Goal: Communication & Community: Answer question/provide support

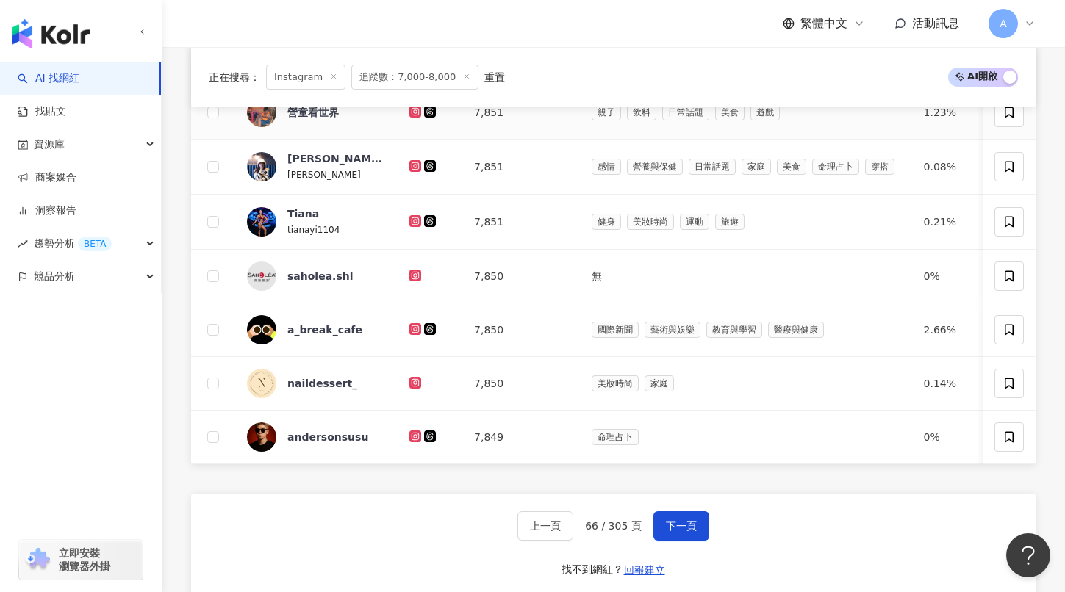
scroll to position [981, 0]
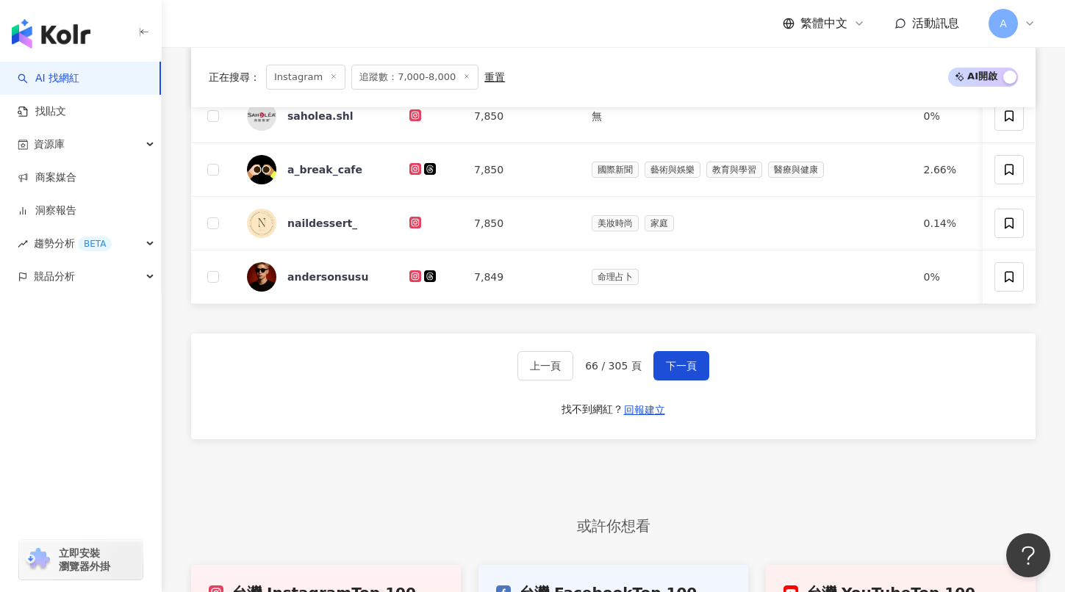
click at [699, 381] on div "上一頁 66 / 305 頁 下一頁 找不到網紅？ 回報建立" at bounding box center [613, 387] width 845 height 106
click at [699, 370] on button "下一頁" at bounding box center [681, 365] width 56 height 29
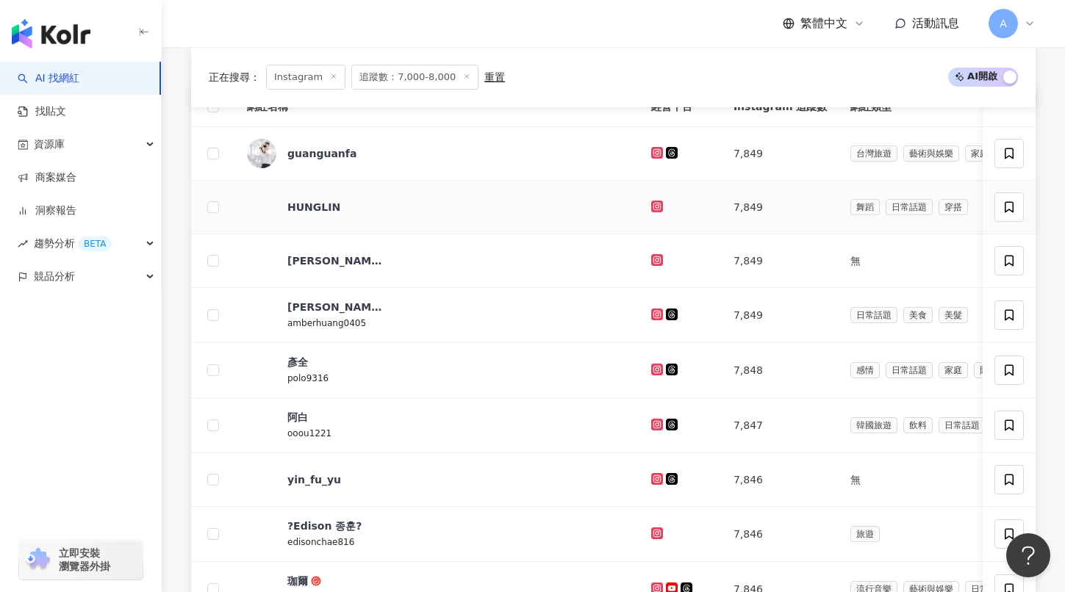
scroll to position [525, 0]
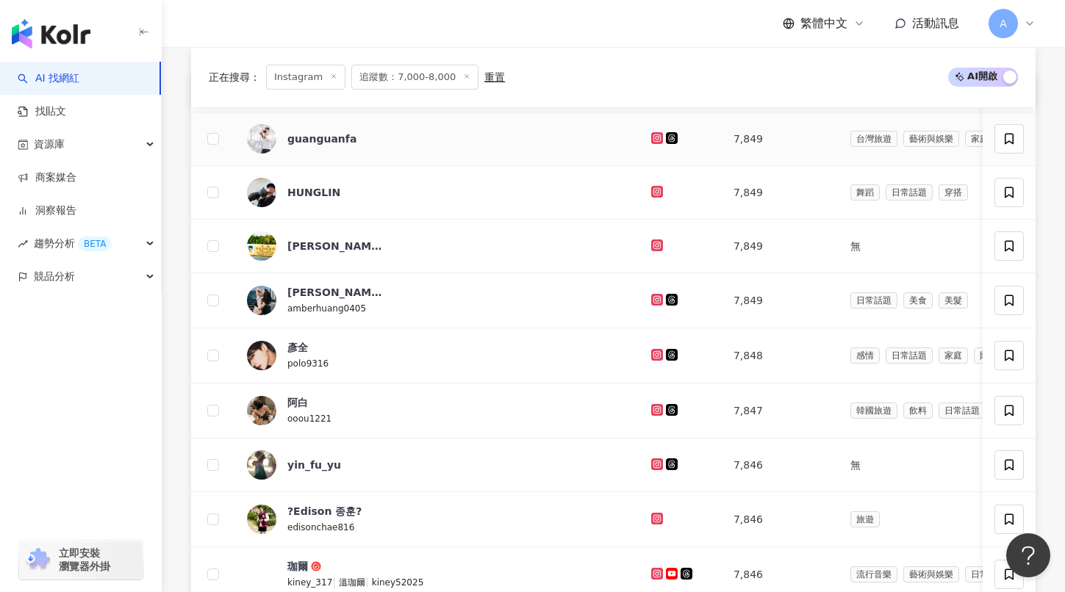
click at [651, 132] on icon at bounding box center [657, 138] width 12 height 12
click at [656, 191] on icon at bounding box center [657, 191] width 2 height 2
click at [654, 243] on icon at bounding box center [657, 245] width 6 height 6
click at [654, 298] on icon at bounding box center [657, 299] width 6 height 6
click at [654, 352] on icon at bounding box center [657, 354] width 6 height 6
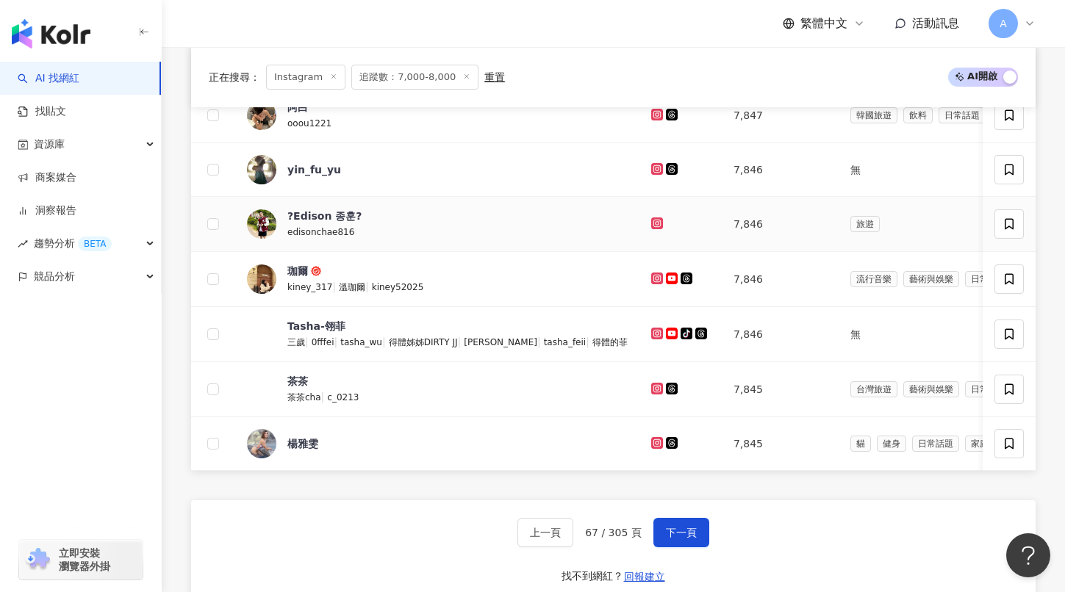
scroll to position [817, 0]
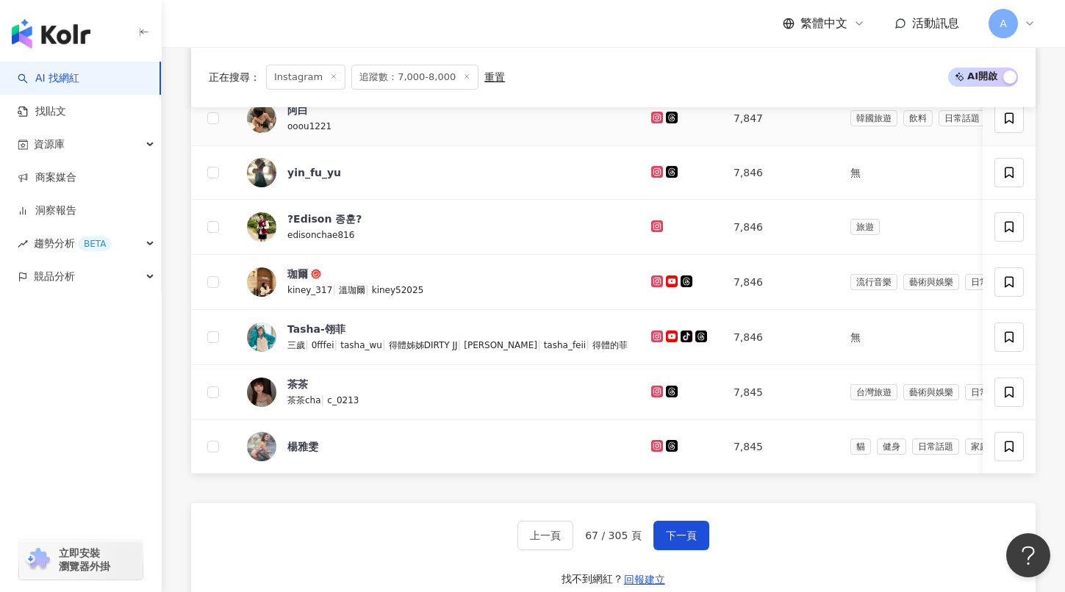
click at [651, 113] on icon at bounding box center [657, 118] width 12 height 12
click at [654, 172] on icon at bounding box center [657, 171] width 6 height 6
click at [653, 227] on icon at bounding box center [658, 226] width 10 height 9
click at [654, 284] on icon at bounding box center [657, 281] width 6 height 6
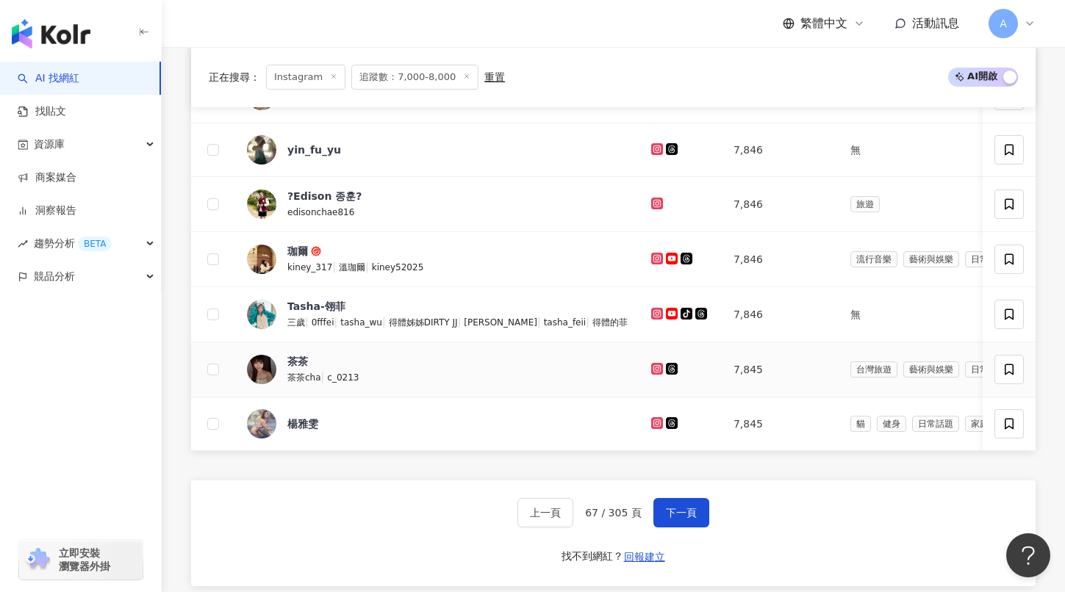
scroll to position [843, 0]
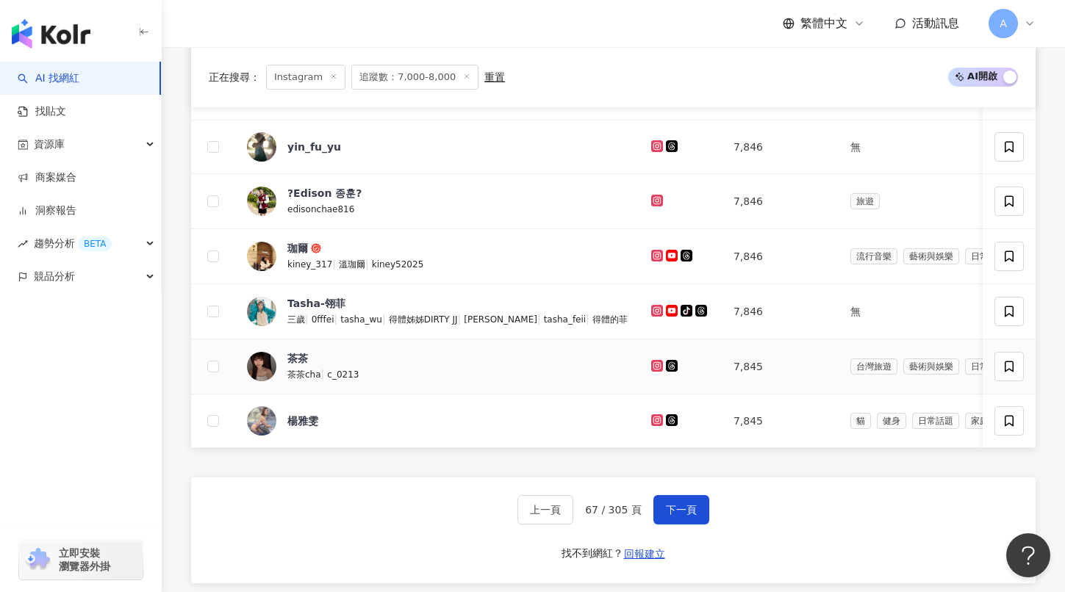
click at [651, 368] on icon at bounding box center [657, 366] width 12 height 12
click at [656, 420] on icon at bounding box center [657, 420] width 2 height 2
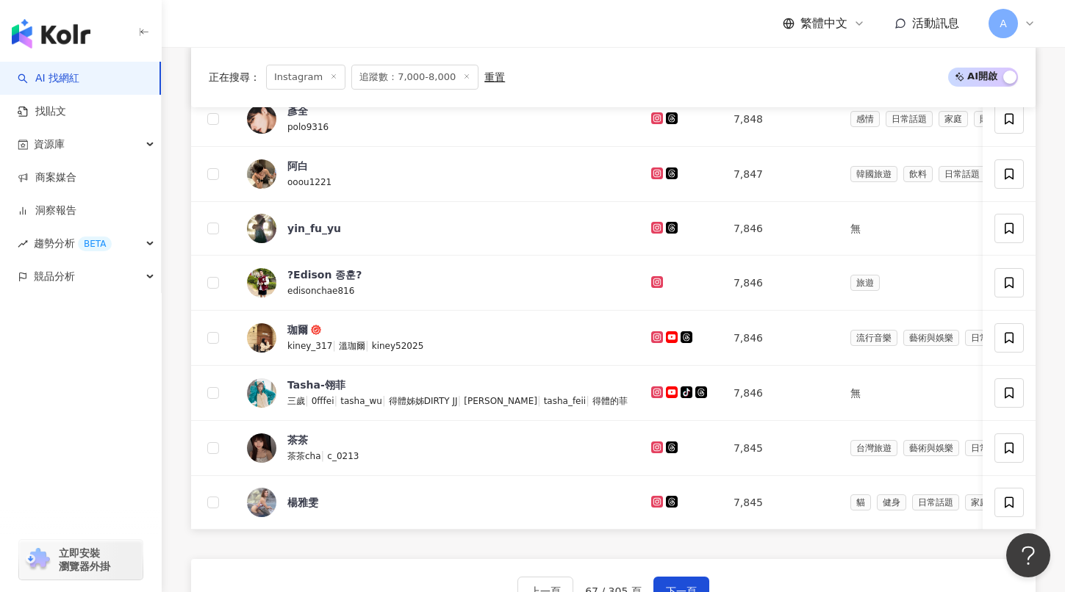
scroll to position [823, 0]
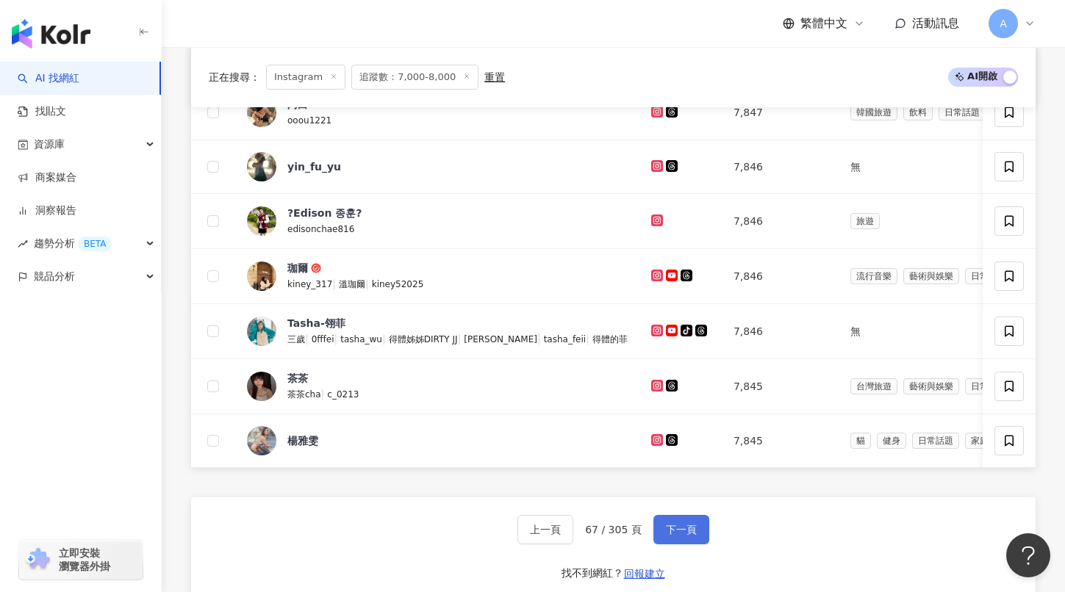
click at [690, 531] on span "下一頁" at bounding box center [681, 530] width 31 height 12
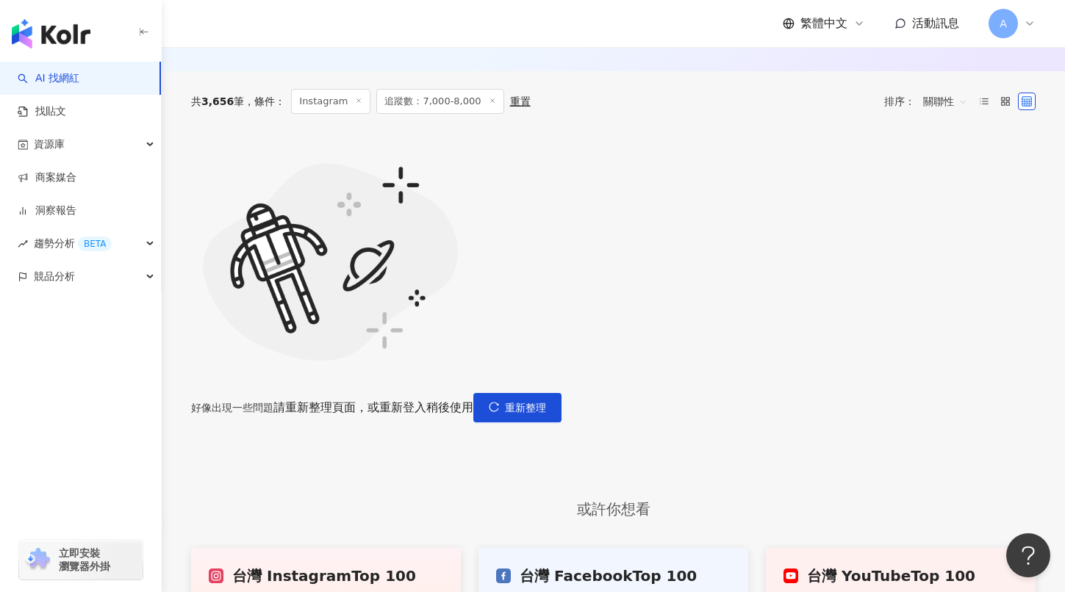
scroll to position [465, 0]
click at [546, 403] on span "重新整理" at bounding box center [525, 409] width 41 height 12
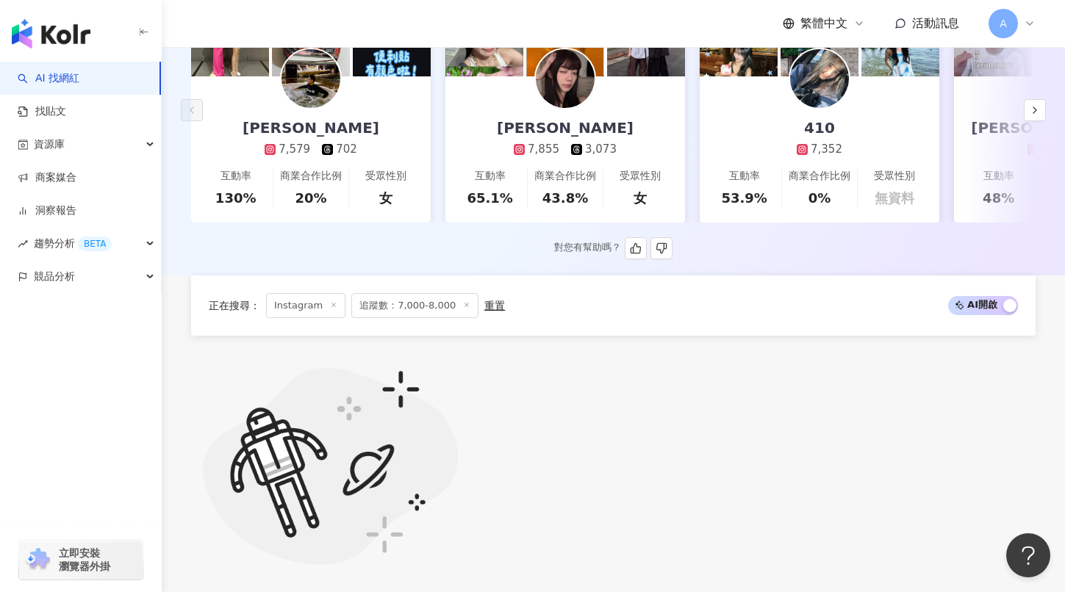
scroll to position [534, 0]
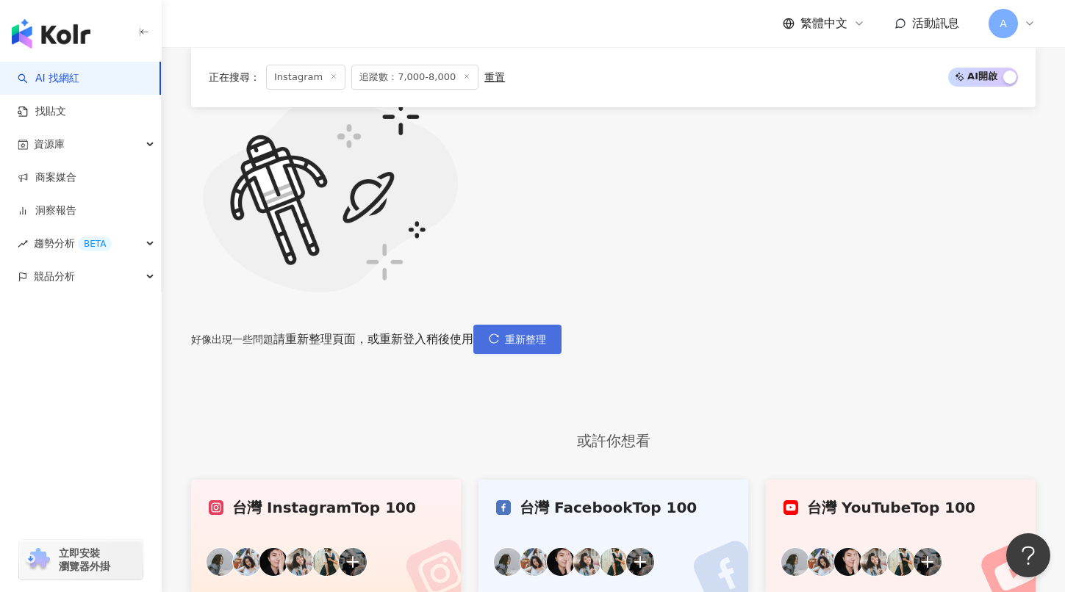
click at [546, 334] on span "重新整理" at bounding box center [525, 340] width 41 height 12
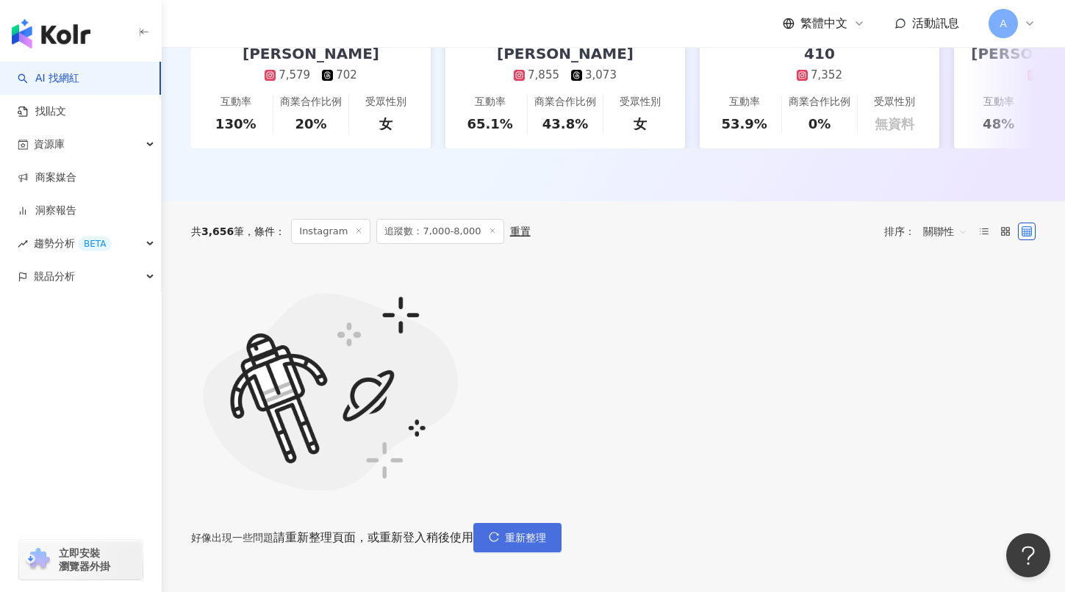
scroll to position [370, 0]
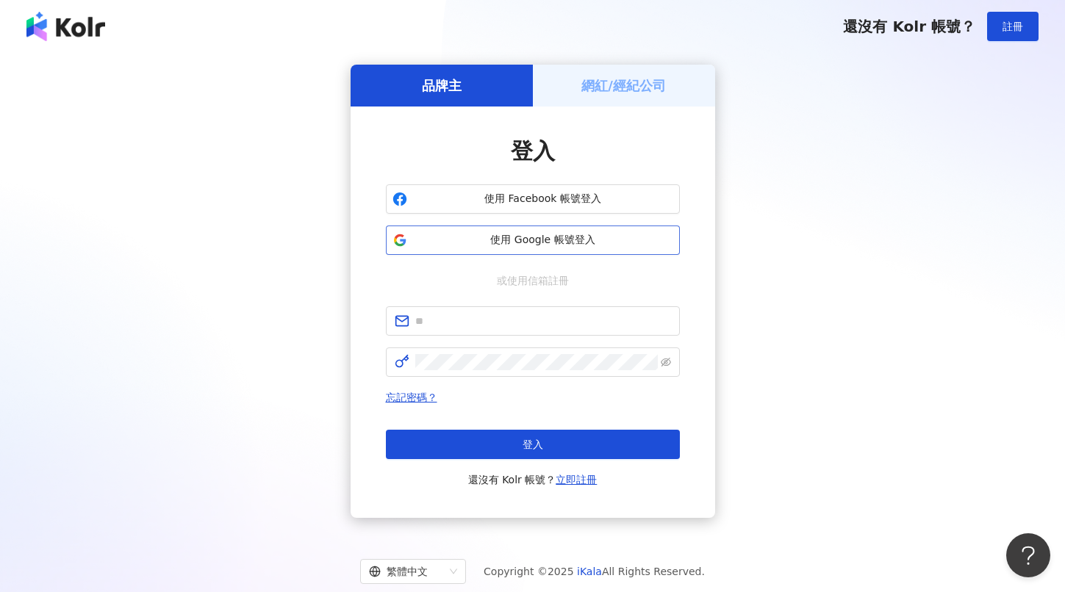
click at [564, 229] on button "使用 Google 帳號登入" at bounding box center [533, 240] width 294 height 29
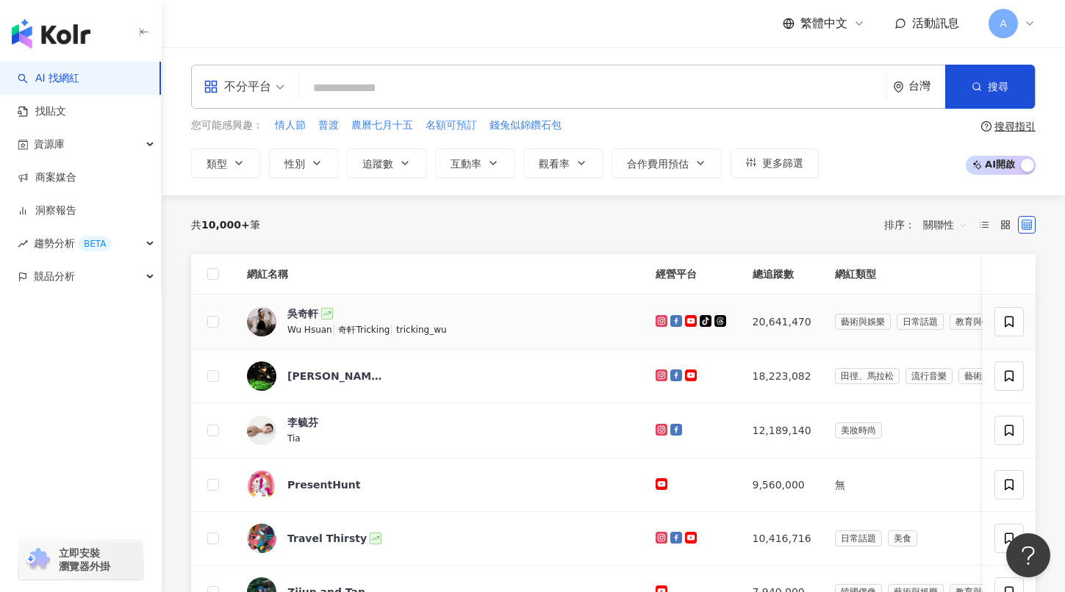
scroll to position [42, 0]
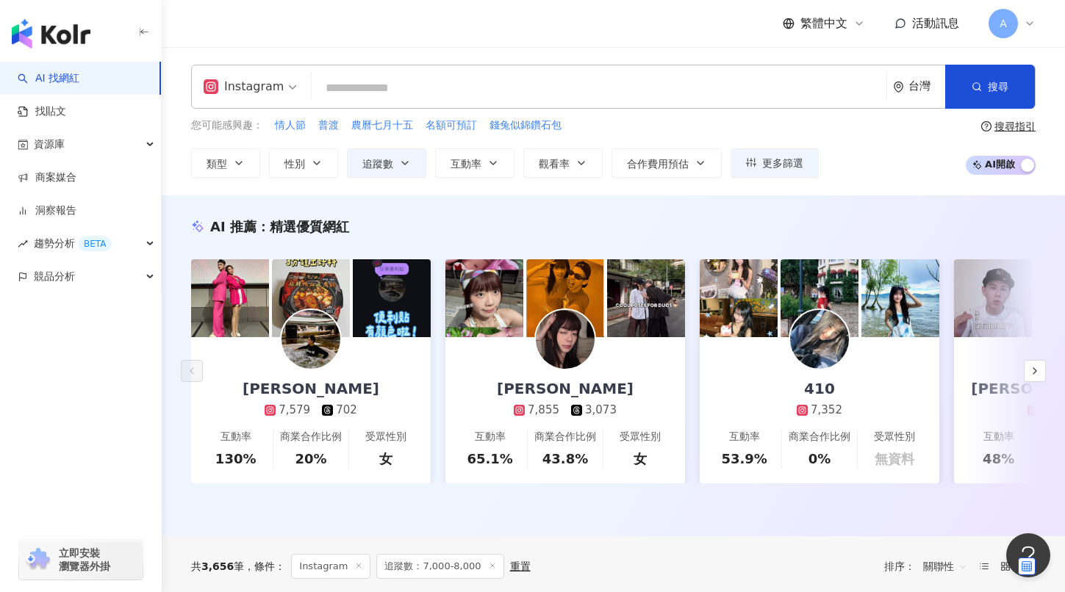
click at [1028, 28] on icon at bounding box center [1030, 24] width 12 height 12
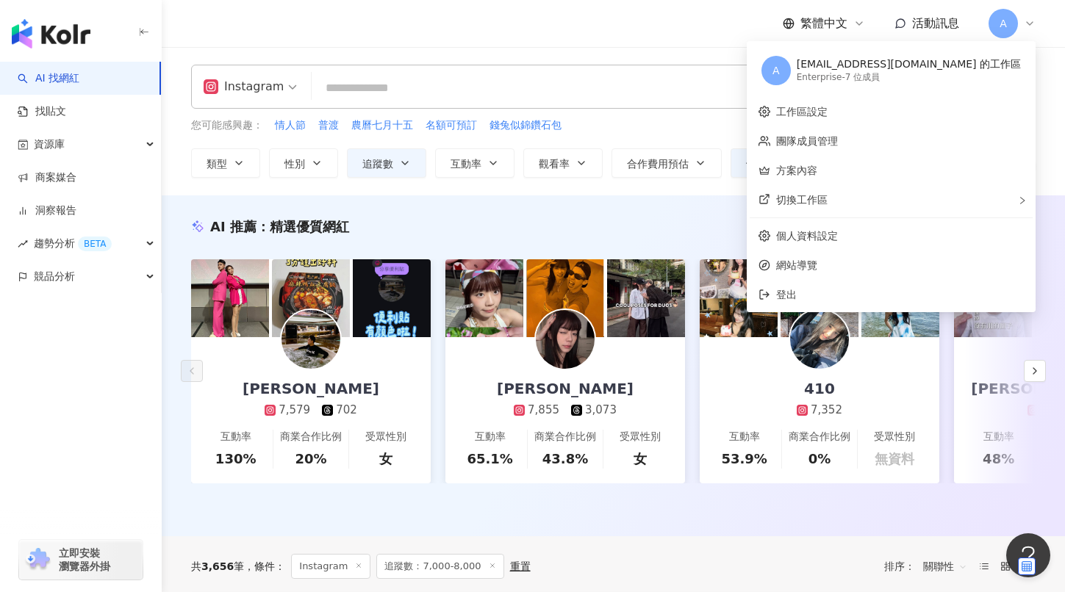
click at [744, 49] on div "Instagram 台灣 搜尋 您可能感興趣： 情人節 普渡 農曆七月十五 名額可預訂 錢兔似錦鑽石包 類型 性別 追蹤數 互動率 觀看率 合作費用預估 更多…" at bounding box center [613, 121] width 903 height 148
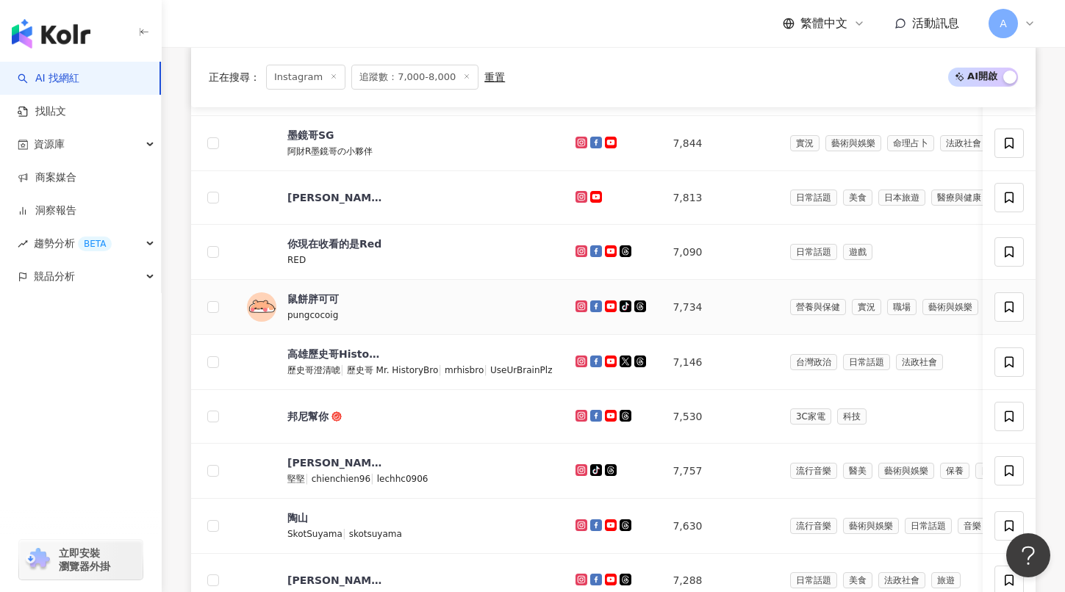
scroll to position [823, 0]
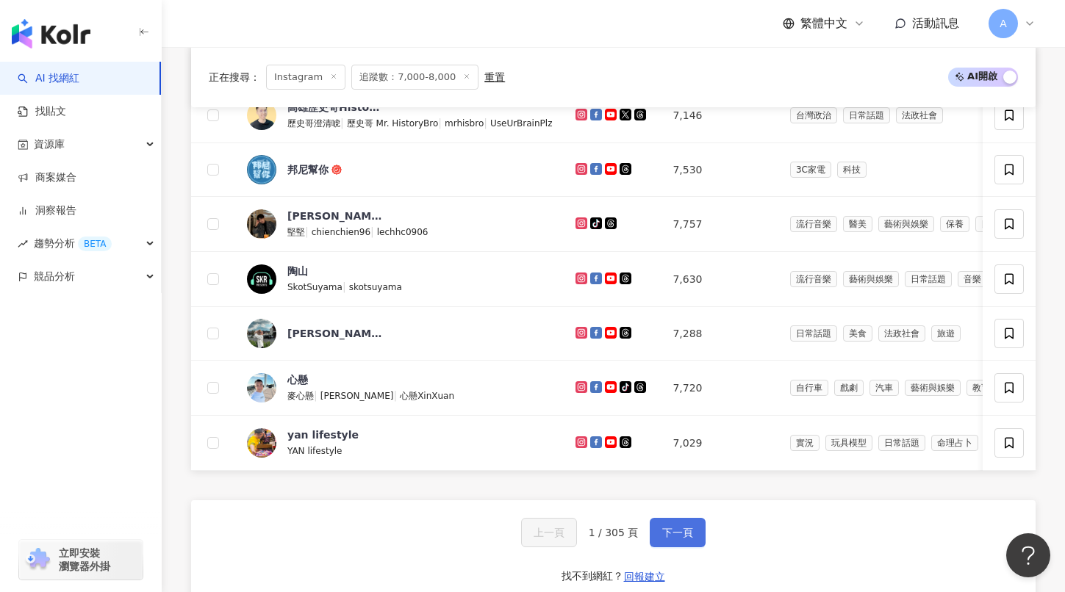
click at [678, 538] on button "下一頁" at bounding box center [678, 532] width 56 height 29
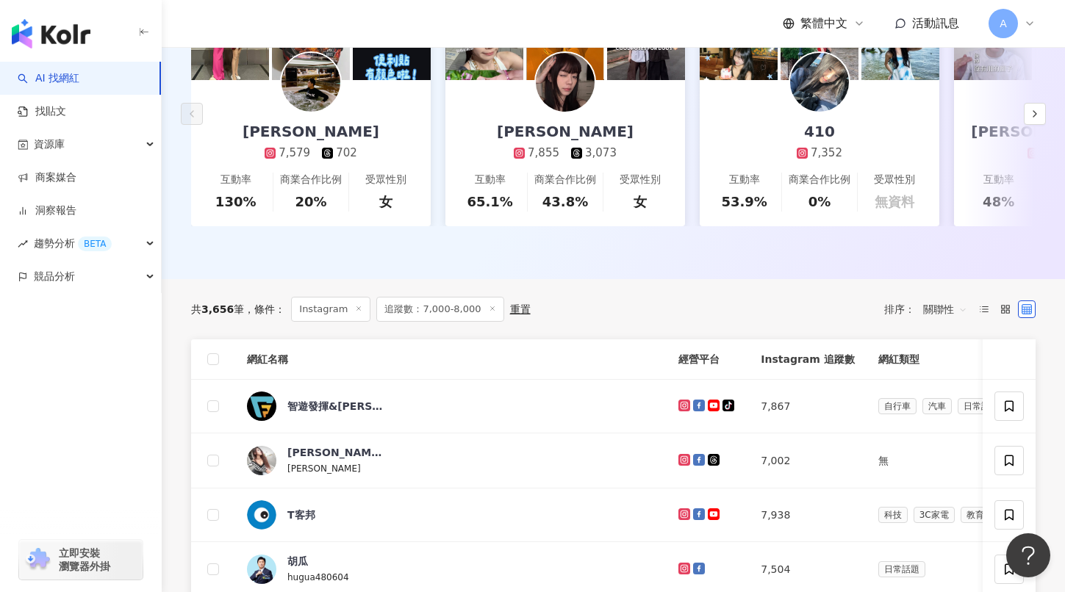
scroll to position [223, 0]
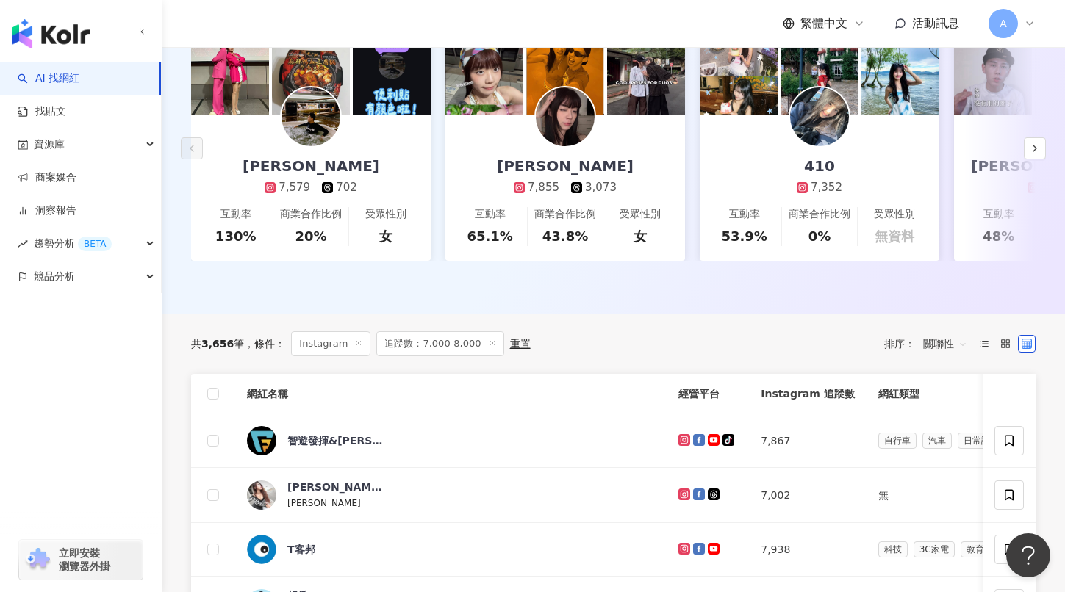
click at [989, 25] on span "A" at bounding box center [1003, 23] width 29 height 29
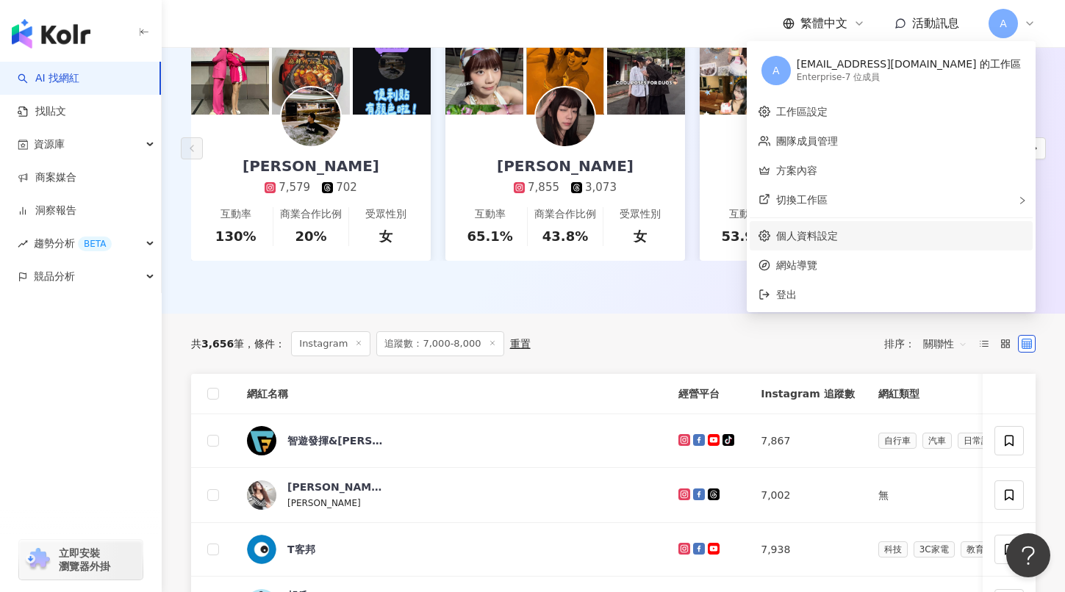
click at [838, 233] on link "個人資料設定" at bounding box center [807, 236] width 62 height 12
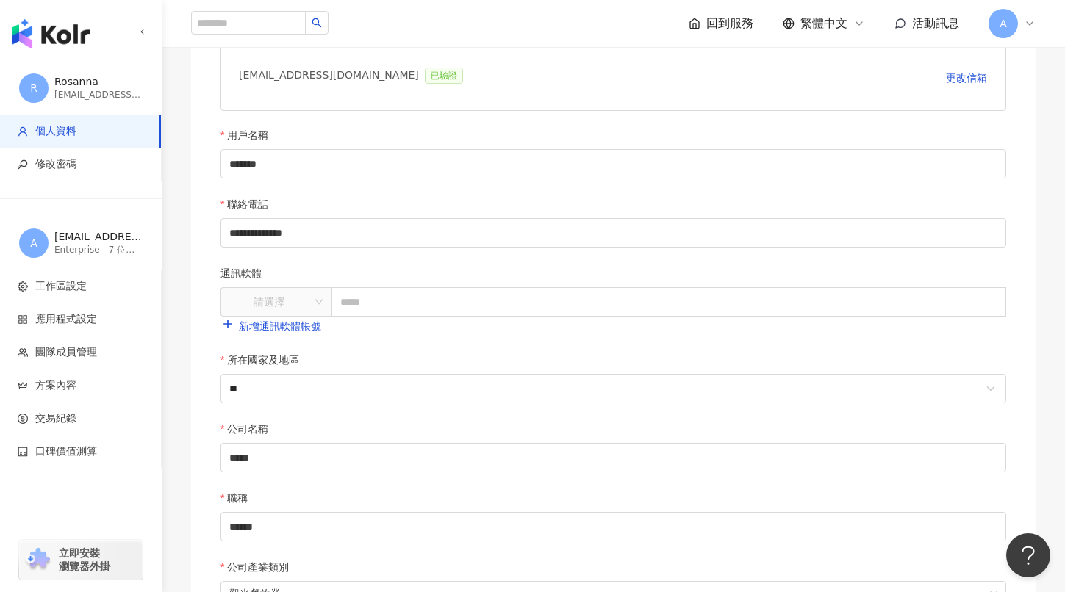
scroll to position [409, 0]
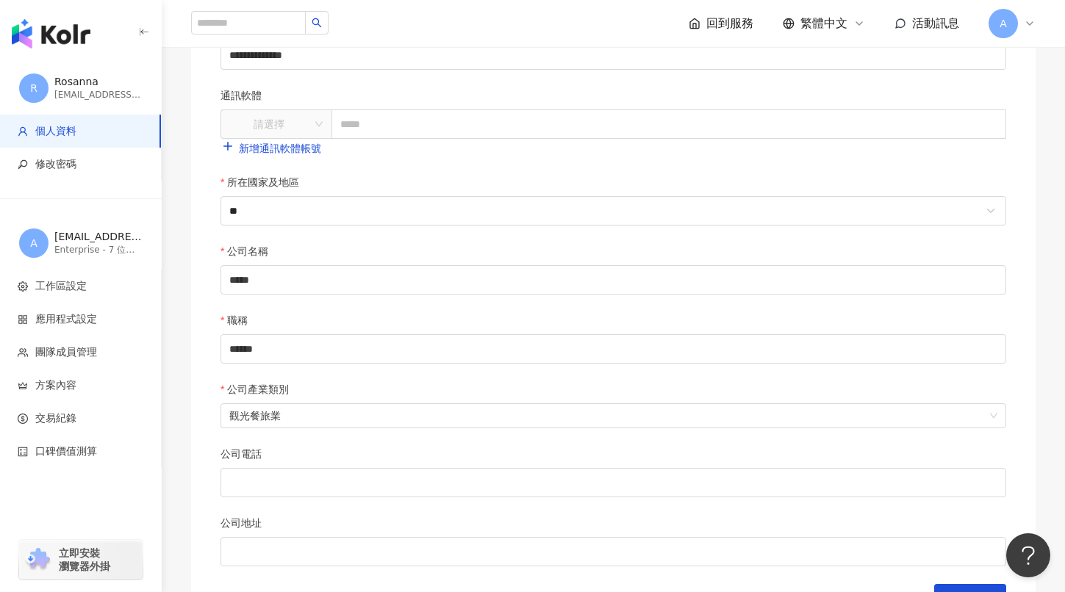
click at [110, 91] on div "rosanna.fang@klook.com" at bounding box center [98, 95] width 88 height 12
click at [115, 51] on div "button" at bounding box center [81, 31] width 162 height 62
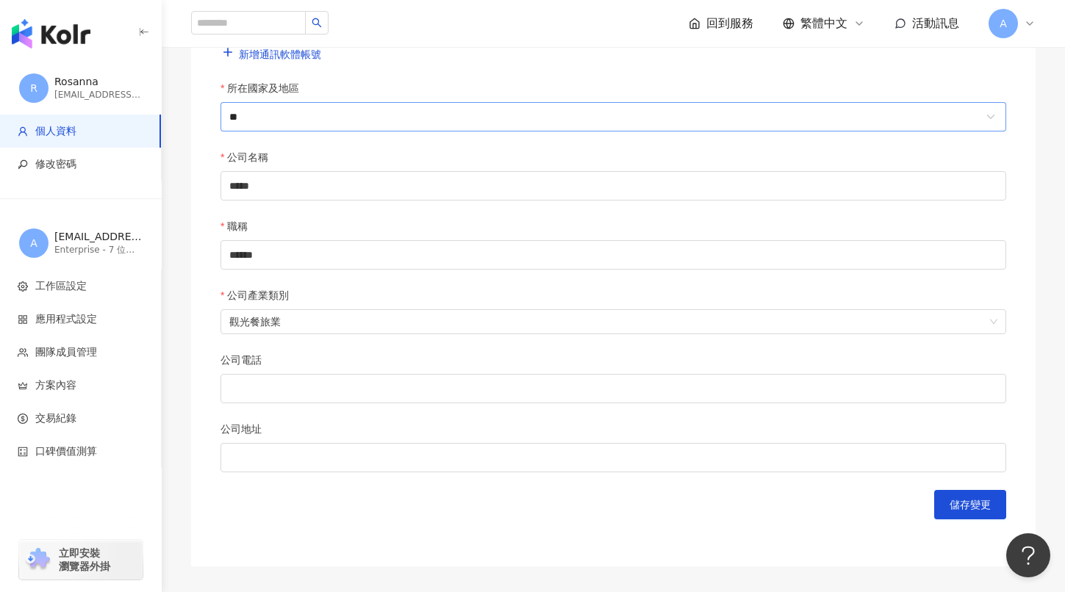
scroll to position [641, 0]
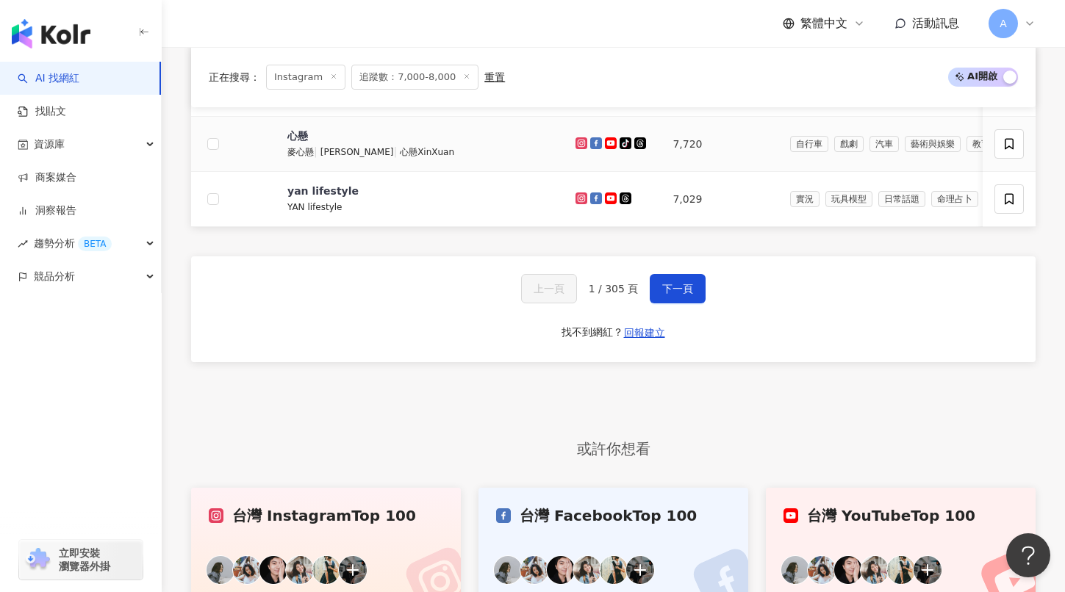
scroll to position [1071, 0]
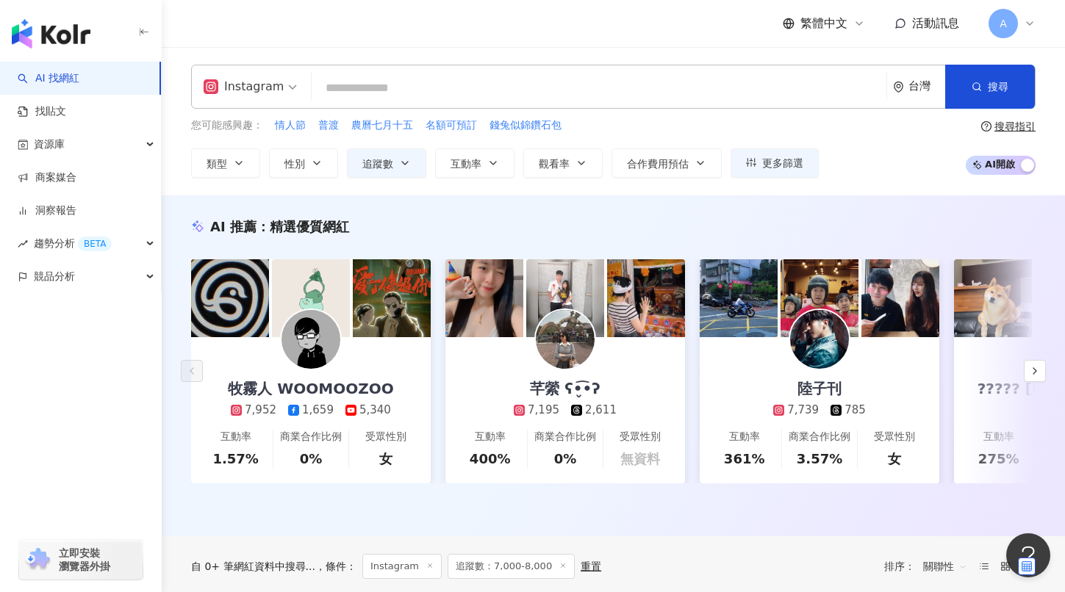
click at [1015, 18] on span "A" at bounding box center [1003, 23] width 29 height 29
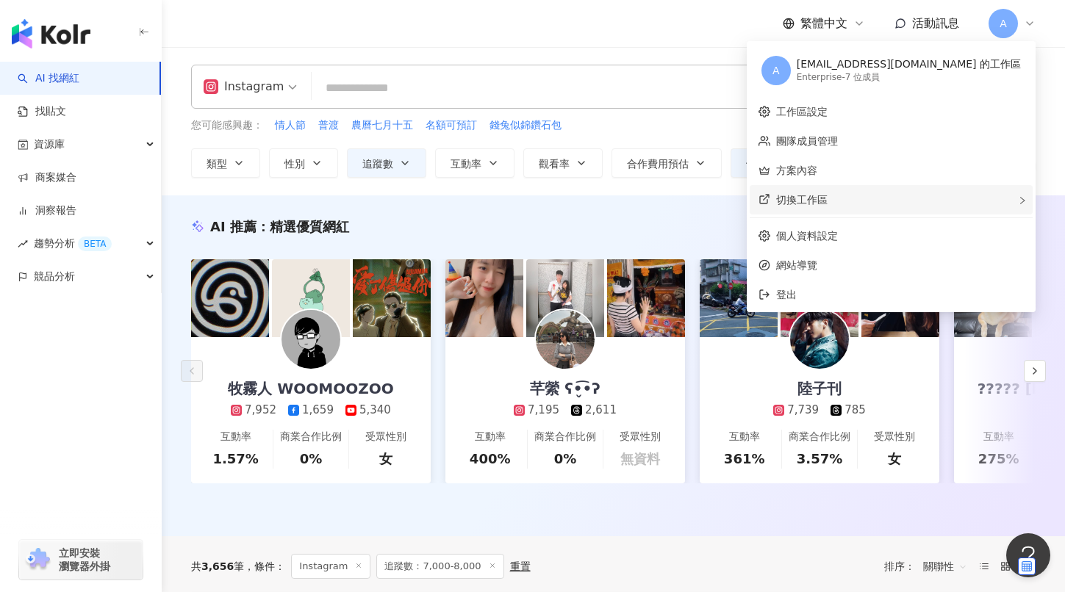
click at [982, 201] on div "切換工作區" at bounding box center [891, 199] width 283 height 29
click at [982, 201] on div "切換工作區 建立新工作區" at bounding box center [891, 199] width 283 height 29
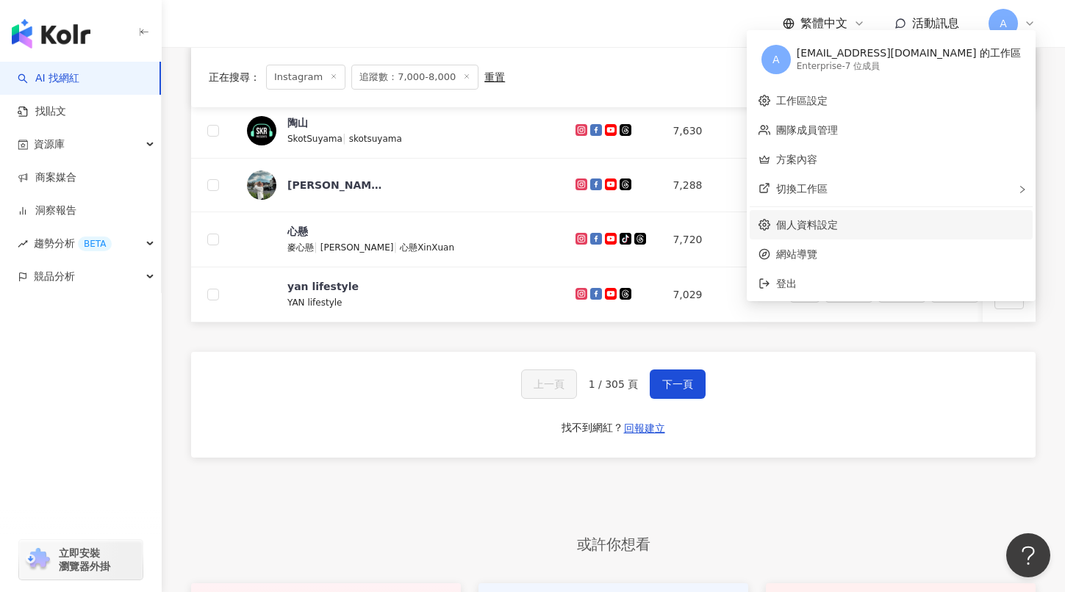
scroll to position [994, 0]
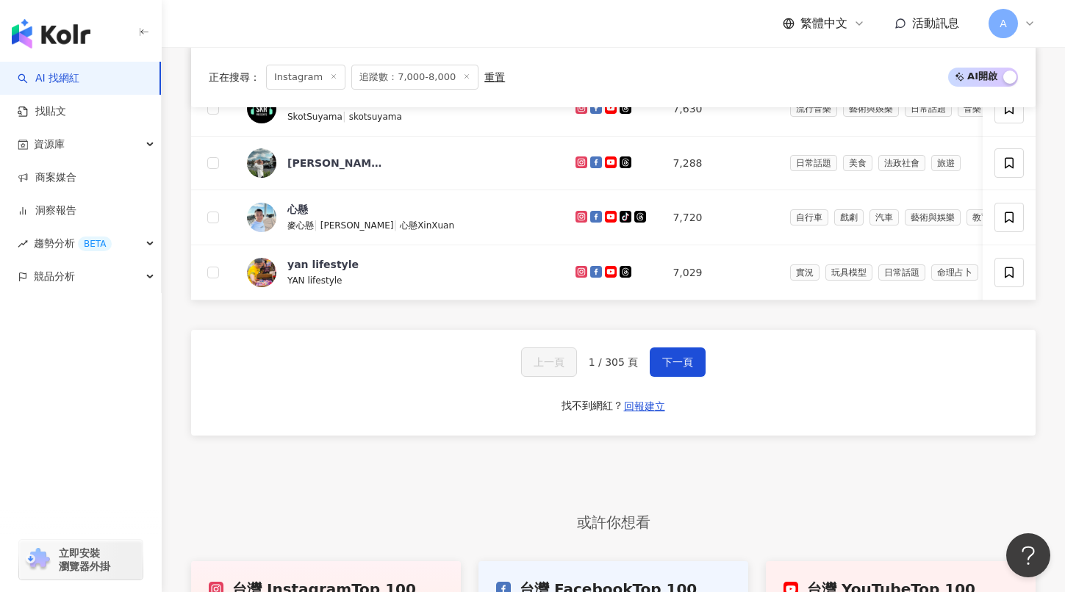
click at [711, 422] on div "上一頁 1 / 305 頁 下一頁 找不到網紅？ 回報建立" at bounding box center [613, 383] width 845 height 106
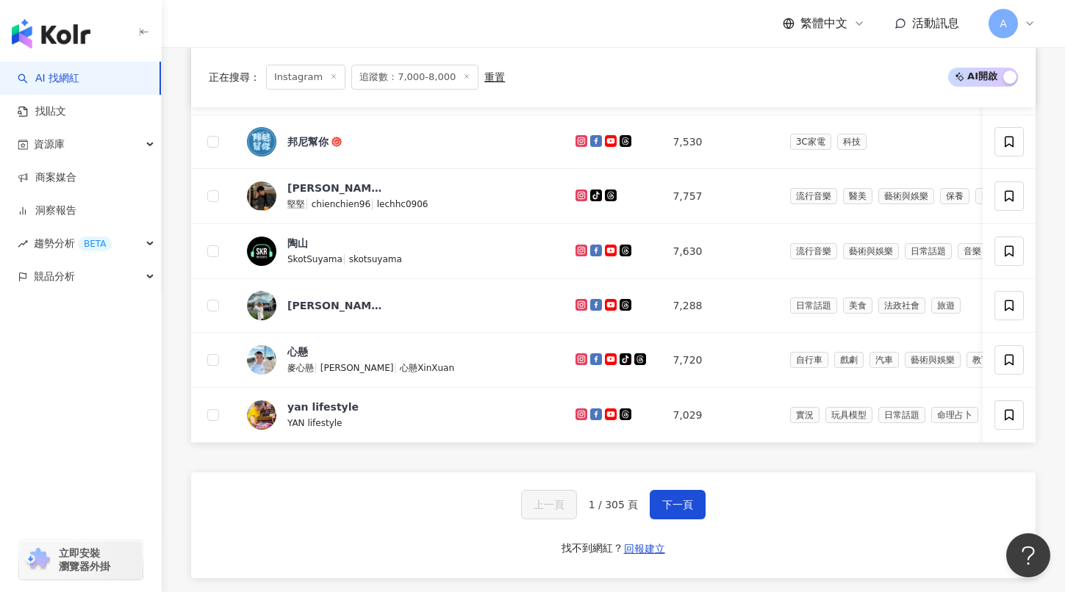
scroll to position [803, 0]
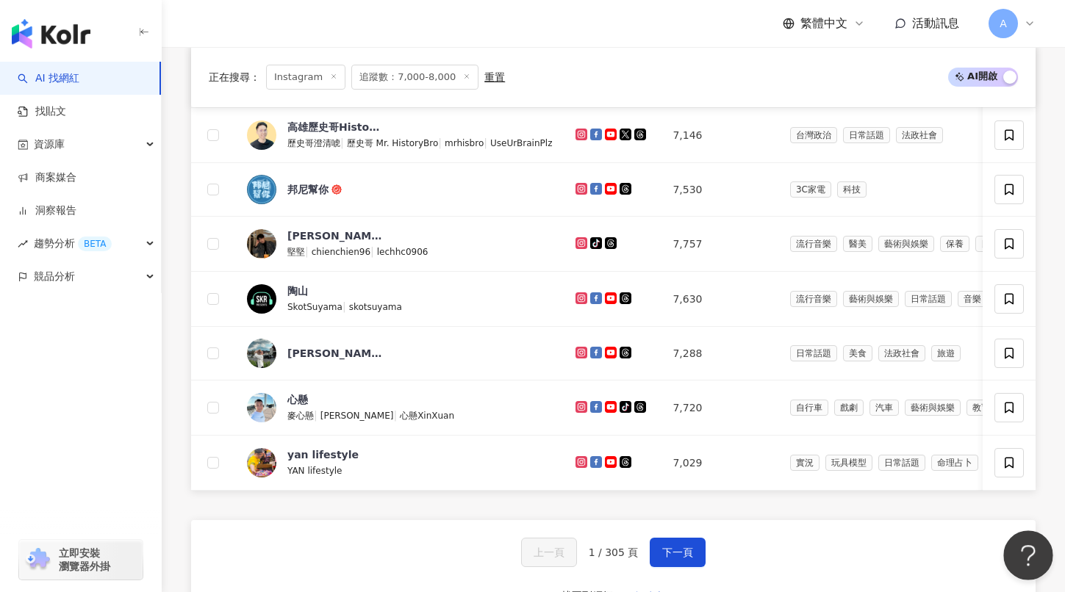
click at [1025, 545] on button "Open Beacon popover" at bounding box center [1025, 553] width 44 height 44
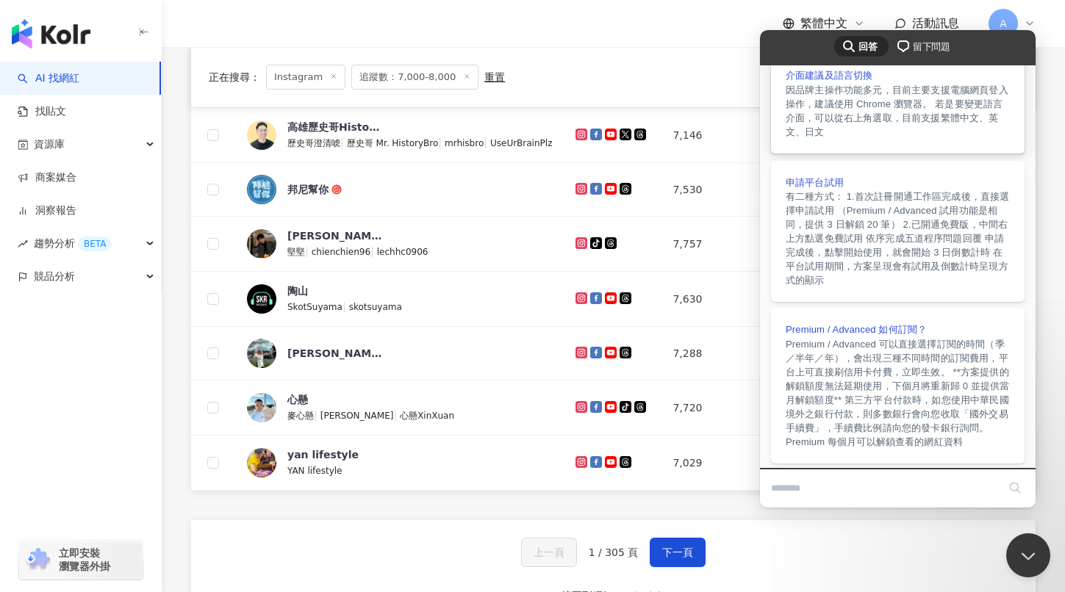
scroll to position [326, 0]
click at [871, 534] on div "上一頁 1 / 305 頁 下一頁 找不到網紅？ 回報建立" at bounding box center [613, 573] width 845 height 106
click at [694, 30] on div "繁體中文 活動訊息 A" at bounding box center [613, 23] width 845 height 47
click at [1041, 26] on div "繁體中文 活動訊息 A" at bounding box center [613, 23] width 903 height 47
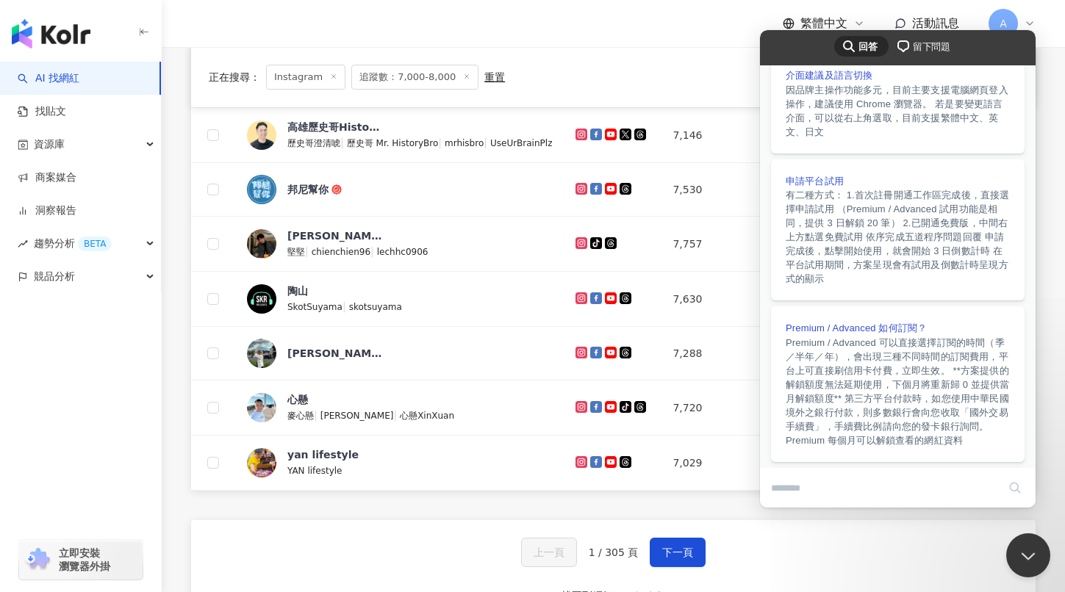
click at [687, 27] on div "繁體中文 活動訊息 A" at bounding box center [613, 23] width 845 height 47
click at [778, 38] on div "search-medium 回答 chat-square 留下問題" at bounding box center [898, 47] width 276 height 35
click at [727, 23] on div "繁體中文 活動訊息 A" at bounding box center [613, 23] width 845 height 47
click at [674, 27] on div "繁體中文 活動訊息 A" at bounding box center [613, 23] width 845 height 47
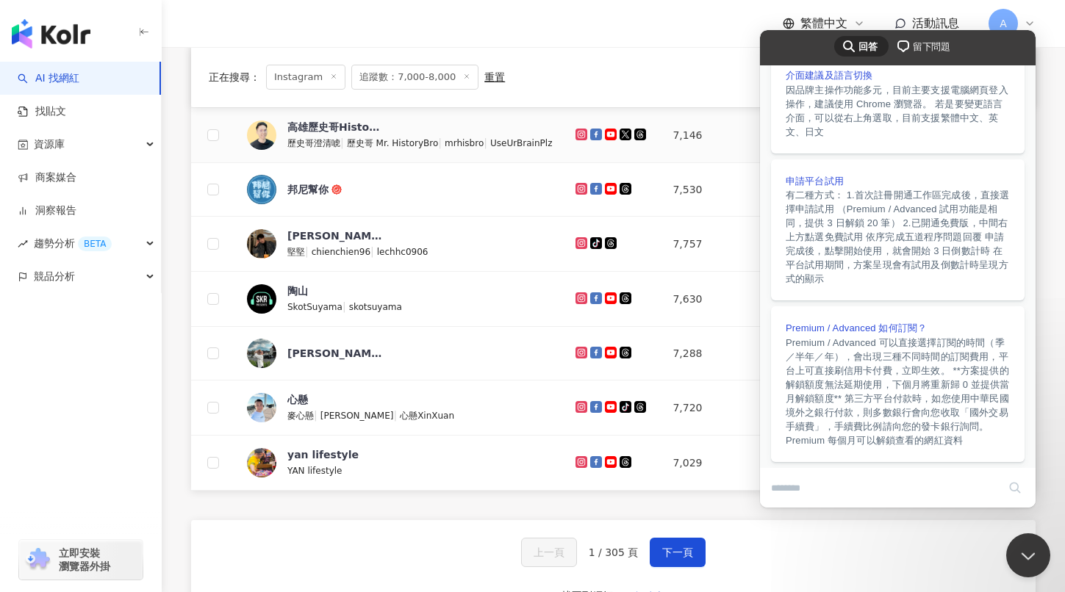
click at [579, 131] on icon at bounding box center [582, 134] width 10 height 9
click at [656, 74] on div "正在搜尋 ： Instagram 追蹤數：7,000-8,000 重置 AI 開啟 AI 關閉" at bounding box center [613, 77] width 809 height 25
click at [1031, 29] on icon at bounding box center [1030, 24] width 12 height 12
click at [1031, 27] on icon at bounding box center [1030, 24] width 12 height 12
click at [68, 560] on span "立即安裝 瀏覽器外掛" at bounding box center [84, 560] width 51 height 26
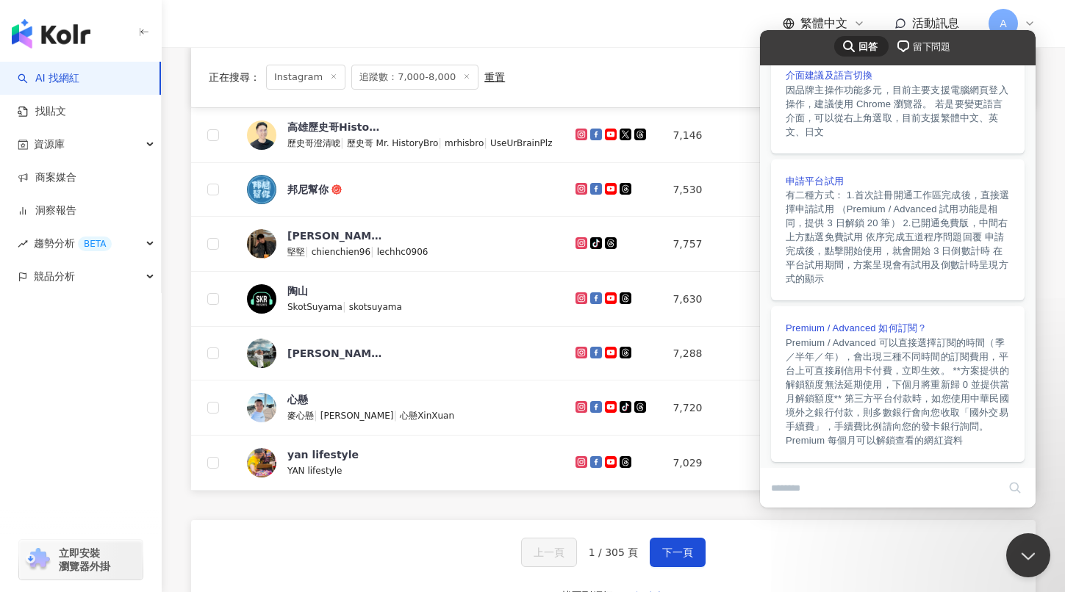
click at [49, 35] on img "button" at bounding box center [51, 33] width 79 height 29
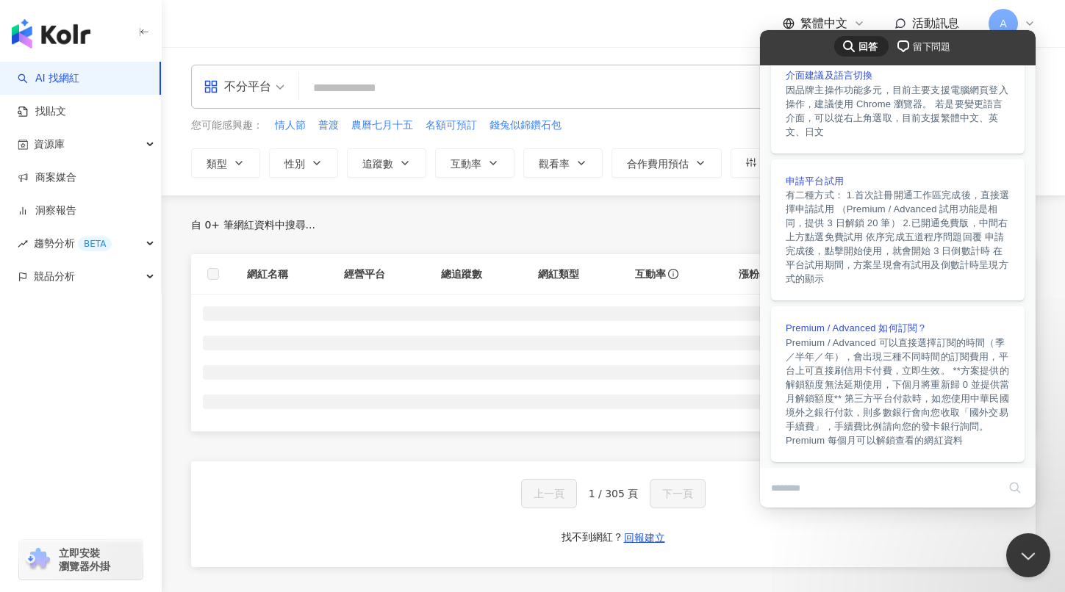
click at [1024, 19] on icon at bounding box center [1030, 24] width 12 height 12
click at [607, 73] on div "不分平台 台灣 搜尋" at bounding box center [613, 87] width 845 height 44
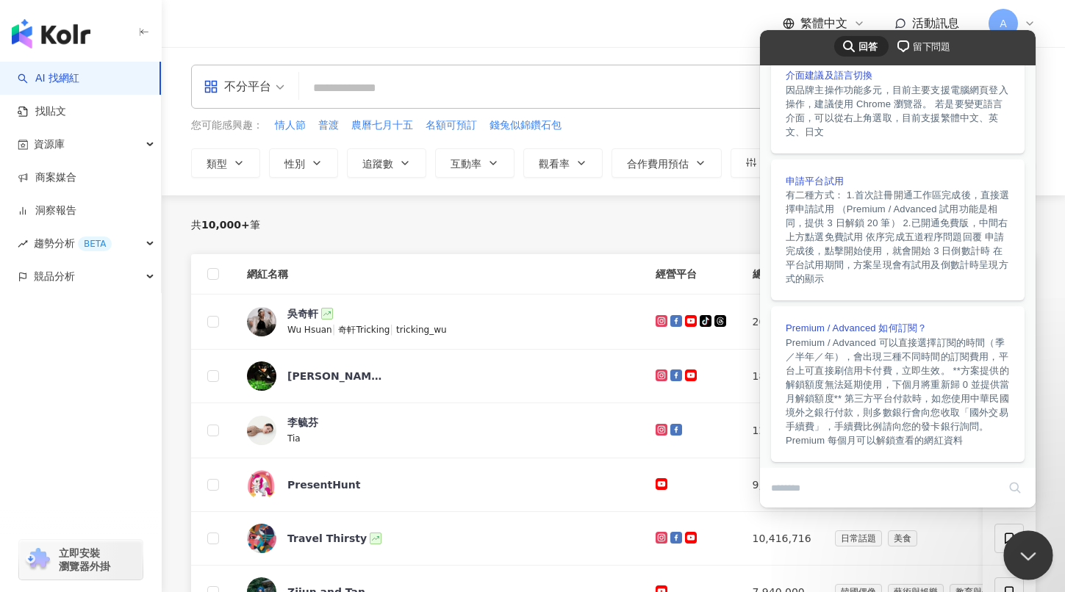
click at [1017, 540] on button "Close Beacon popover" at bounding box center [1025, 553] width 44 height 44
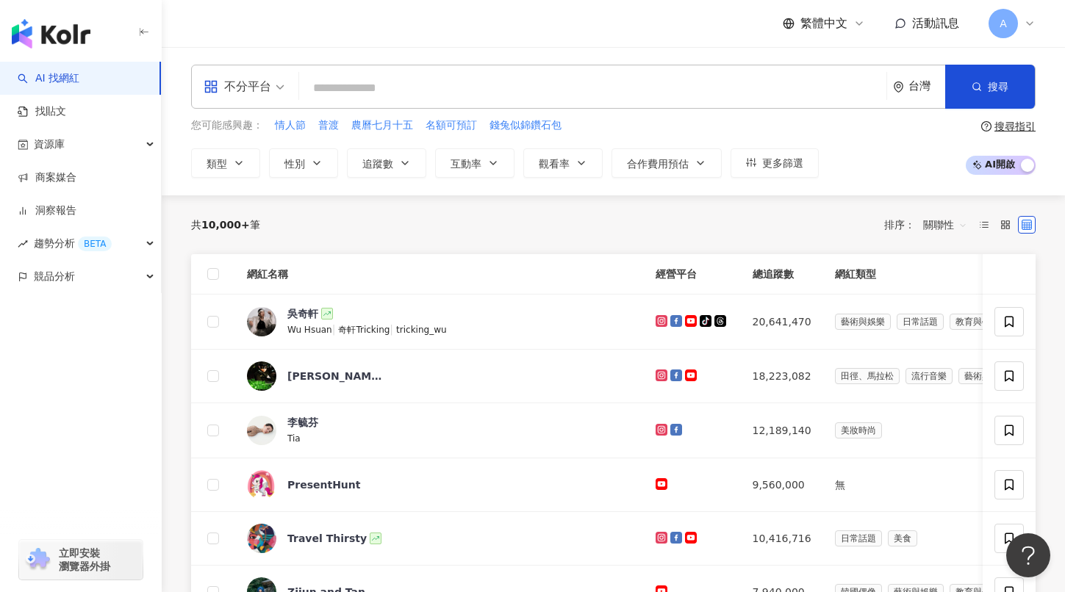
click at [1025, 15] on div "A" at bounding box center [1012, 23] width 47 height 29
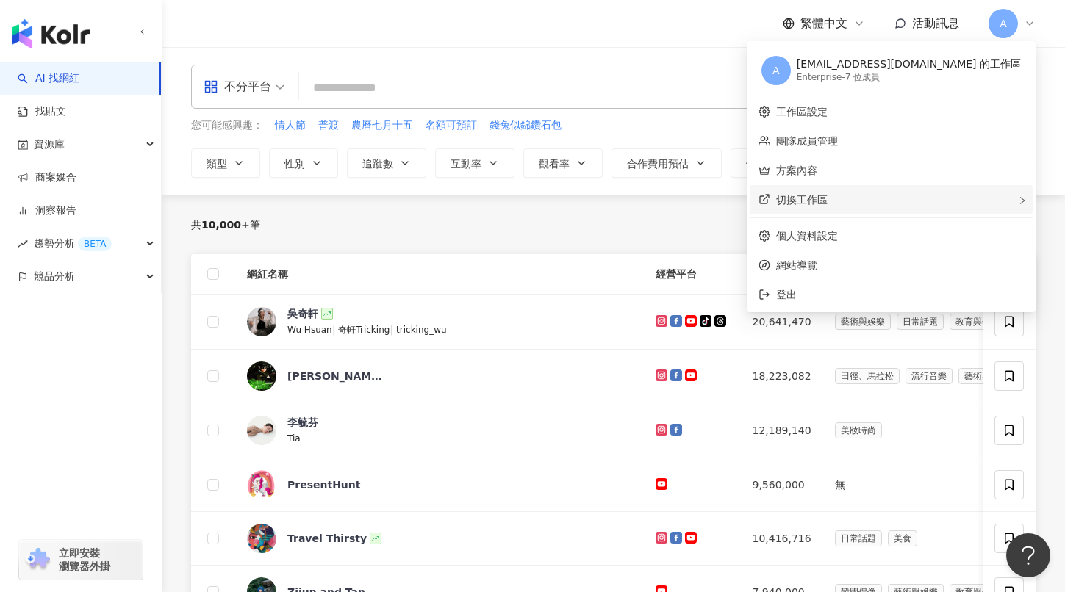
click at [916, 197] on div "切換工作區 建立新工作區" at bounding box center [891, 199] width 283 height 29
click at [838, 140] on link "團隊成員管理" at bounding box center [807, 141] width 62 height 12
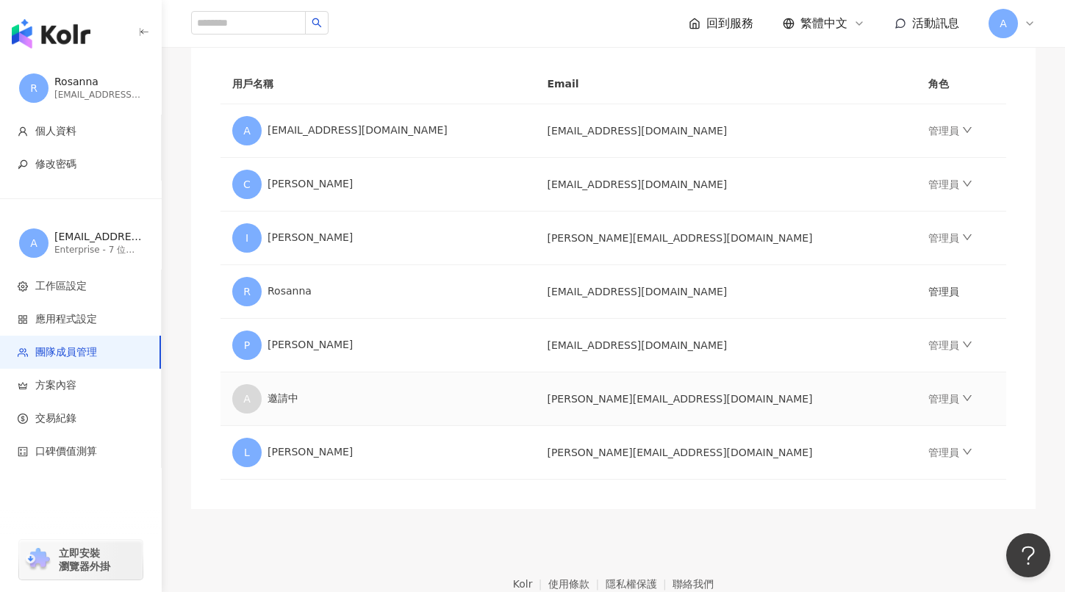
scroll to position [238, 0]
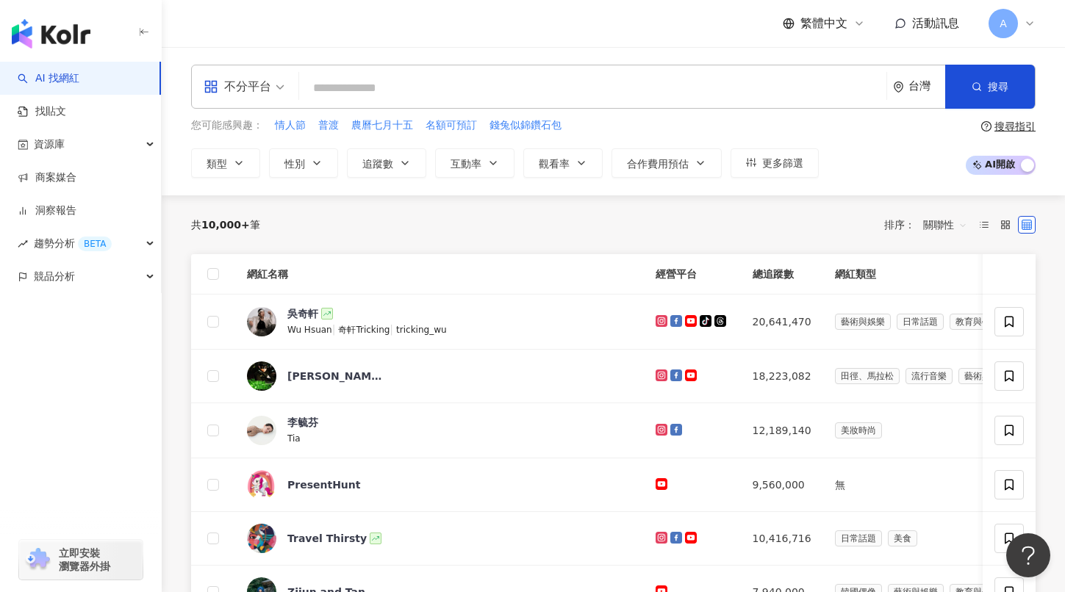
click at [996, 18] on span "A" at bounding box center [1003, 23] width 29 height 29
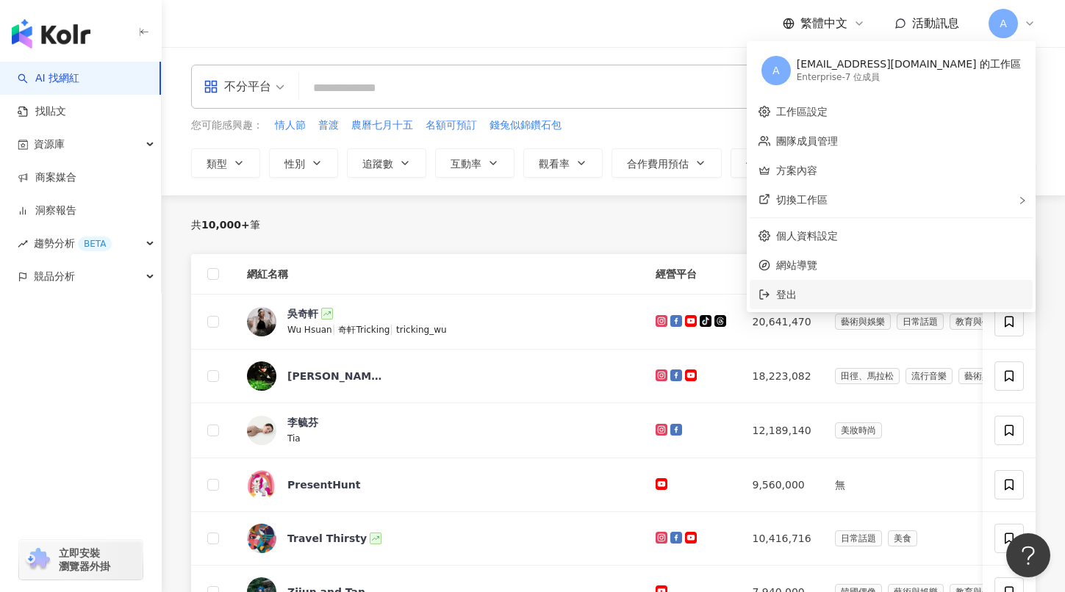
click at [889, 289] on span "登出" at bounding box center [900, 295] width 248 height 16
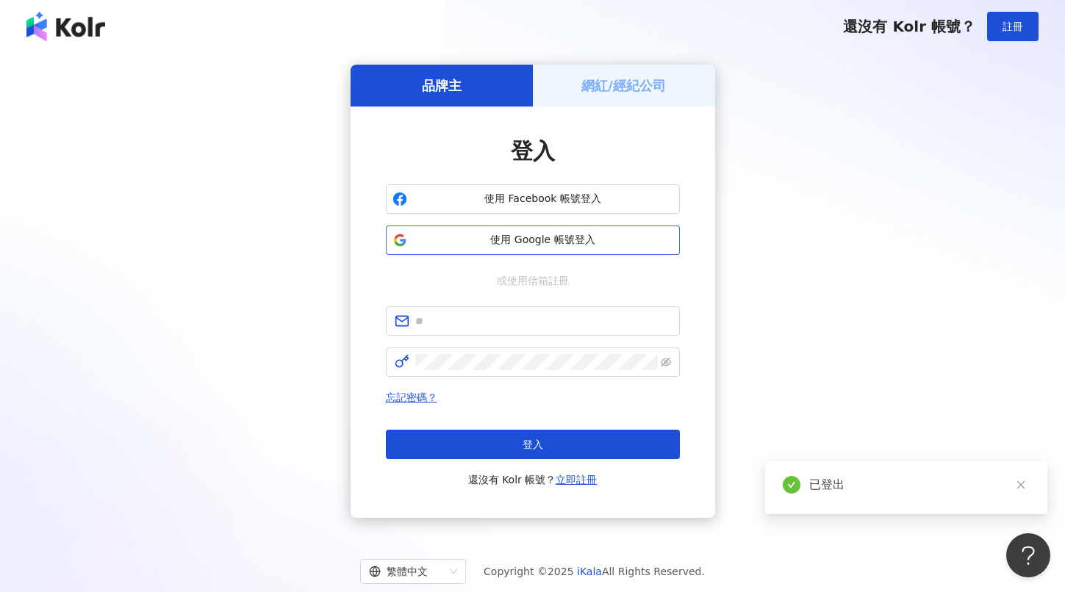
click at [581, 243] on span "使用 Google 帳號登入" at bounding box center [543, 240] width 260 height 15
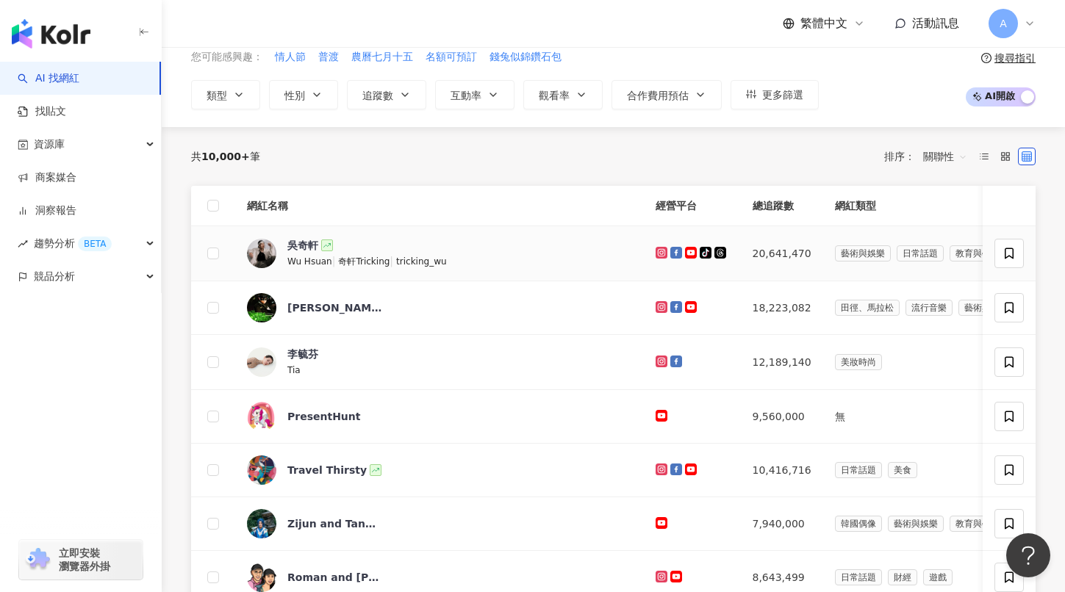
scroll to position [29, 0]
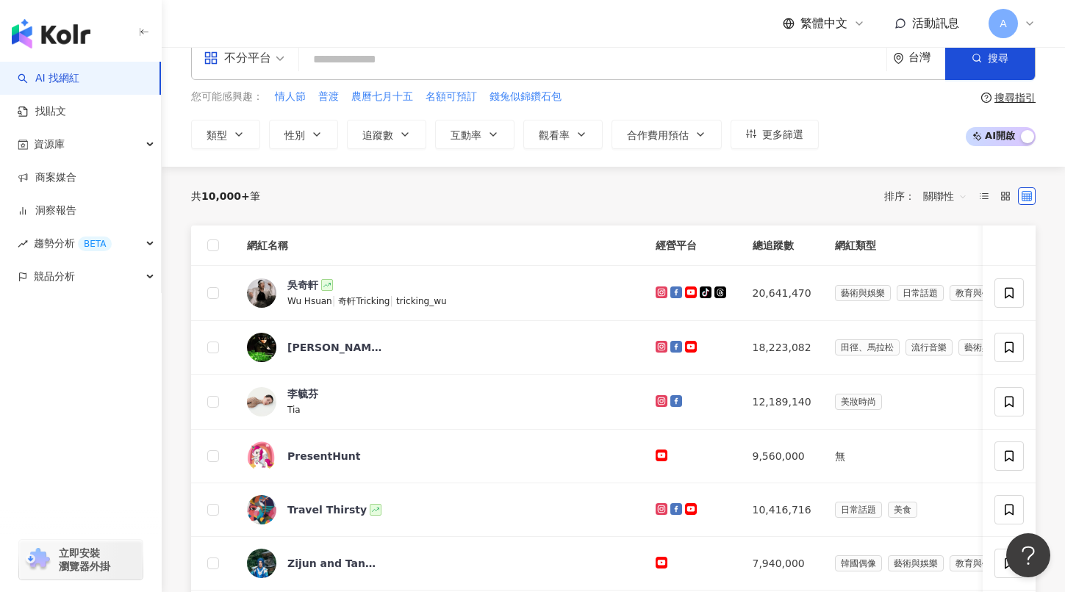
click at [1032, 20] on icon at bounding box center [1030, 24] width 12 height 12
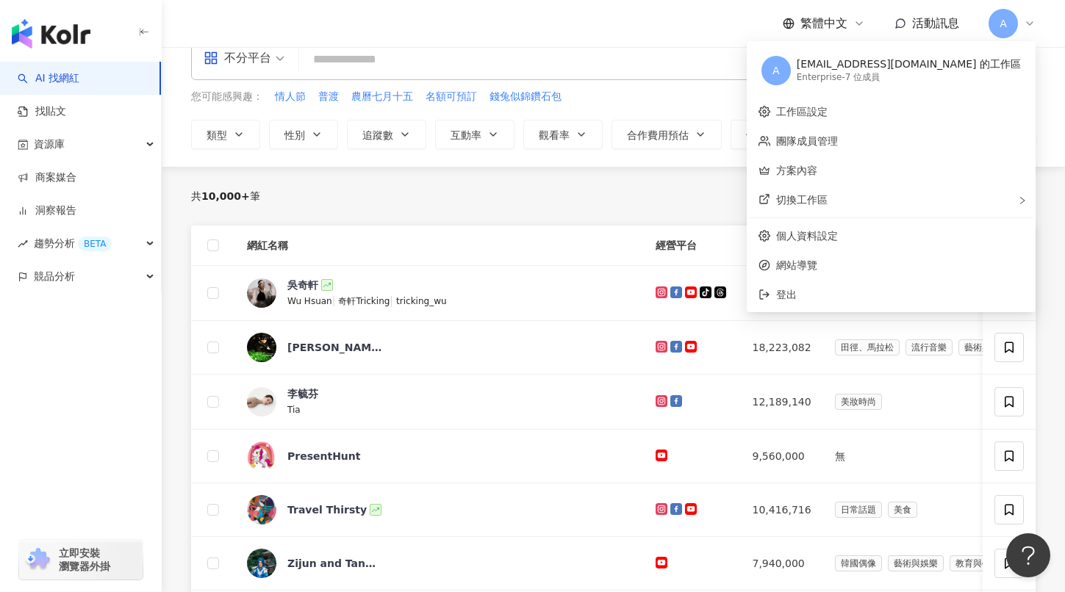
click at [611, 212] on div "共 10,000+ 筆 排序： 關聯性" at bounding box center [613, 196] width 845 height 59
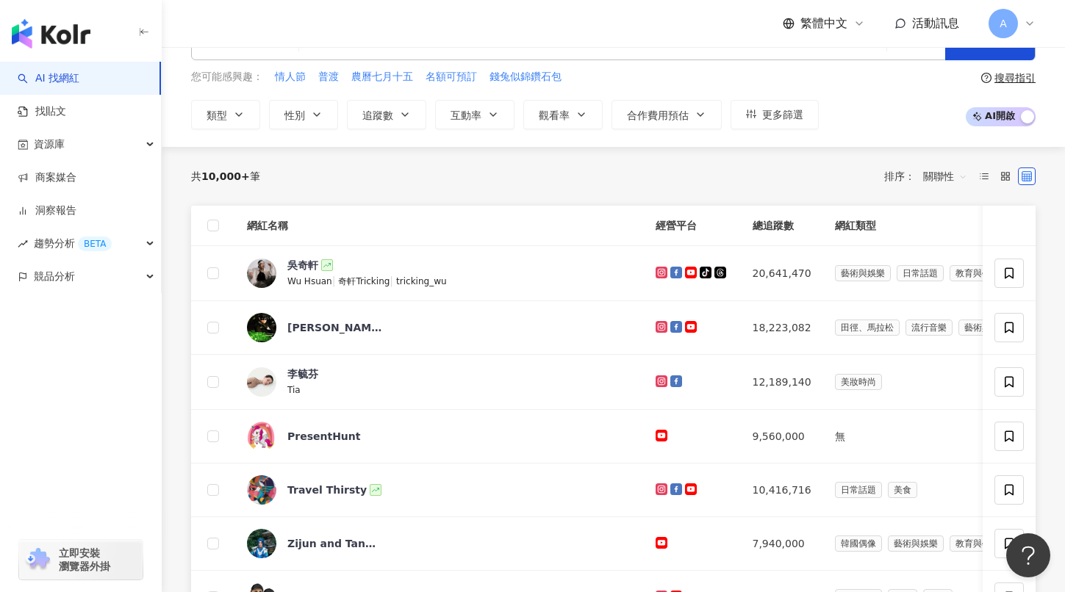
scroll to position [28, 0]
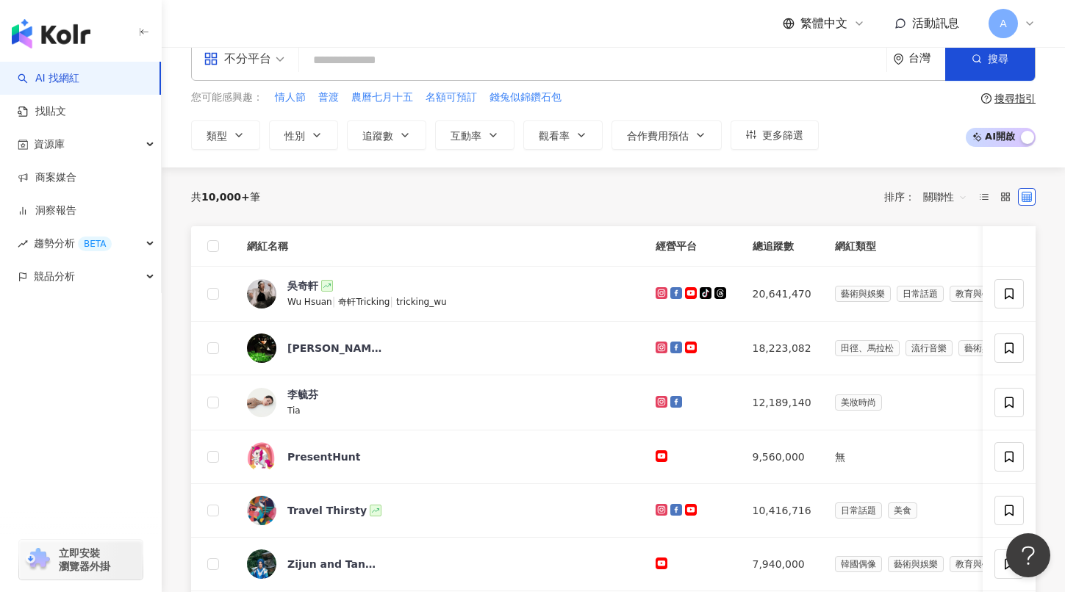
click at [384, 151] on div "不分平台 台灣 搜尋 您可能感興趣： 情人節 普渡 農曆七月十五 名額可預訂 錢兔似錦鑽石包 類型 性別 追蹤數 互動率 觀看率 合作費用預估 更多篩選 搜尋…" at bounding box center [613, 93] width 903 height 148
click at [388, 139] on span "追蹤數" at bounding box center [377, 136] width 31 height 12
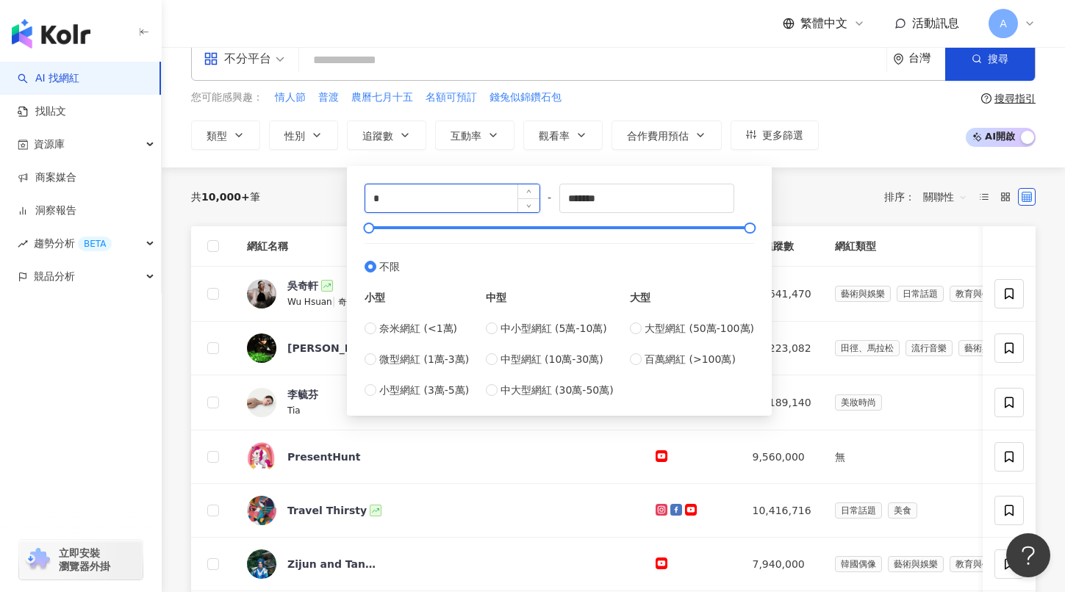
click at [435, 198] on input "*" at bounding box center [452, 198] width 174 height 28
type input "****"
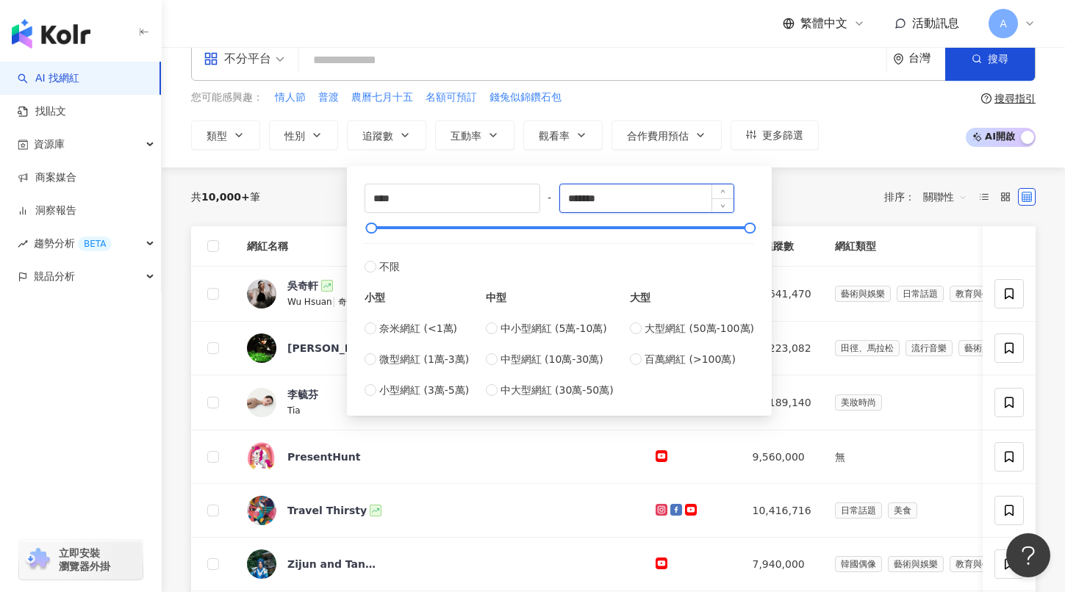
click at [594, 204] on input "*******" at bounding box center [647, 198] width 174 height 28
type input "*"
type input "****"
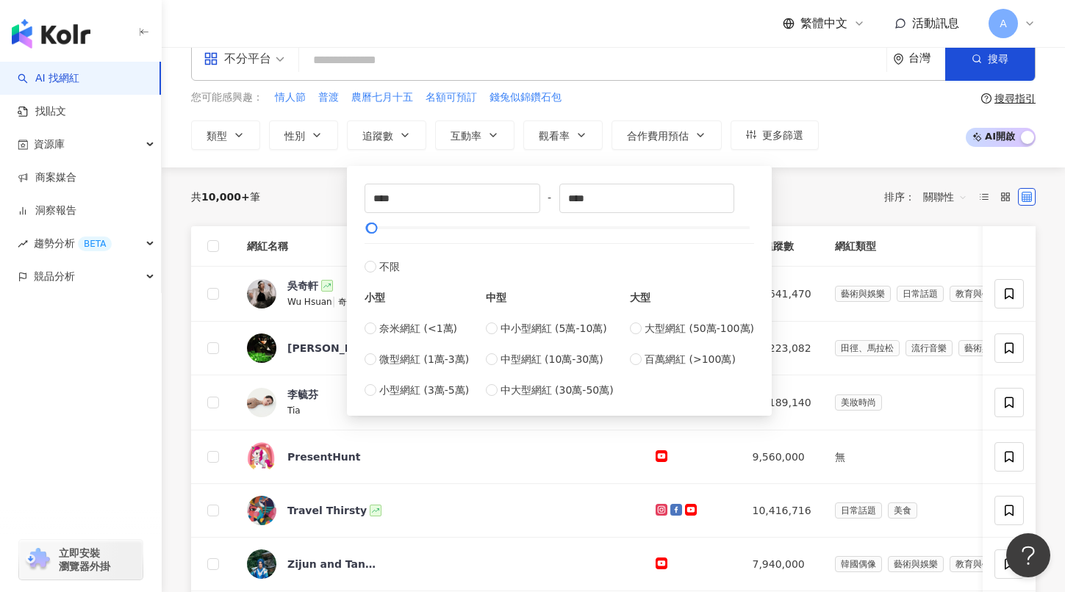
click at [304, 196] on div "共 10,000+ 筆 排序： 關聯性" at bounding box center [613, 197] width 845 height 24
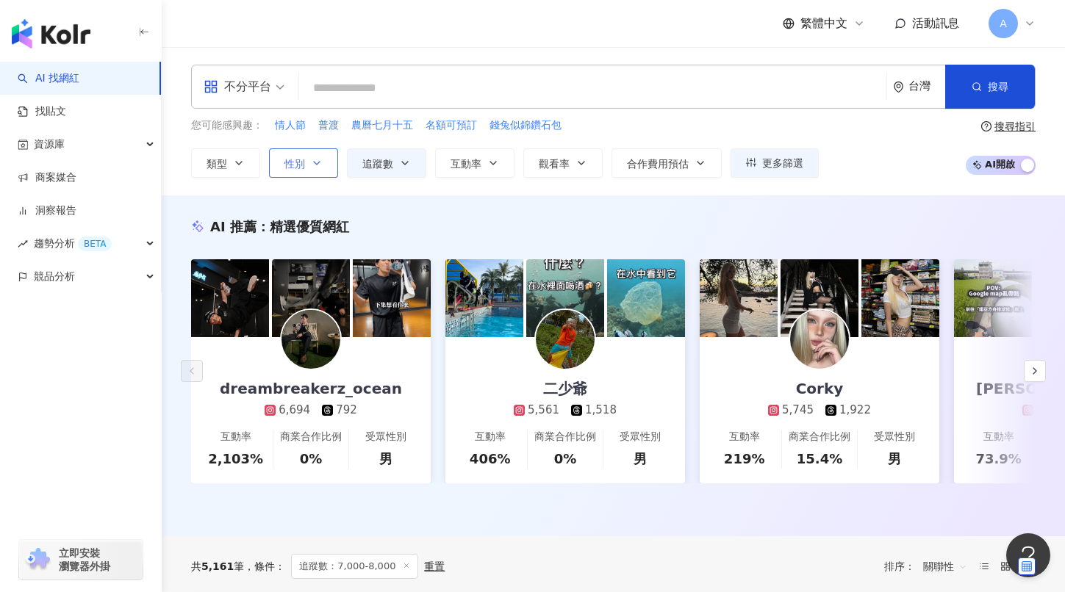
click at [304, 167] on span "性別" at bounding box center [294, 164] width 21 height 12
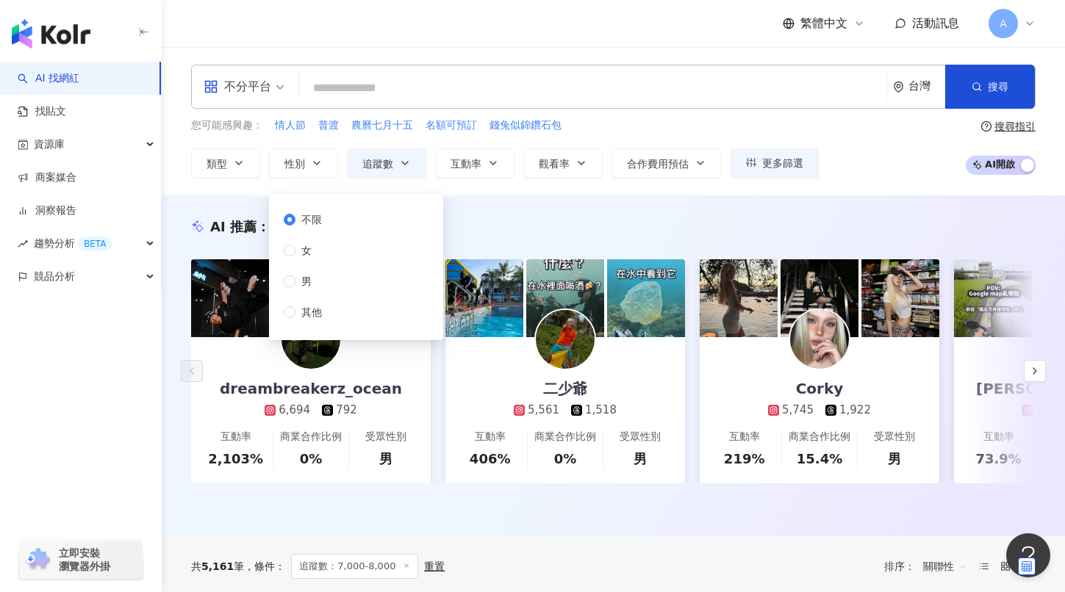
click at [246, 96] on div "不分平台" at bounding box center [238, 87] width 68 height 24
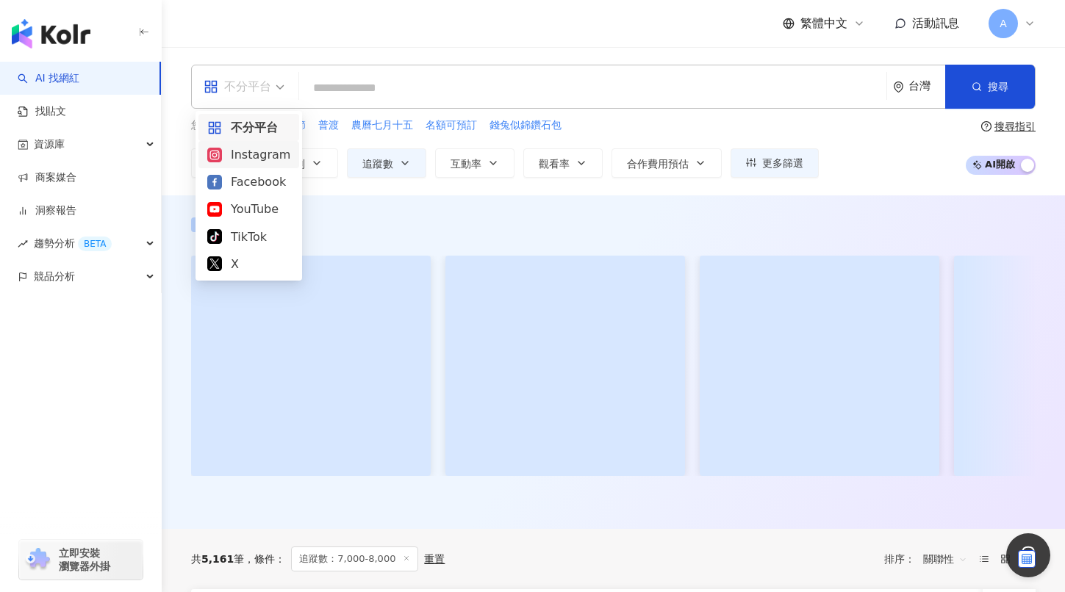
click at [248, 159] on div "Instagram" at bounding box center [248, 155] width 83 height 18
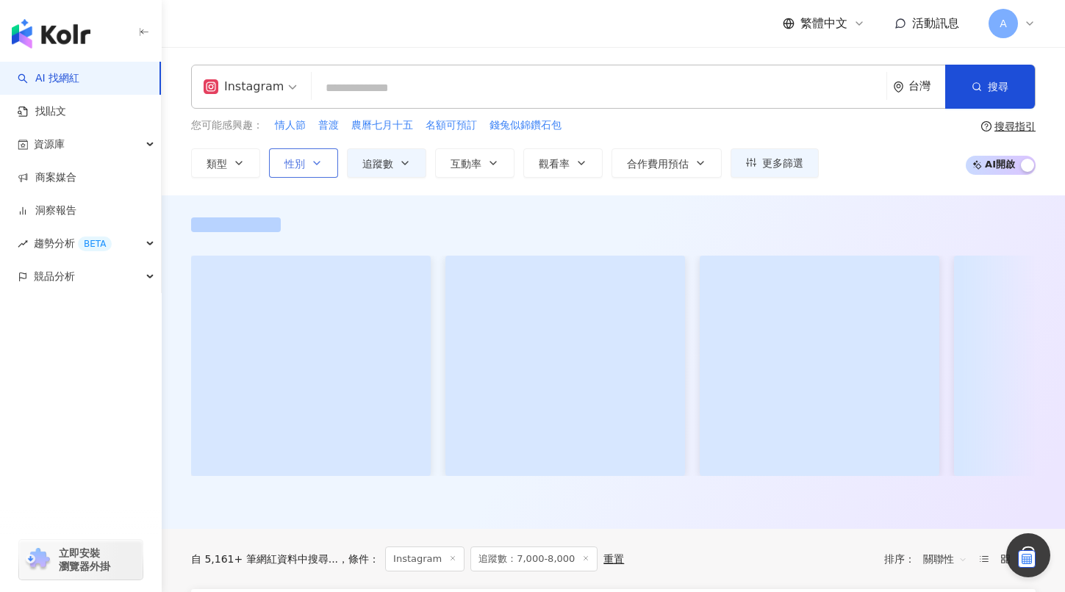
click at [301, 159] on span "性別" at bounding box center [294, 164] width 21 height 12
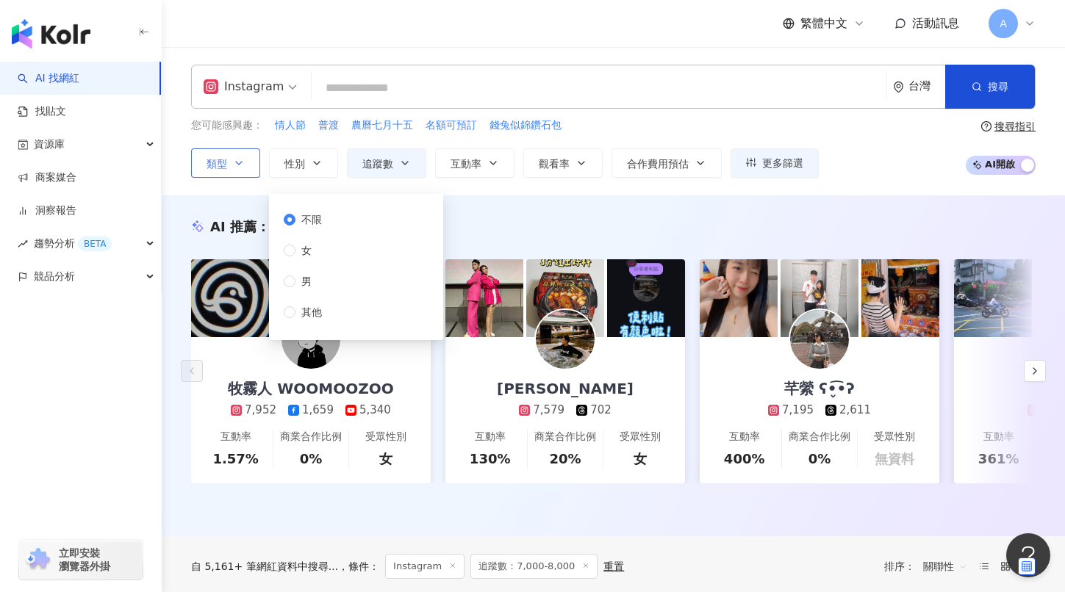
click at [229, 167] on button "類型" at bounding box center [225, 162] width 69 height 29
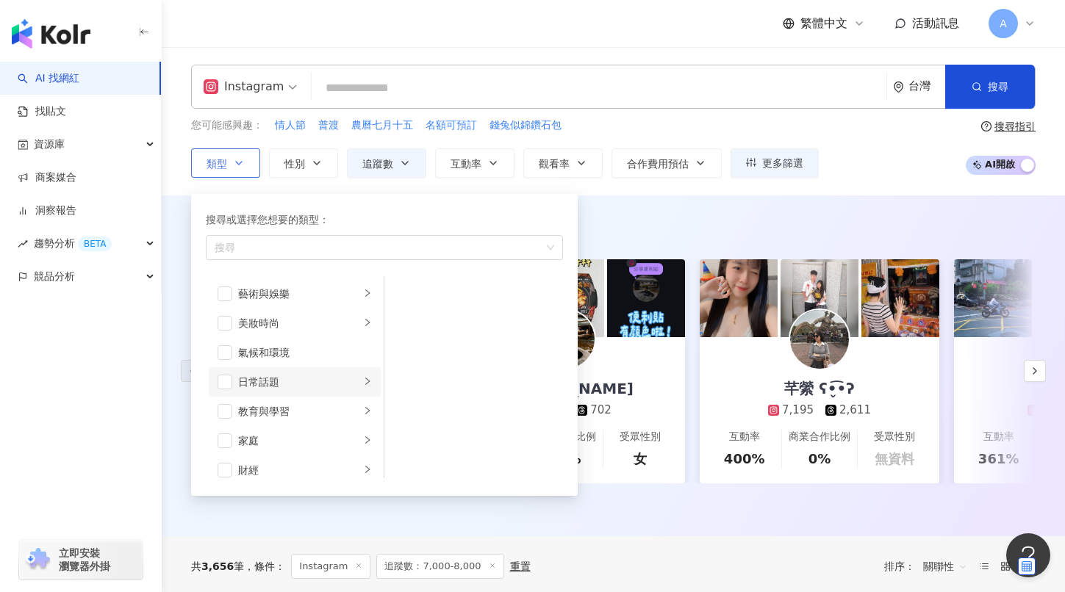
click at [233, 379] on li "日常話題" at bounding box center [295, 382] width 172 height 29
click at [232, 381] on span "button" at bounding box center [225, 382] width 15 height 15
click at [676, 189] on div "Instagram 台灣 搜尋 您可能感興趣： 情人節 普渡 農曆七月十五 名額可預訂 錢兔似錦鑽石包 類型 搜尋或選擇您想要的類型： 日常話題 藝術與娛樂 …" at bounding box center [613, 121] width 903 height 148
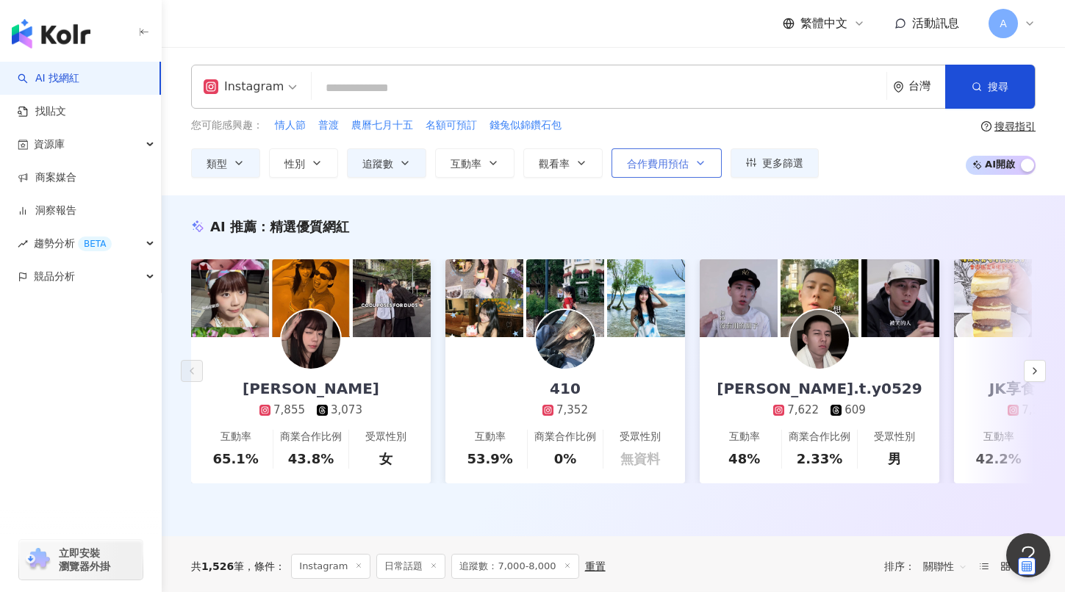
click at [689, 172] on button "合作費用預估" at bounding box center [667, 162] width 110 height 29
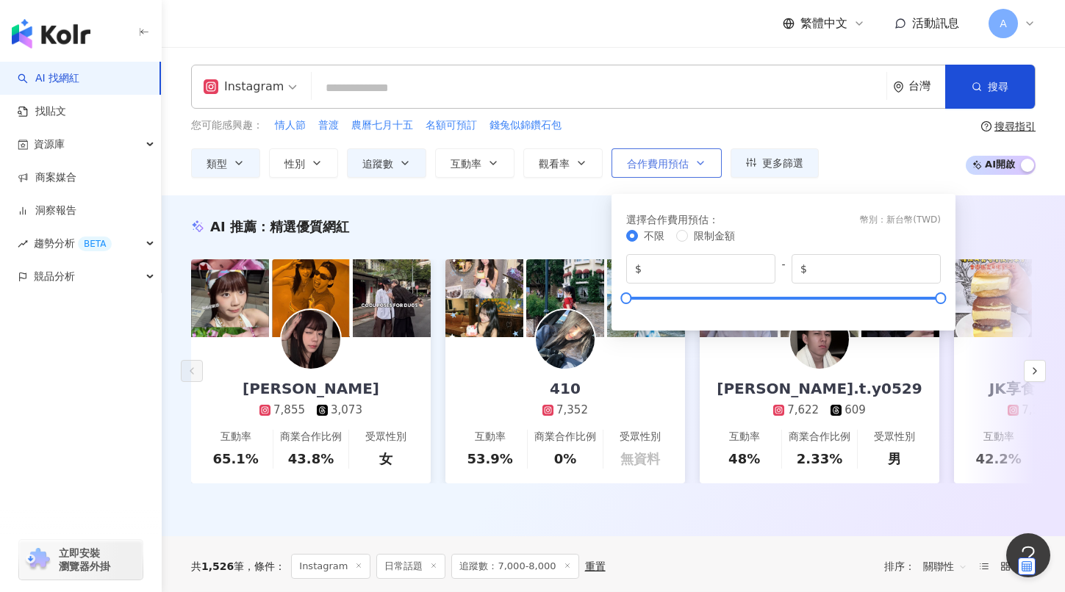
click at [695, 168] on button "合作費用預估" at bounding box center [667, 162] width 110 height 29
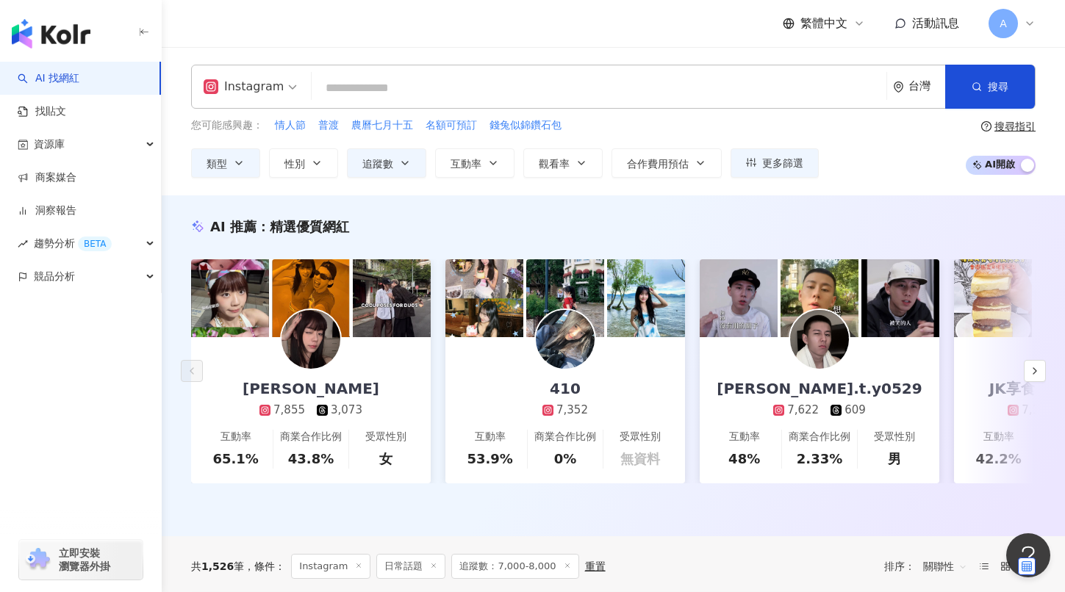
click at [1007, 121] on div "搜尋指引" at bounding box center [1015, 127] width 41 height 12
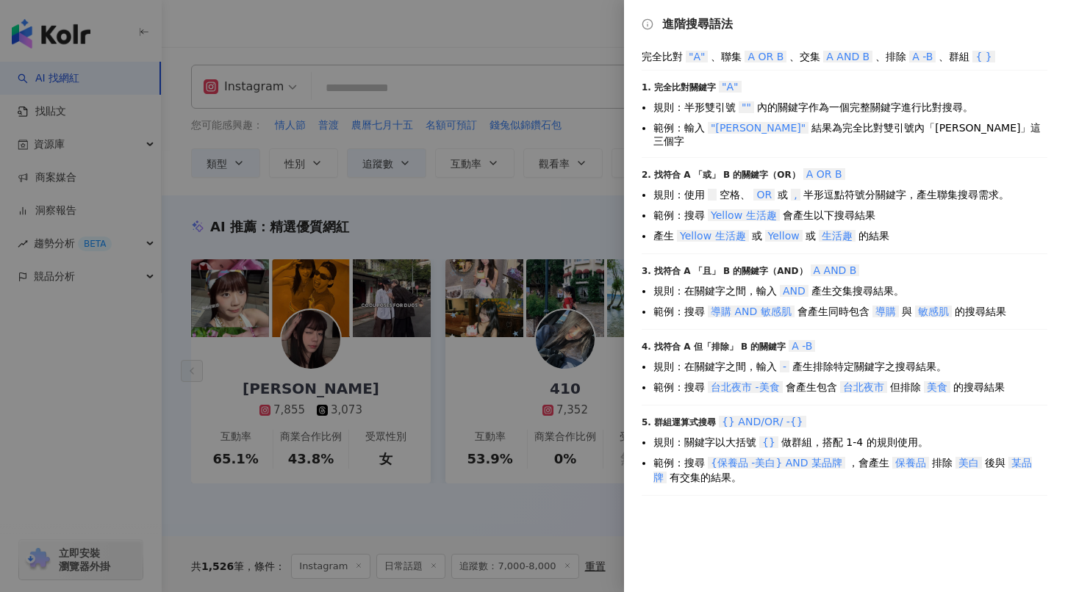
click at [527, 204] on div at bounding box center [532, 296] width 1065 height 592
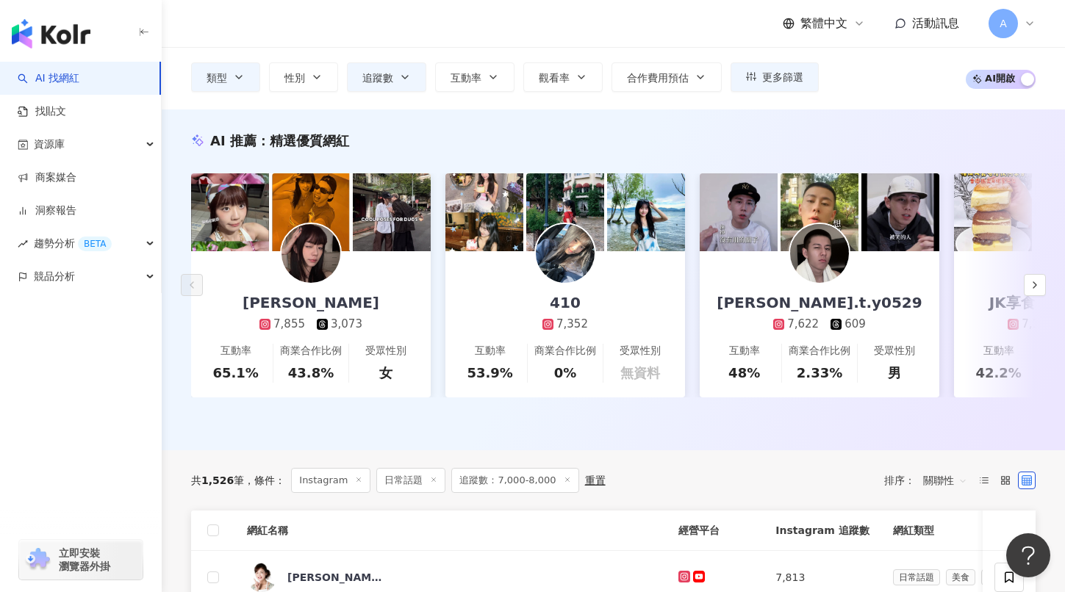
scroll to position [202, 0]
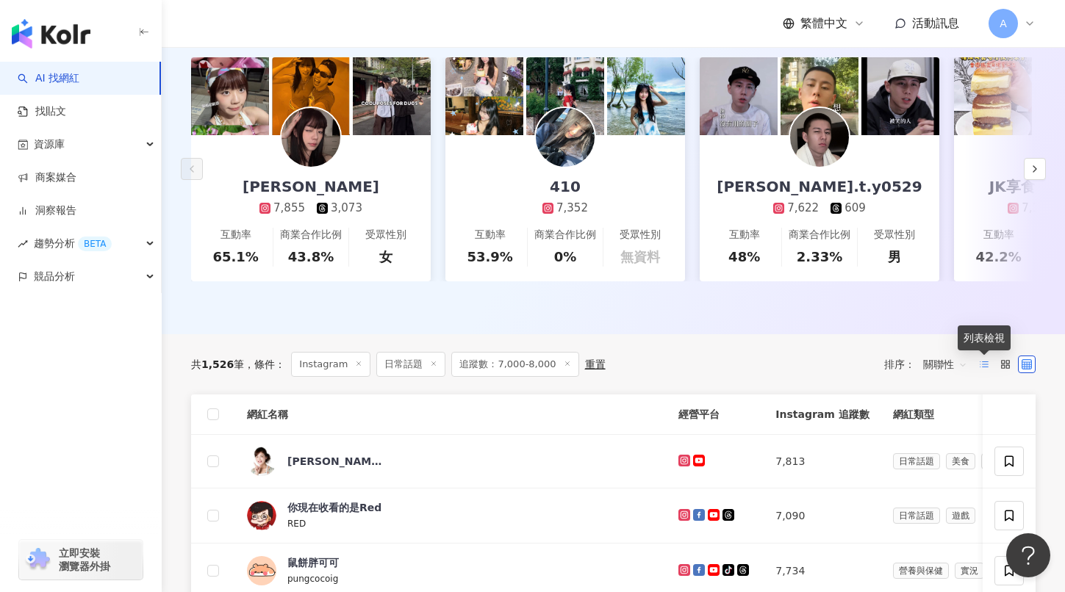
click at [981, 367] on icon at bounding box center [984, 364] width 10 height 10
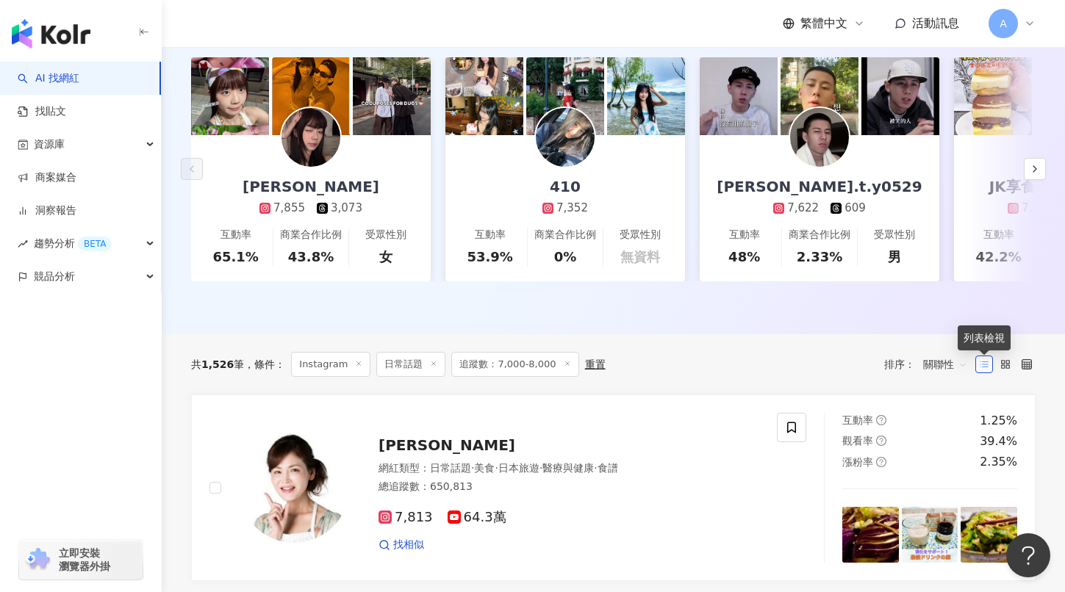
click at [981, 367] on icon at bounding box center [984, 364] width 10 height 10
click at [1018, 361] on label at bounding box center [1027, 365] width 18 height 18
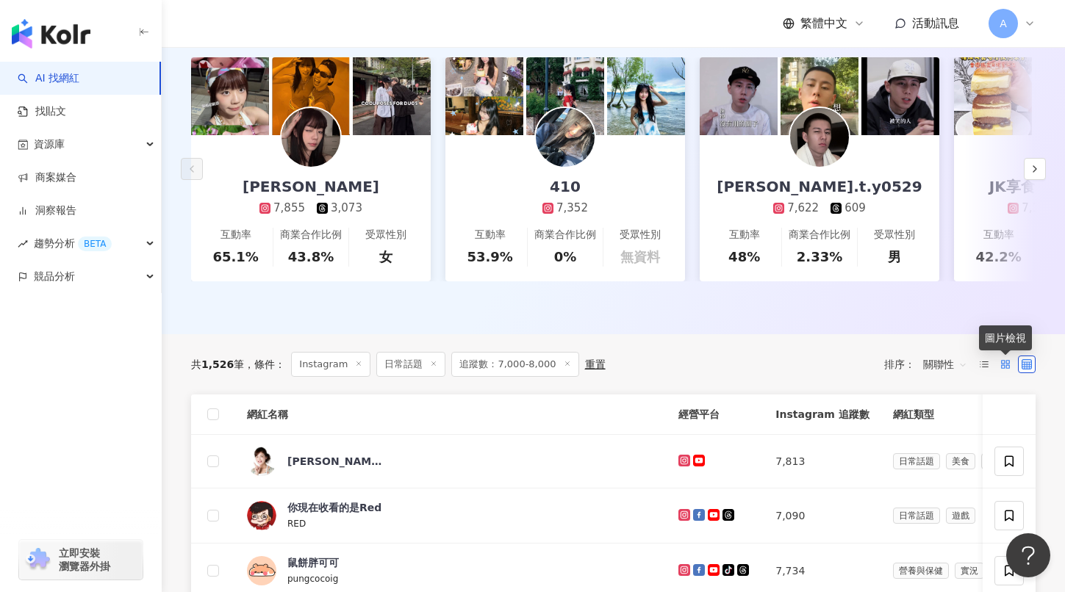
click at [1004, 364] on icon at bounding box center [1005, 364] width 10 height 10
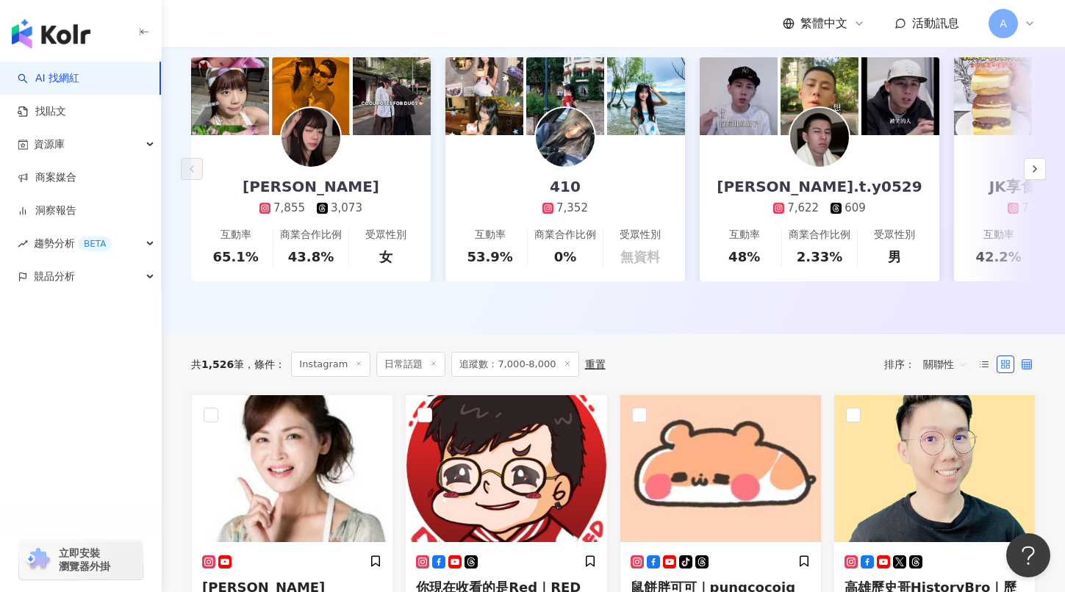
click at [1029, 363] on icon at bounding box center [1027, 364] width 10 height 10
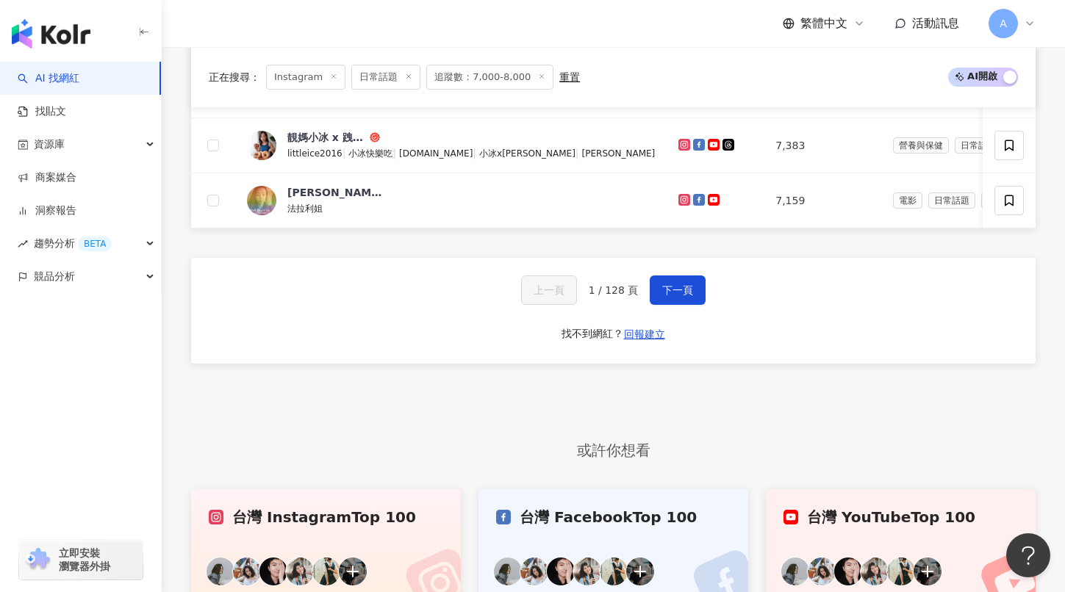
scroll to position [1041, 0]
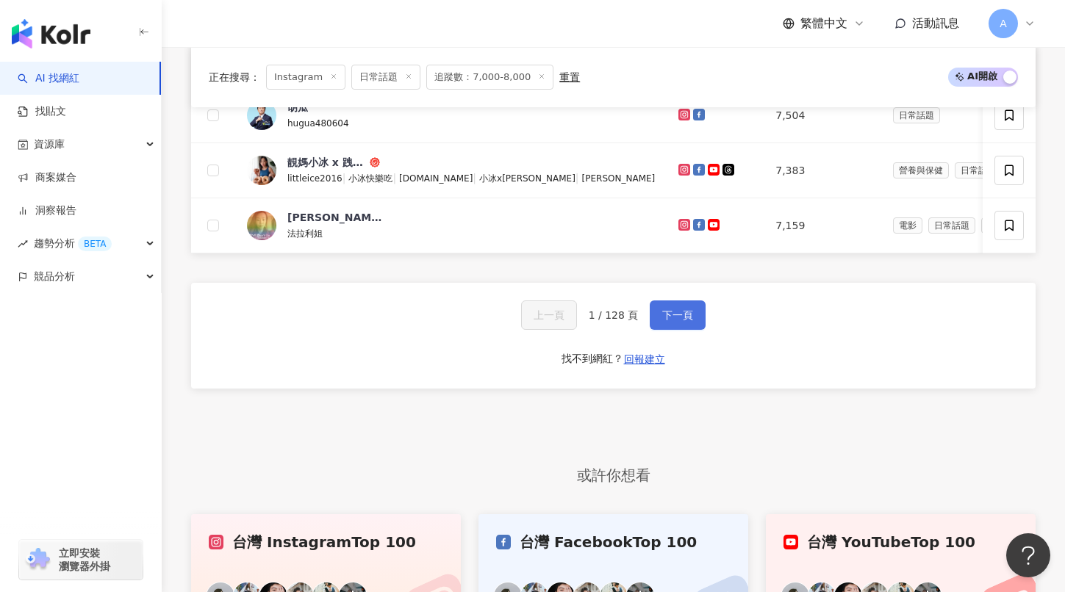
click at [667, 320] on span "下一頁" at bounding box center [677, 315] width 31 height 12
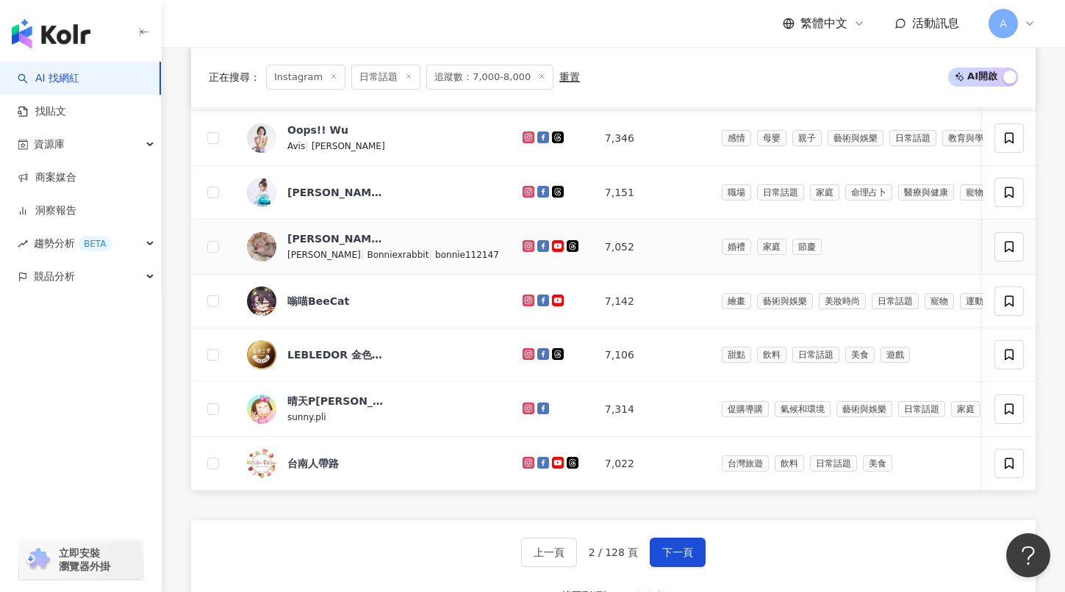
scroll to position [988, 0]
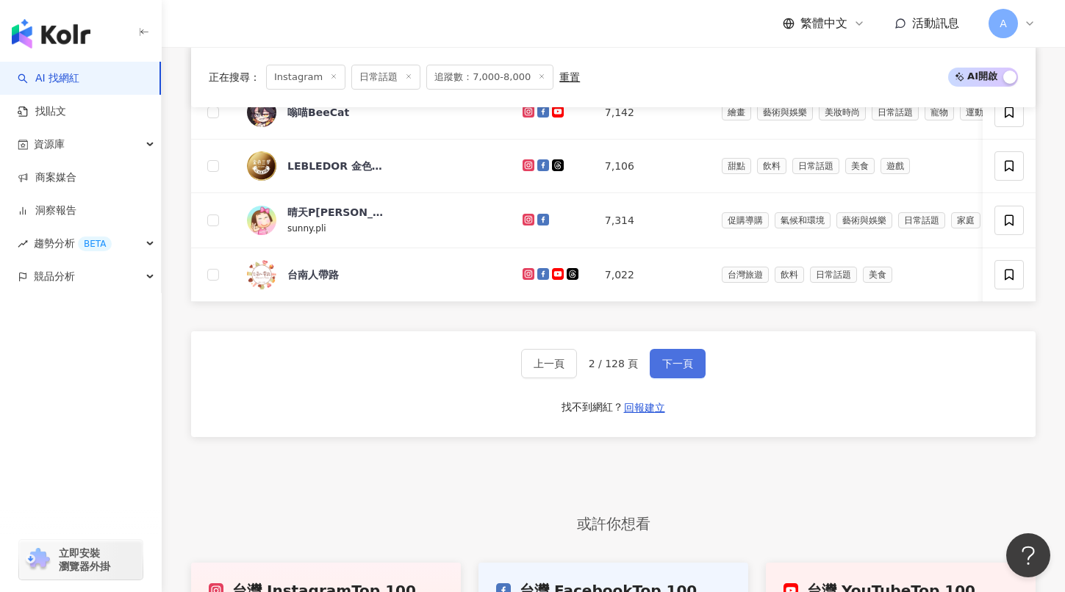
click at [673, 365] on span "下一頁" at bounding box center [677, 364] width 31 height 12
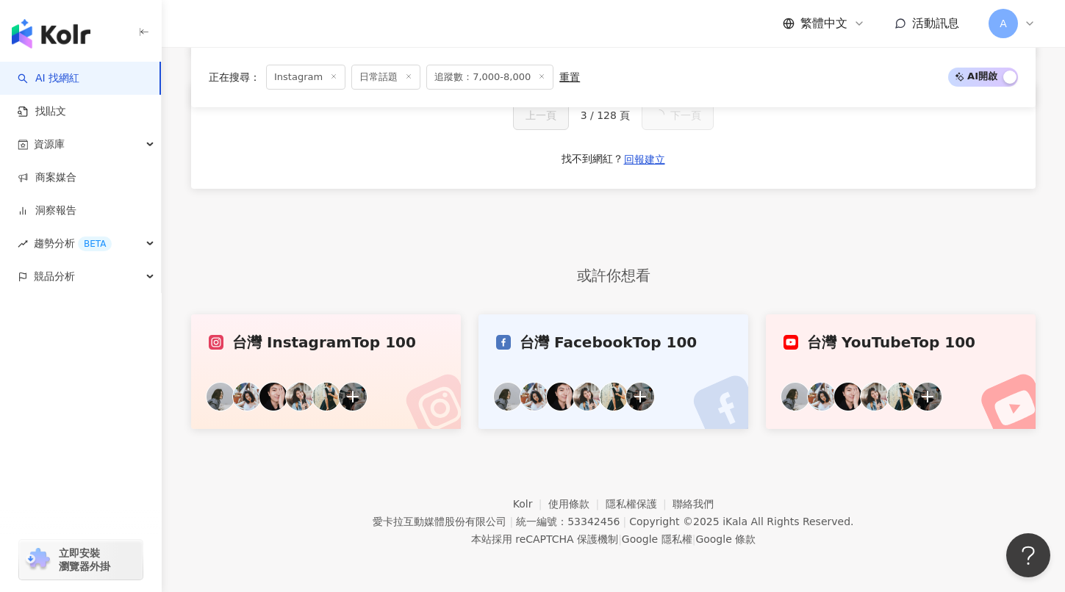
scroll to position [721, 0]
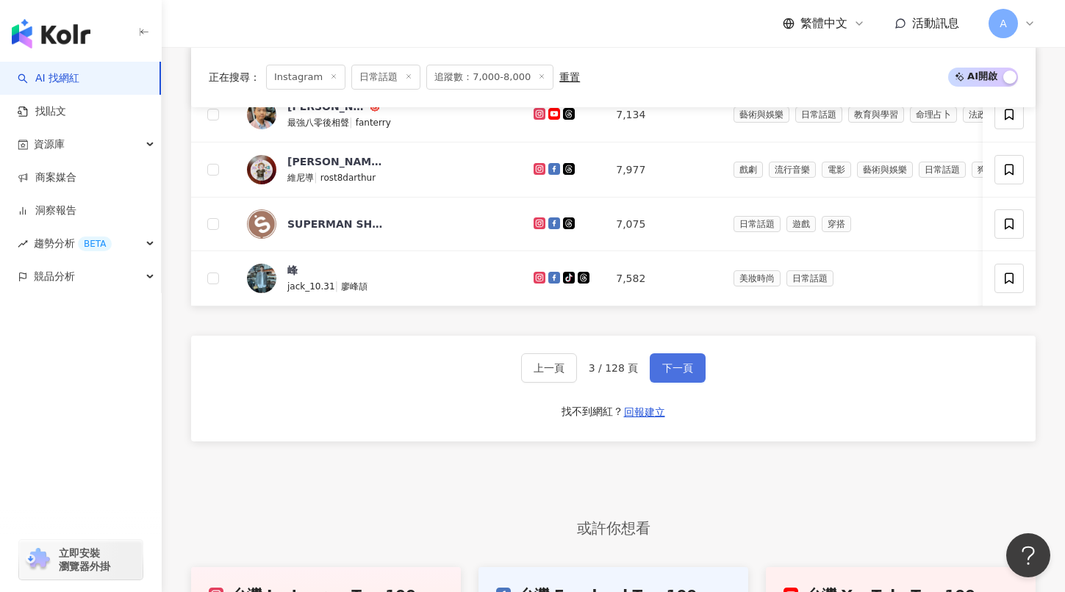
click at [674, 368] on span "下一頁" at bounding box center [677, 368] width 31 height 12
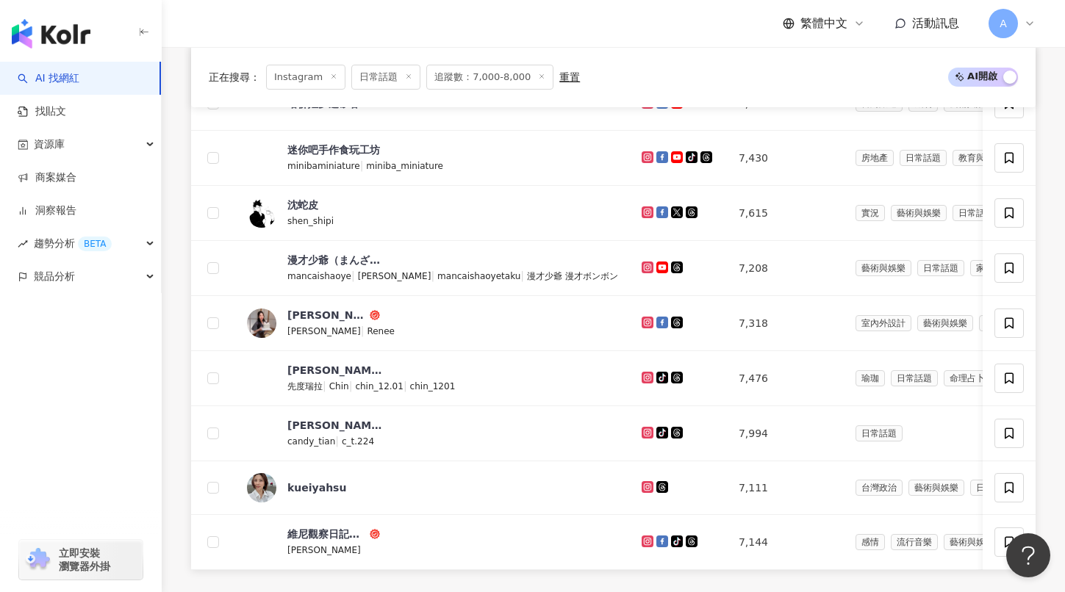
scroll to position [988, 0]
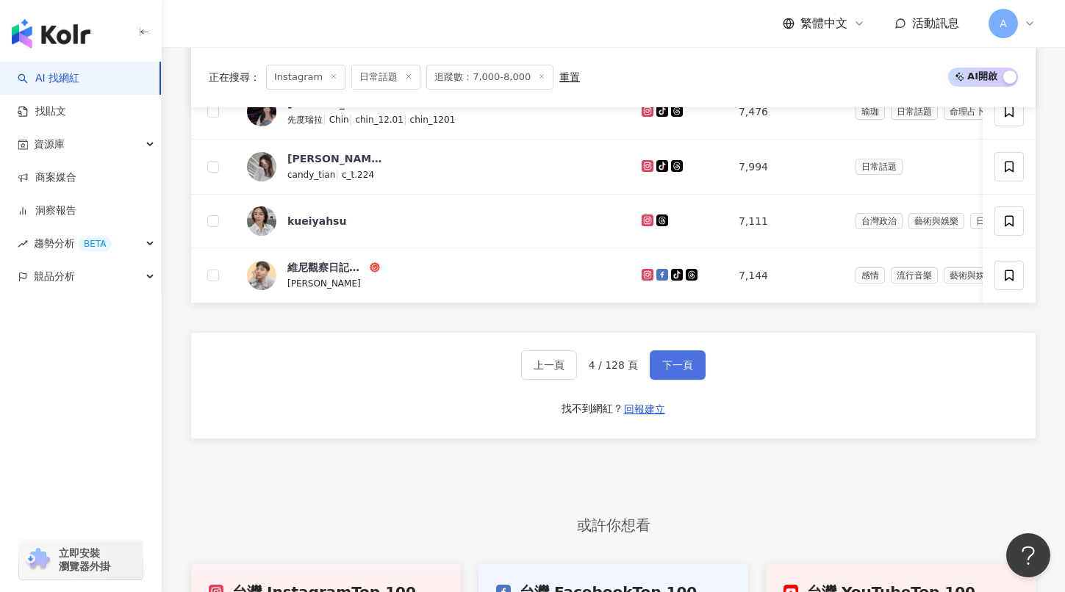
click at [682, 356] on button "下一頁" at bounding box center [678, 365] width 56 height 29
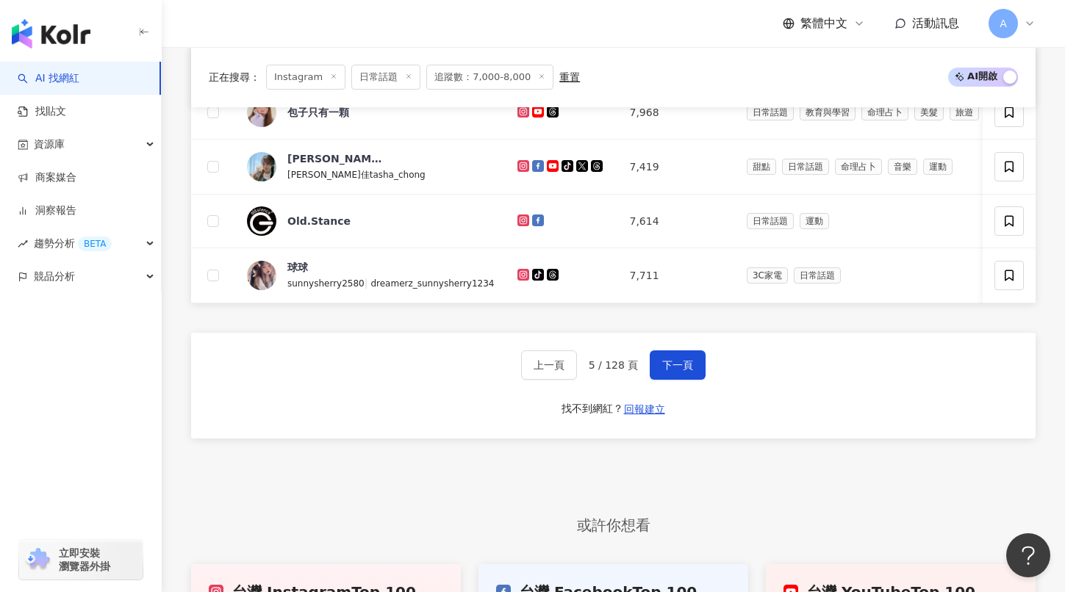
click at [682, 354] on button "下一頁" at bounding box center [678, 365] width 56 height 29
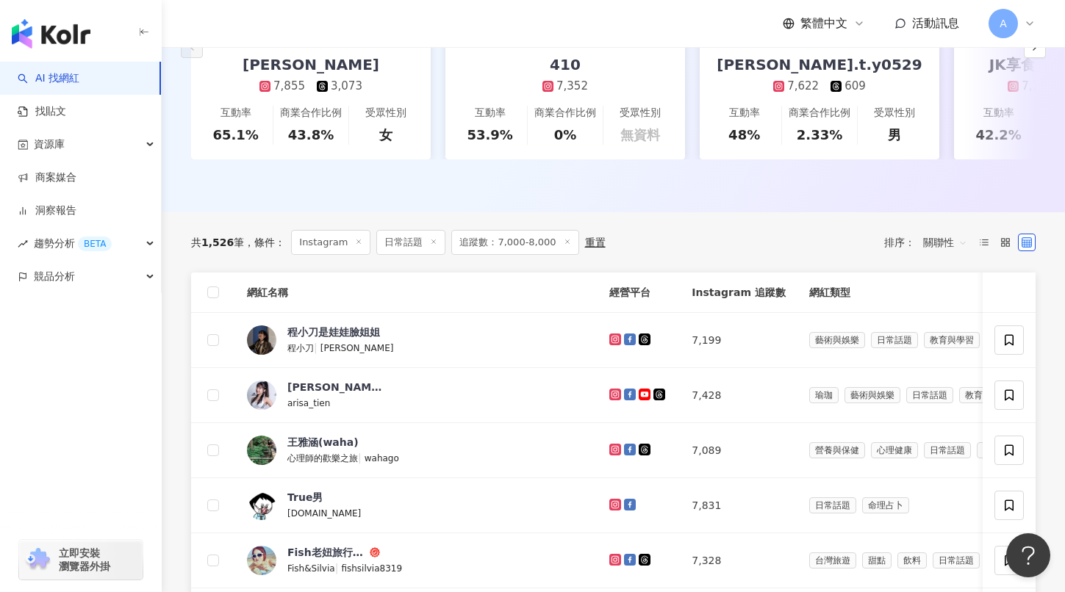
scroll to position [887, 0]
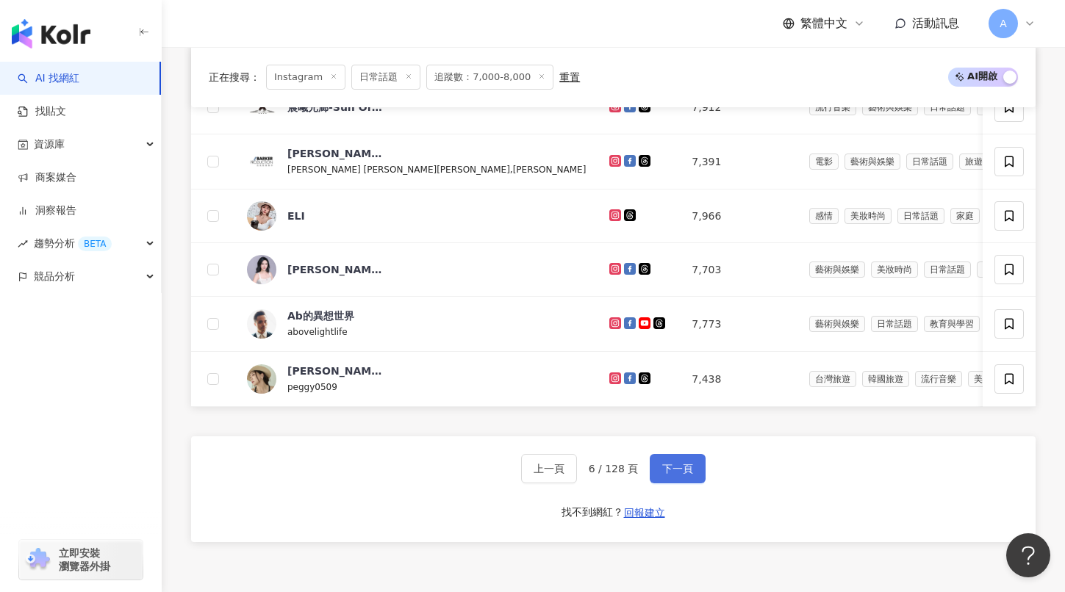
click at [662, 459] on button "下一頁" at bounding box center [678, 468] width 56 height 29
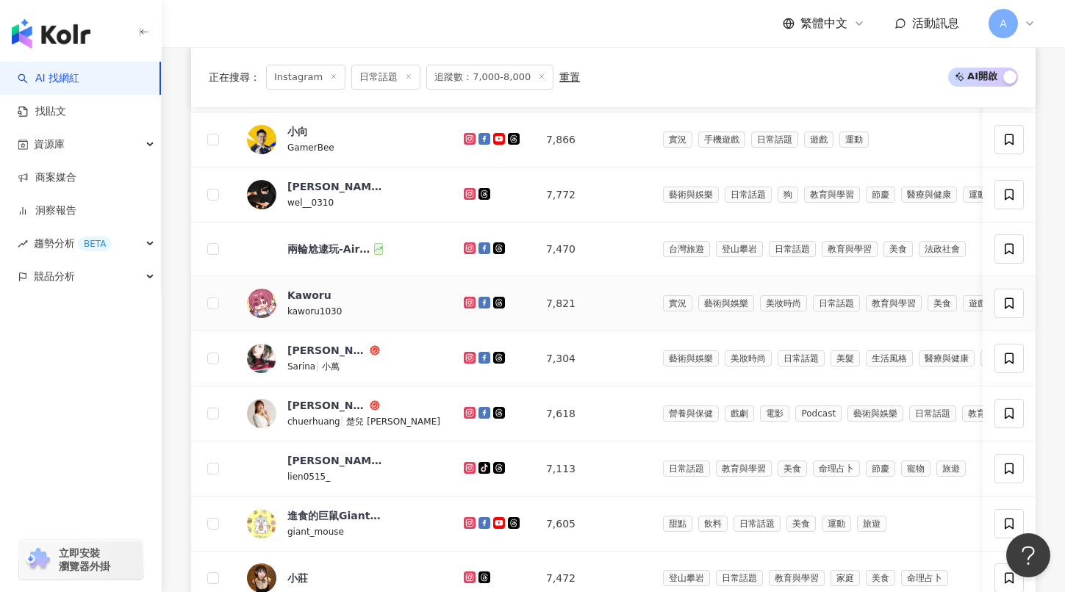
scroll to position [1046, 0]
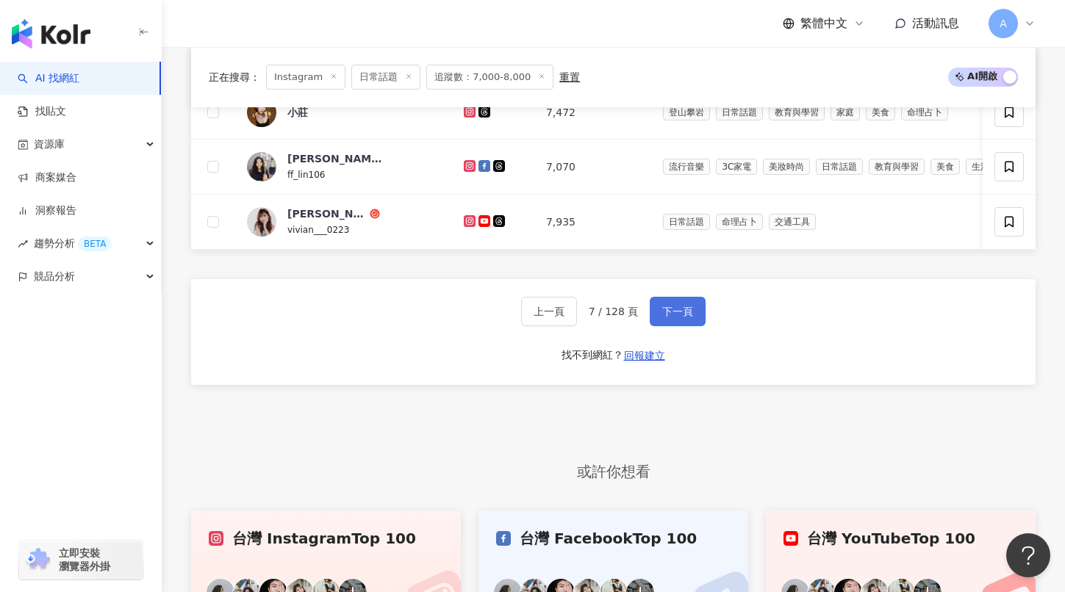
click at [690, 304] on button "下一頁" at bounding box center [678, 311] width 56 height 29
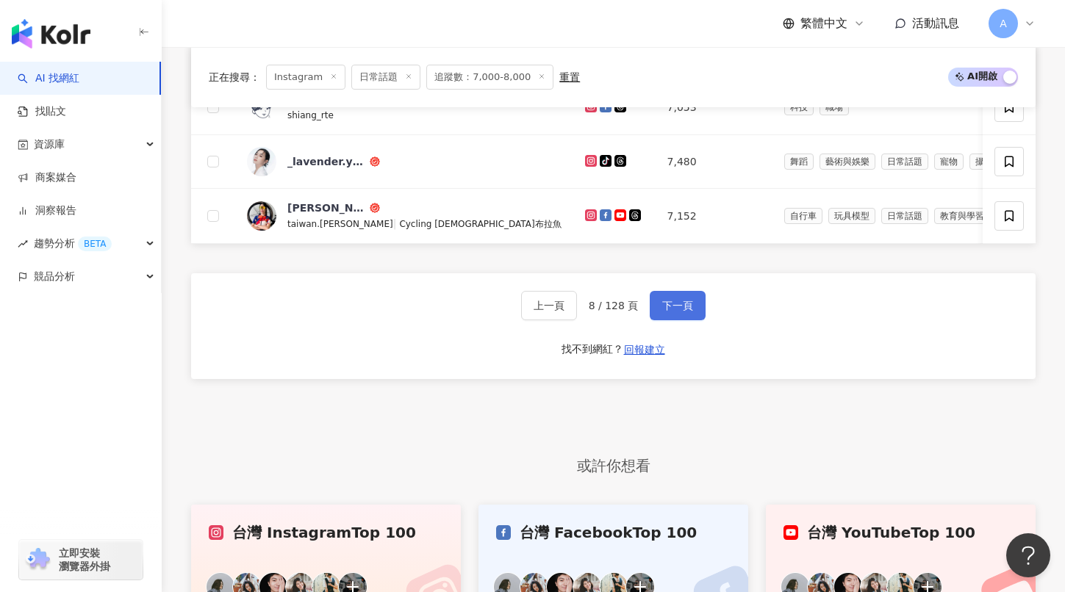
click at [694, 299] on button "下一頁" at bounding box center [678, 305] width 56 height 29
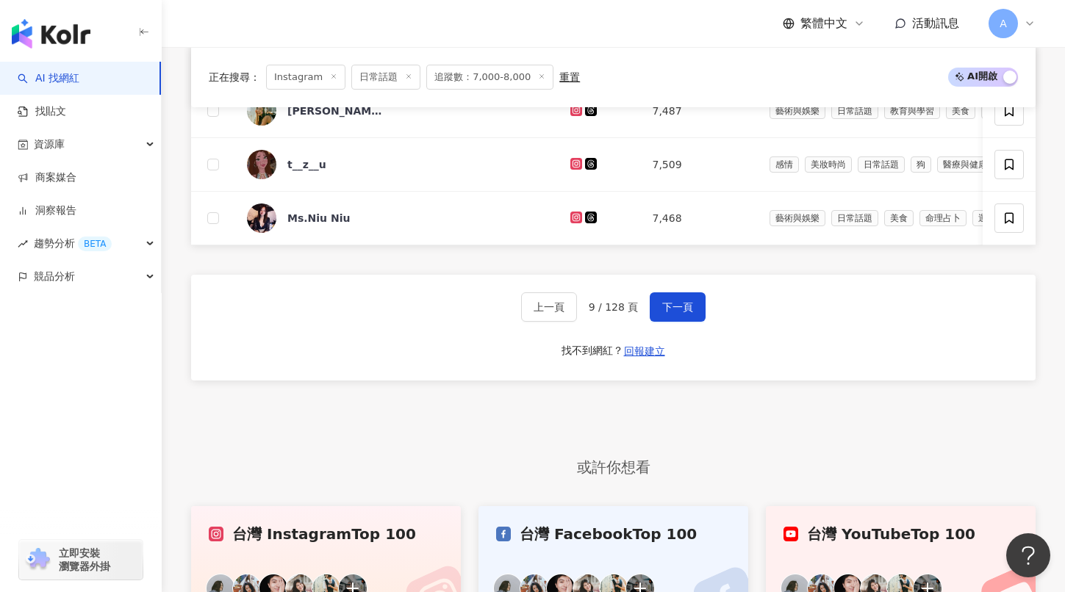
click at [694, 300] on button "下一頁" at bounding box center [678, 307] width 56 height 29
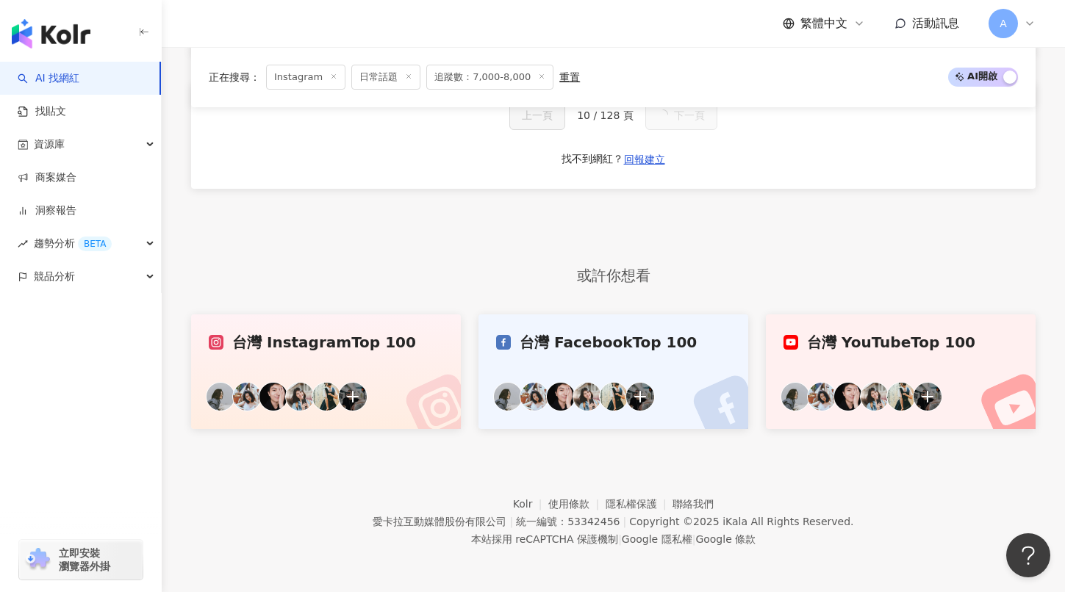
scroll to position [721, 0]
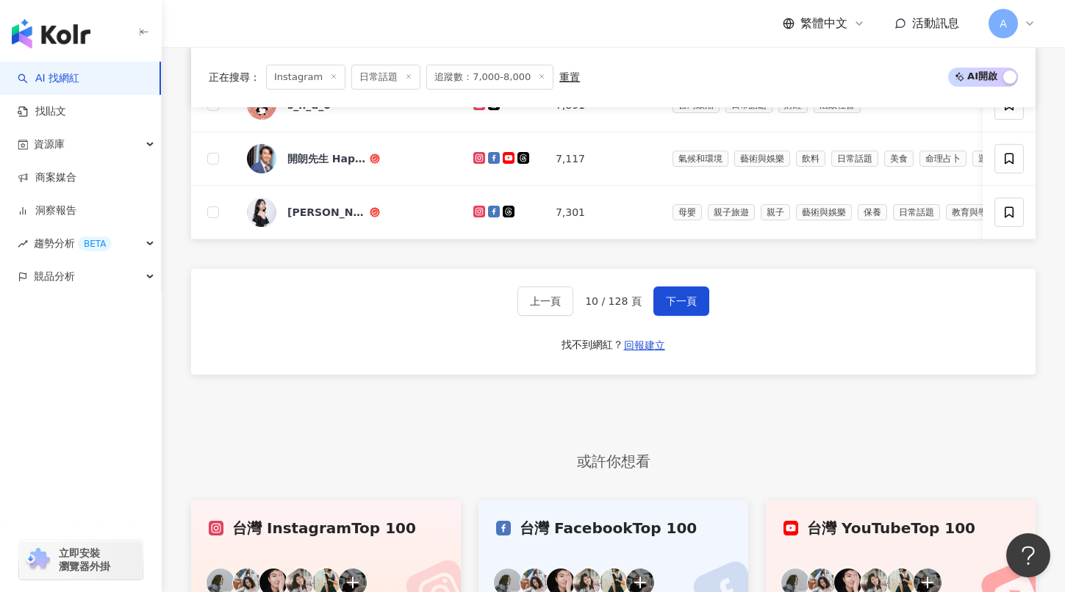
click at [694, 300] on span "下一頁" at bounding box center [681, 301] width 31 height 12
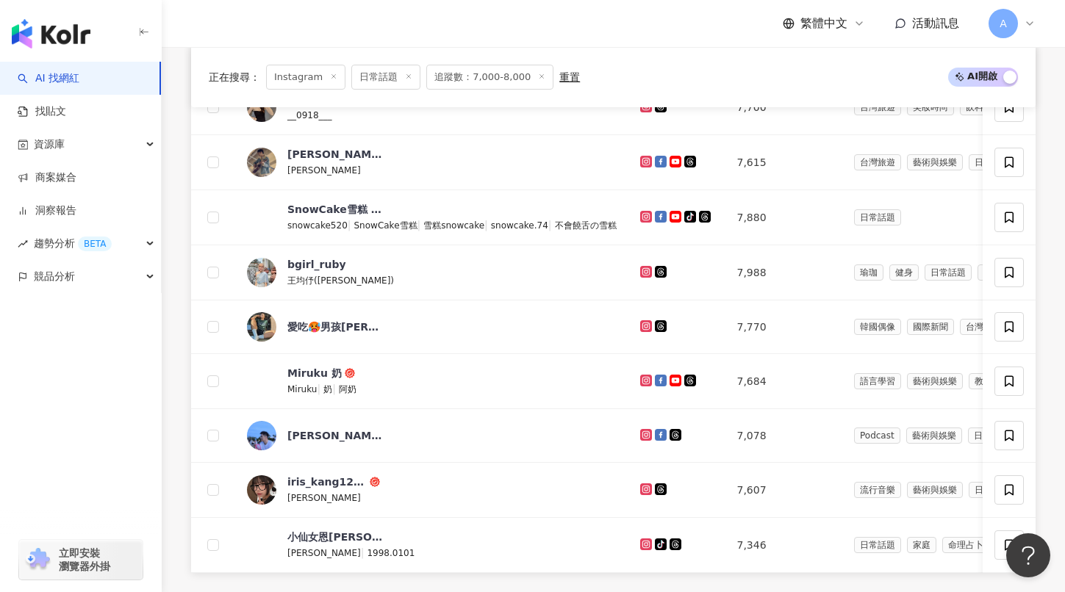
scroll to position [1046, 0]
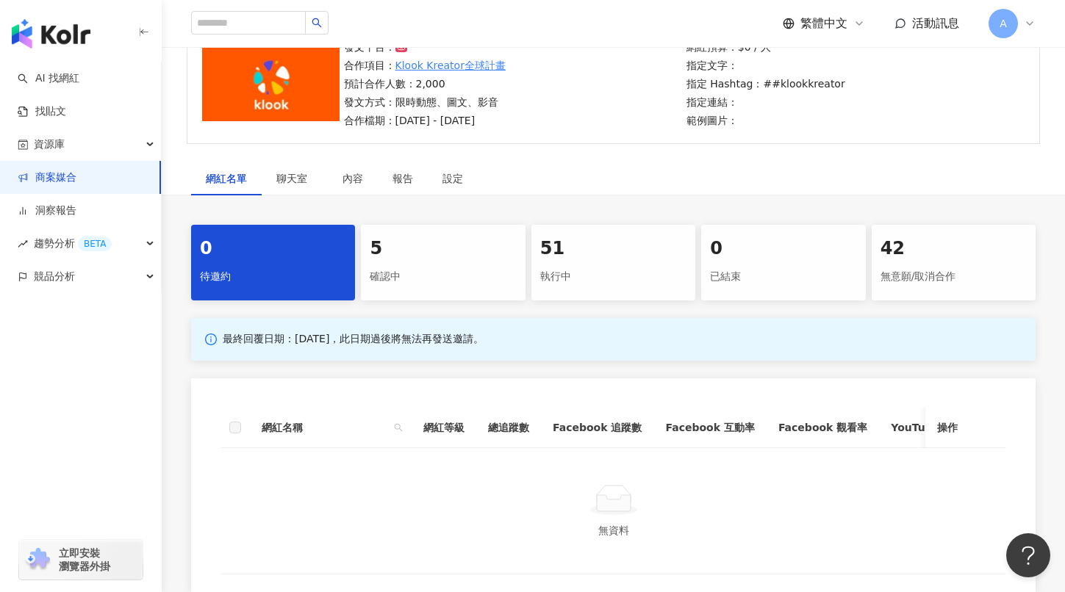
scroll to position [262, 0]
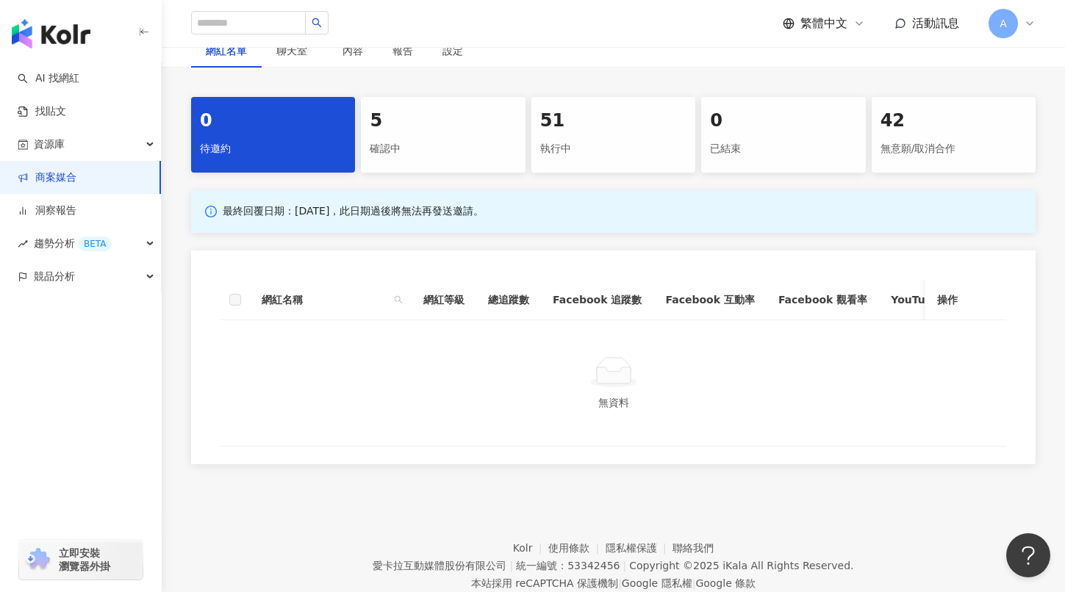
click at [444, 146] on div "確認中" at bounding box center [443, 149] width 146 height 25
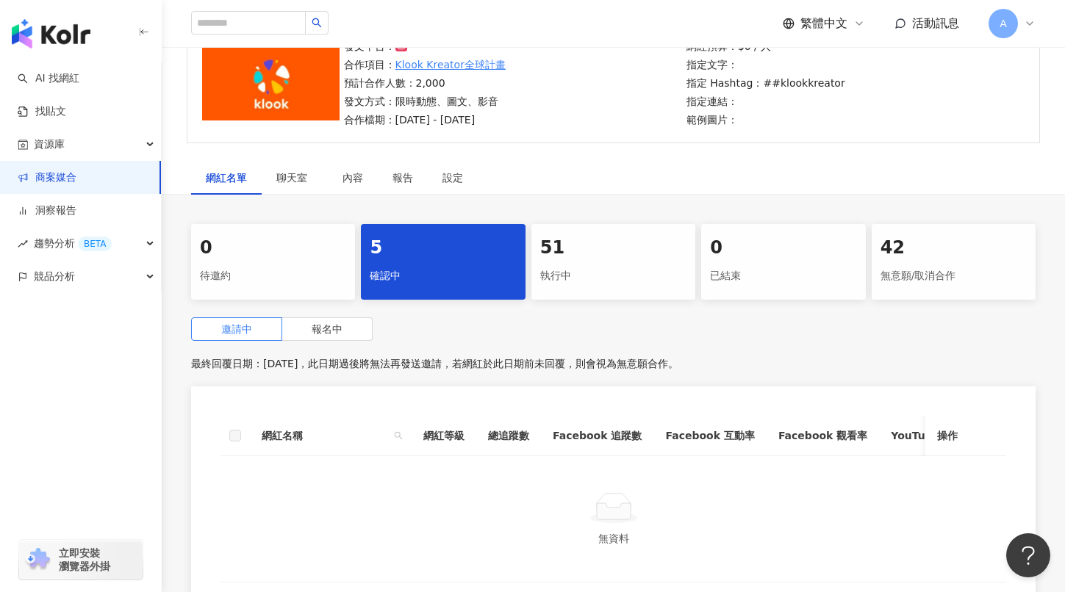
scroll to position [132, 0]
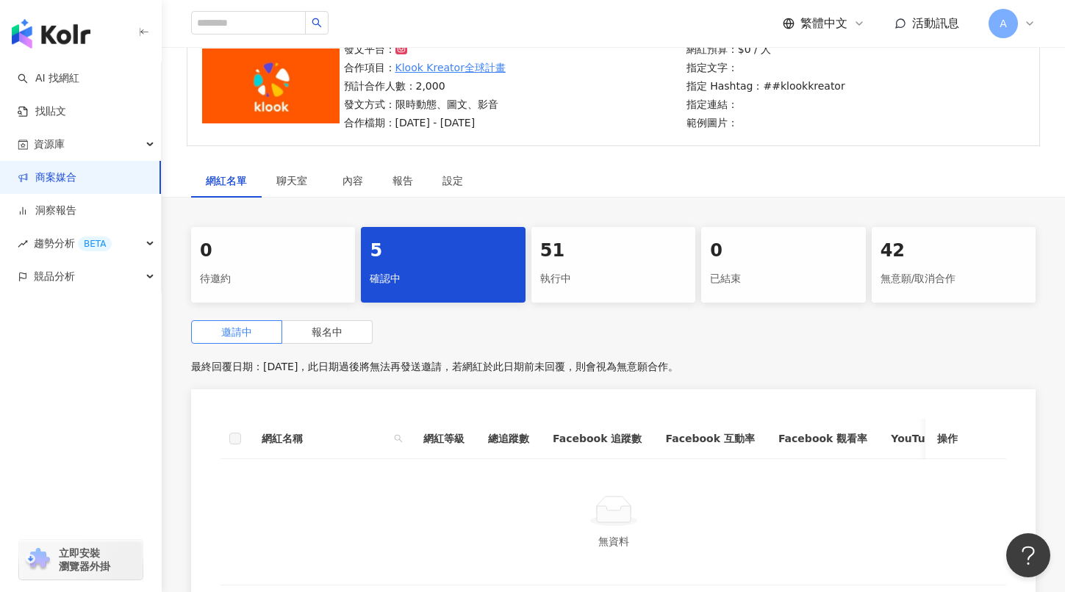
click at [311, 285] on div "待邀約" at bounding box center [273, 279] width 146 height 25
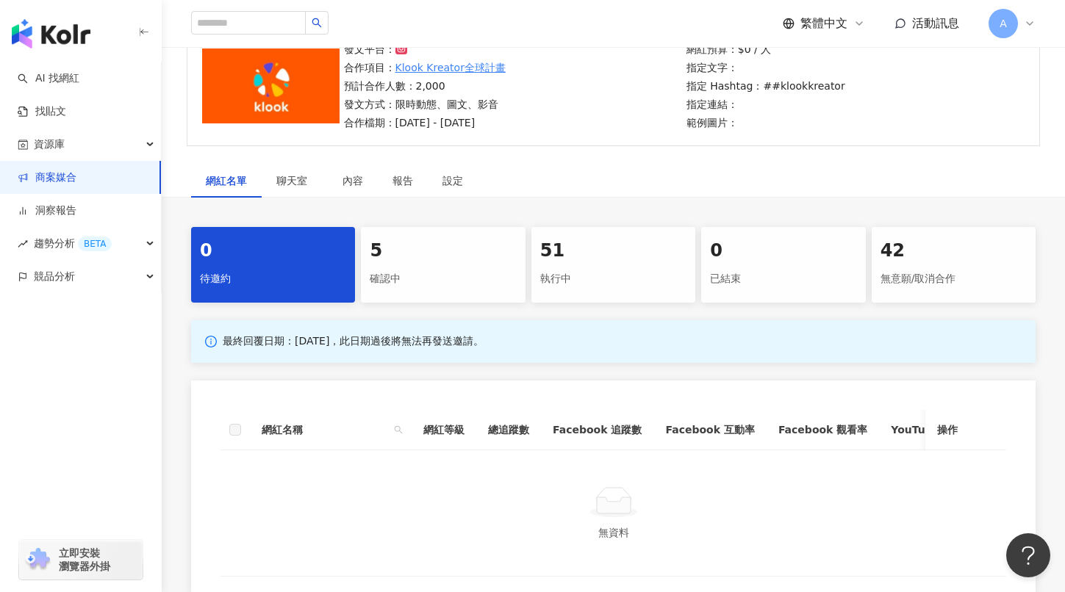
click at [411, 269] on div "確認中" at bounding box center [443, 279] width 146 height 25
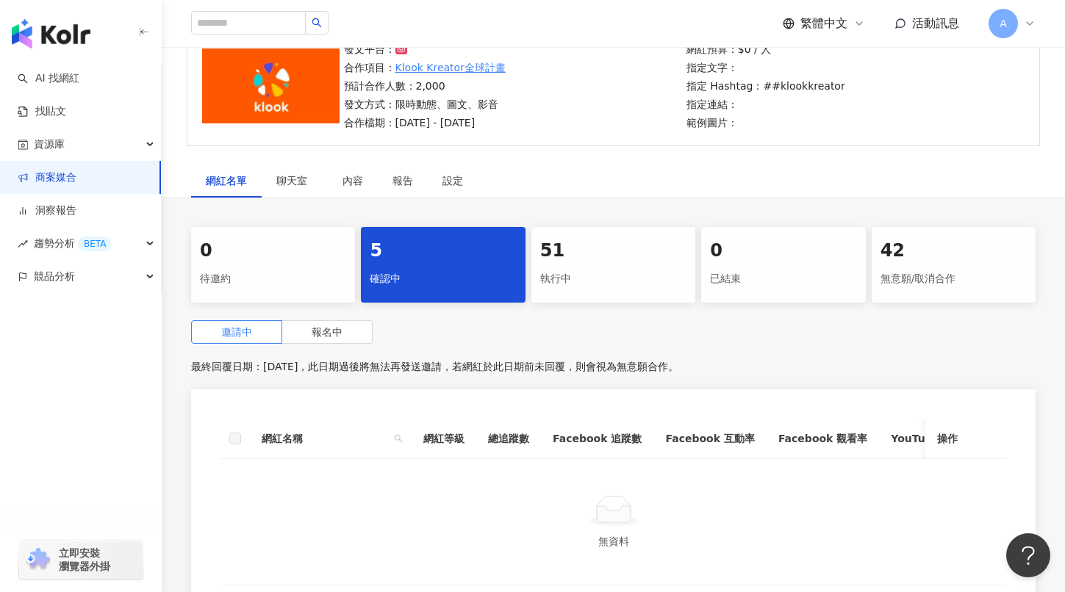
click at [329, 345] on div "邀請中 報名中 最終回覆日期：[DATE]，此日期過後將無法再發送邀請，若網紅於此日期前未回覆，則會視為無意願合作。 網紅名稱 網紅等級 總追蹤數 Faceb…" at bounding box center [613, 466] width 845 height 292
click at [328, 337] on label "報名中" at bounding box center [327, 332] width 90 height 24
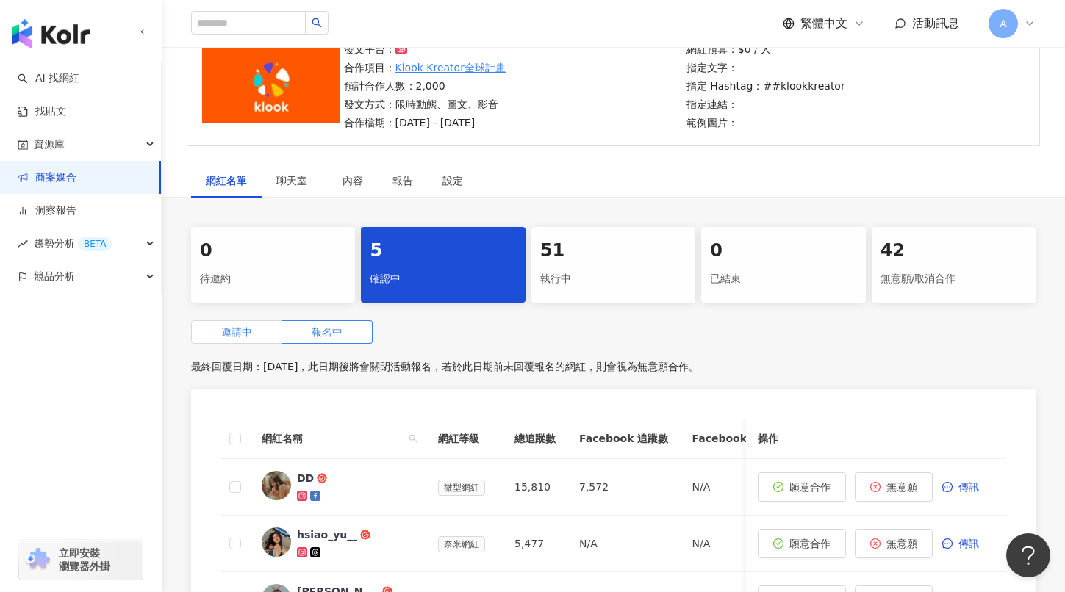
click at [258, 327] on label "邀請中" at bounding box center [236, 332] width 91 height 24
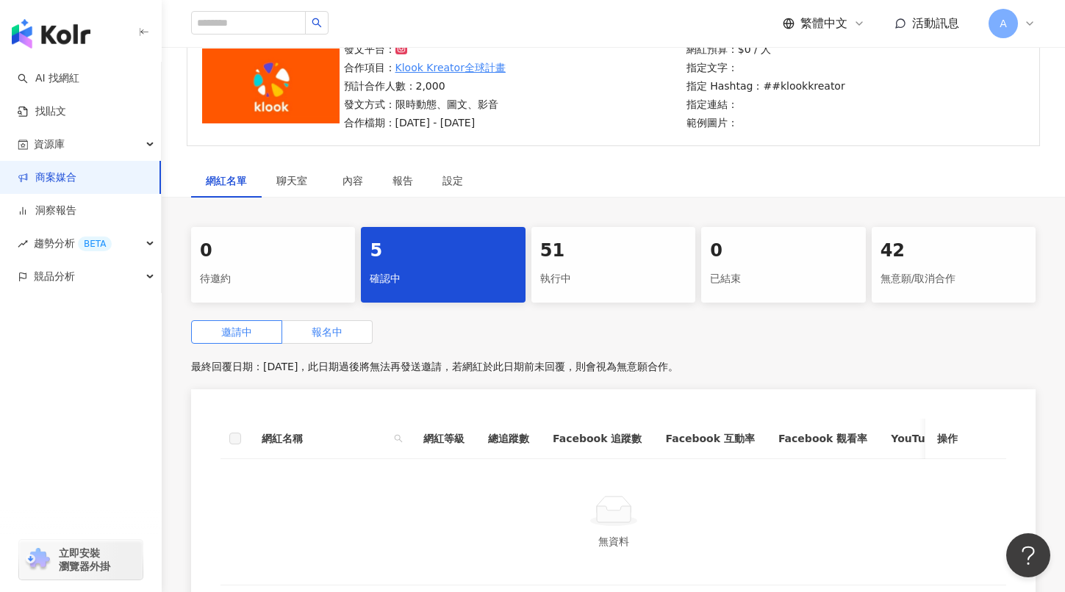
click at [332, 332] on span "報名中" at bounding box center [327, 332] width 31 height 12
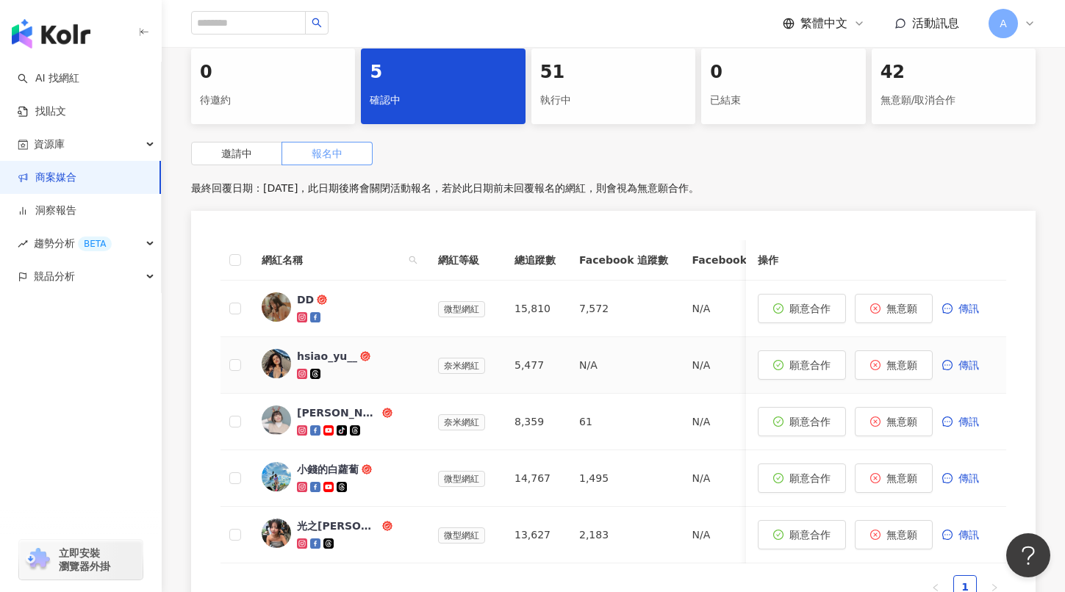
scroll to position [307, 0]
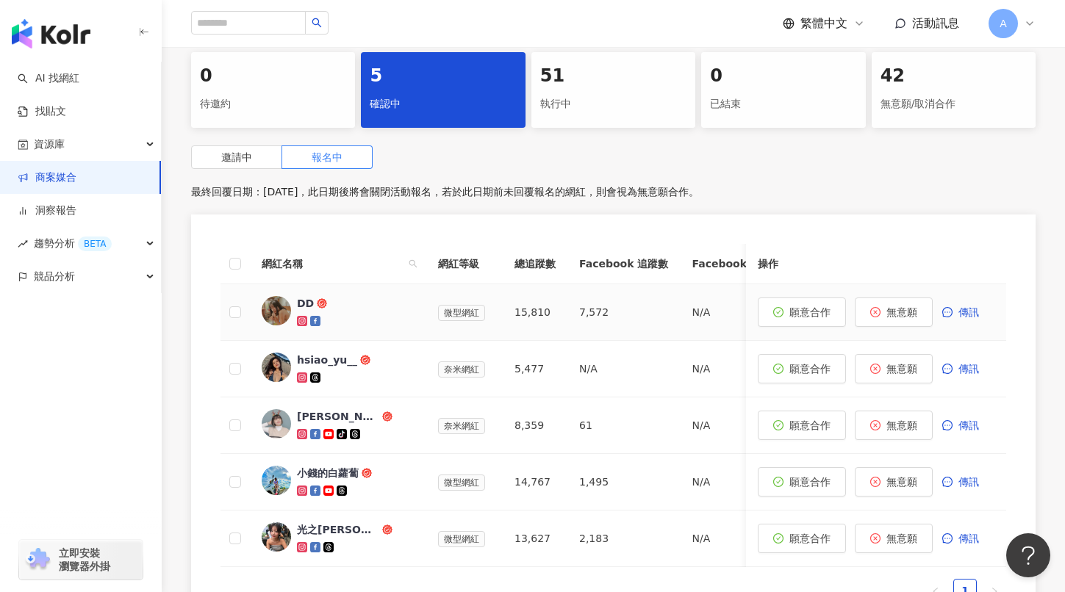
click at [298, 321] on icon at bounding box center [302, 321] width 10 height 10
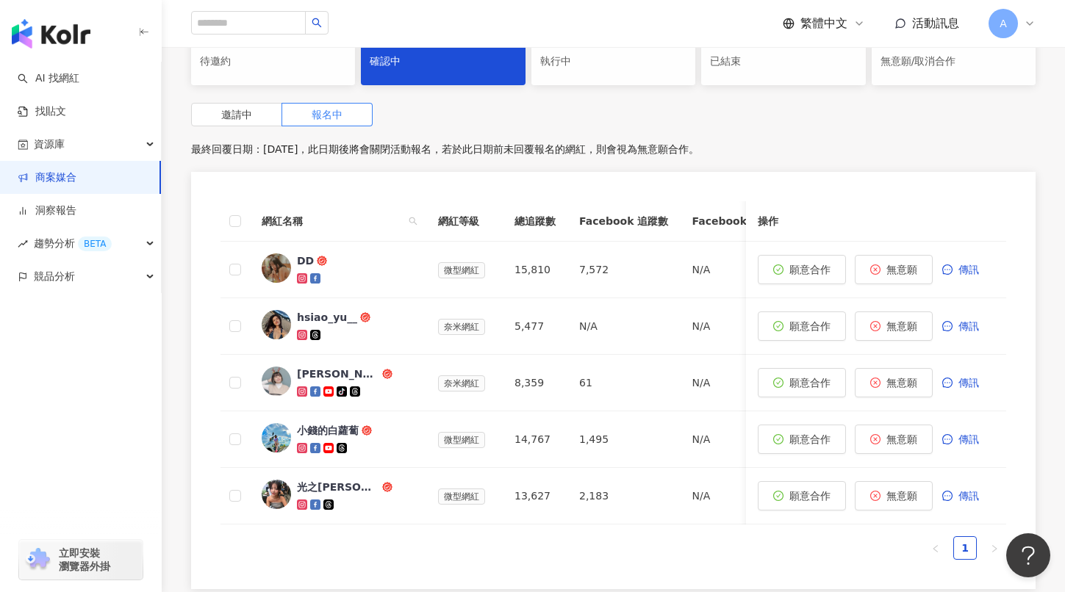
scroll to position [354, 0]
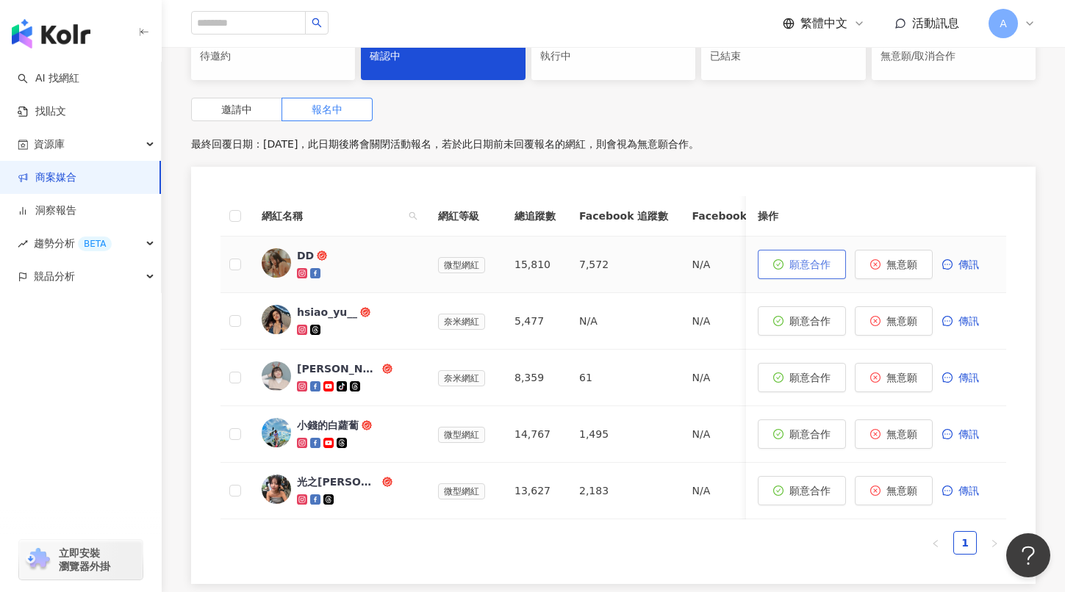
click at [810, 256] on button "願意合作" at bounding box center [802, 264] width 88 height 29
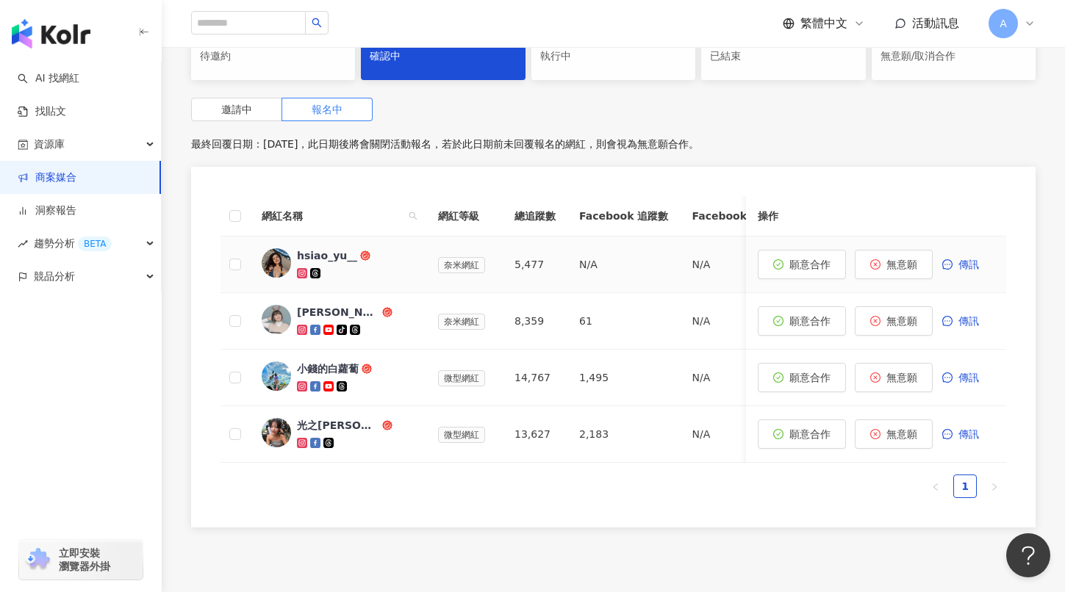
click at [298, 276] on icon at bounding box center [302, 273] width 10 height 10
click at [303, 332] on icon at bounding box center [302, 330] width 8 height 8
click at [298, 382] on icon at bounding box center [302, 386] width 10 height 10
click at [244, 371] on td at bounding box center [235, 378] width 29 height 57
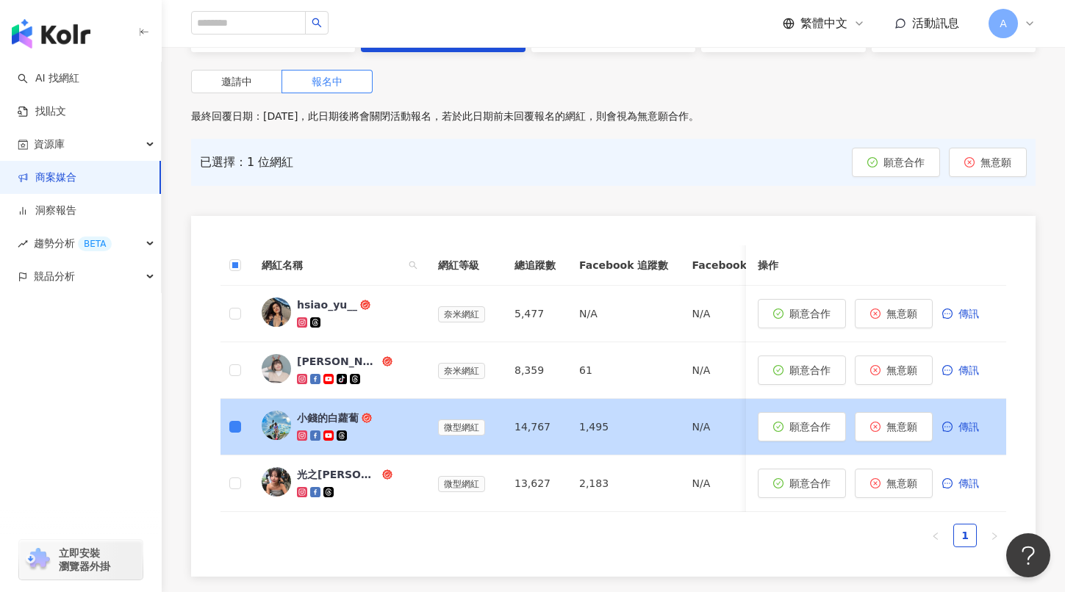
scroll to position [394, 0]
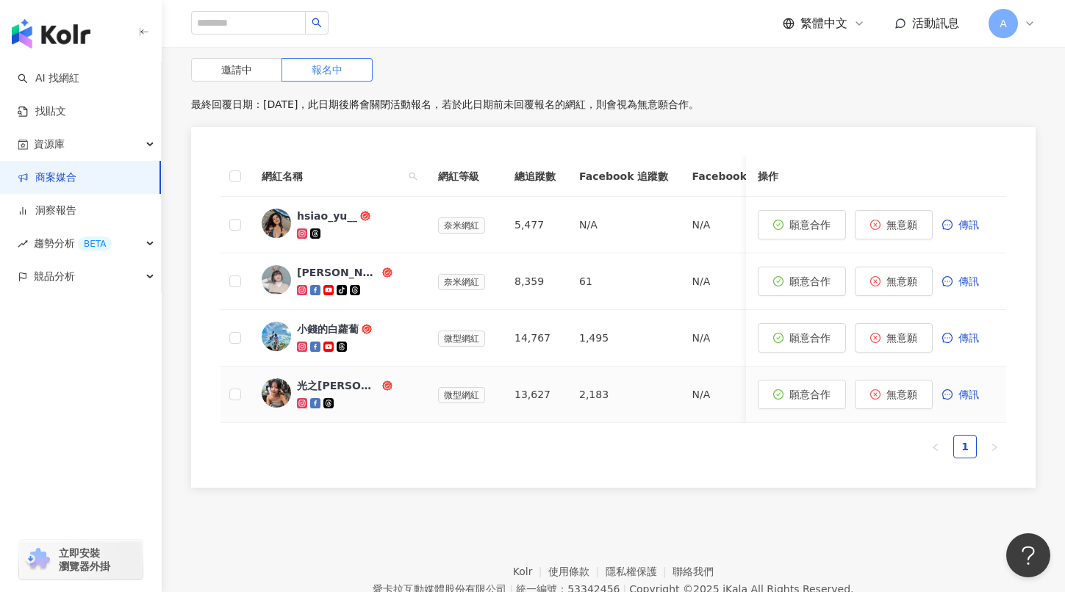
click at [303, 400] on icon at bounding box center [302, 404] width 8 height 8
click at [301, 403] on icon at bounding box center [302, 403] width 2 height 2
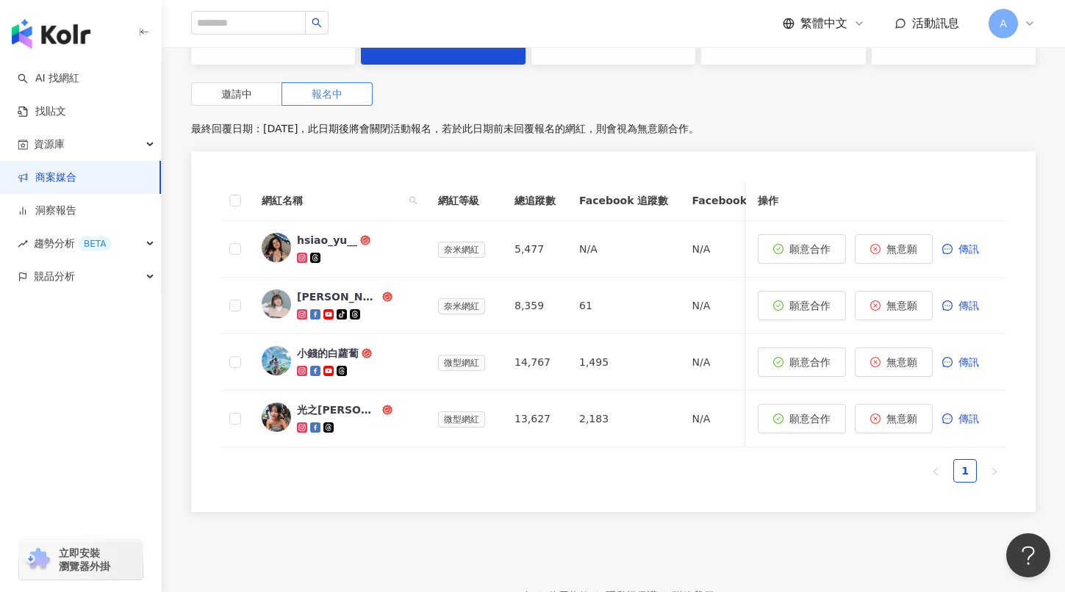
scroll to position [368, 0]
click at [961, 364] on span "傳訊" at bounding box center [968, 364] width 21 height 12
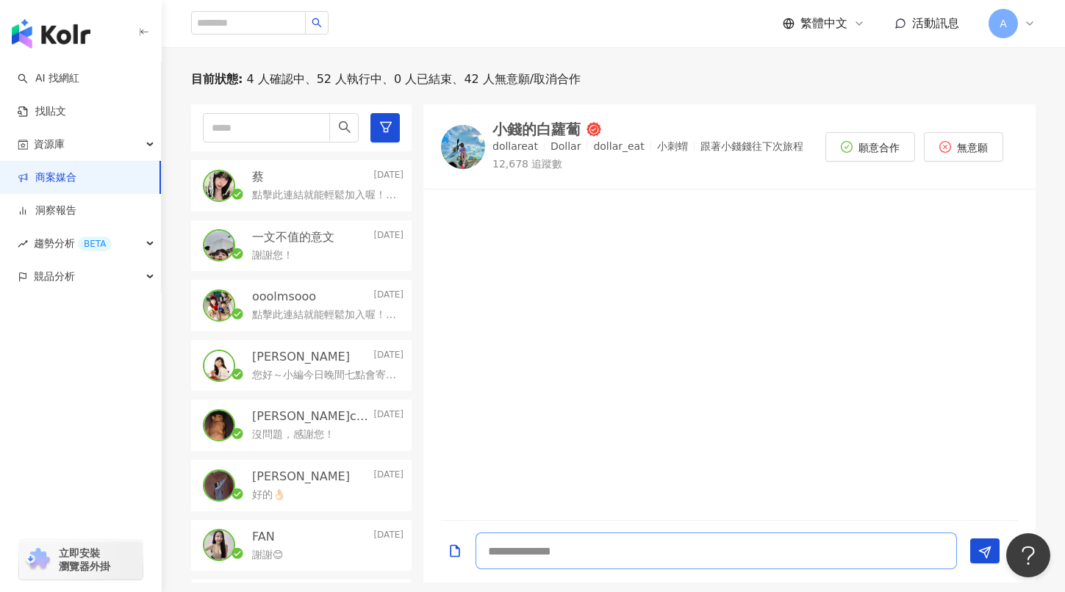
click at [539, 556] on textarea at bounding box center [716, 551] width 481 height 37
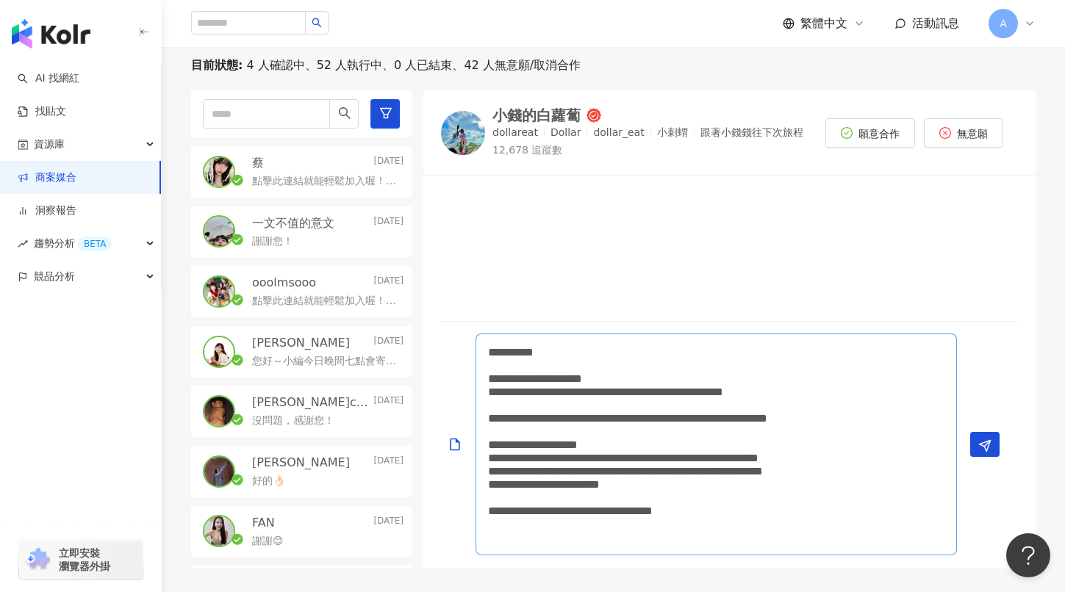
scroll to position [284, 0]
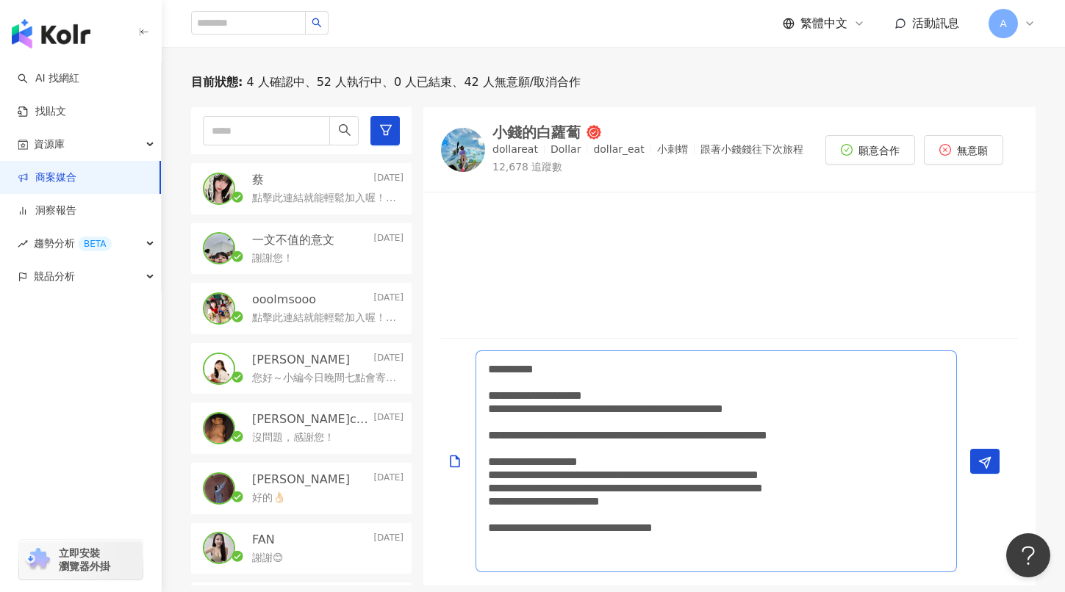
scroll to position [368, 0]
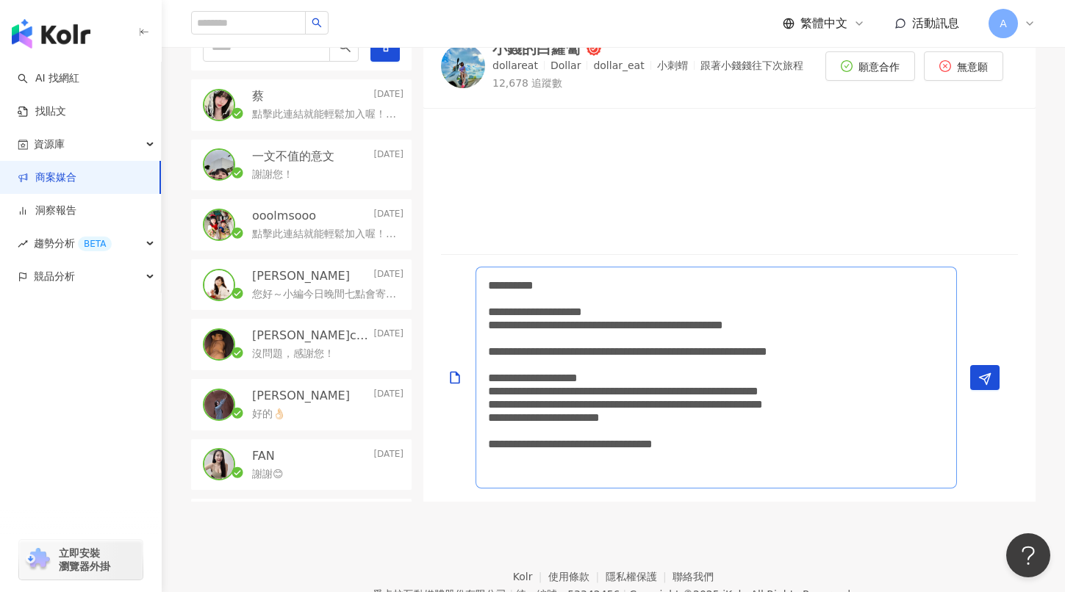
type textarea "**********"
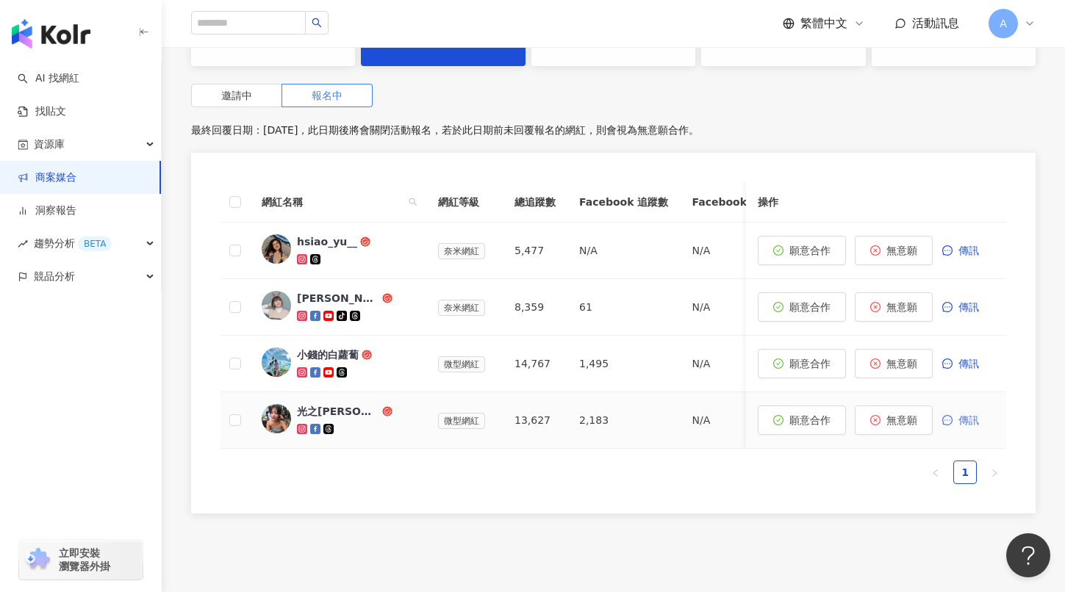
click at [973, 421] on span "傳訊" at bounding box center [968, 421] width 21 height 12
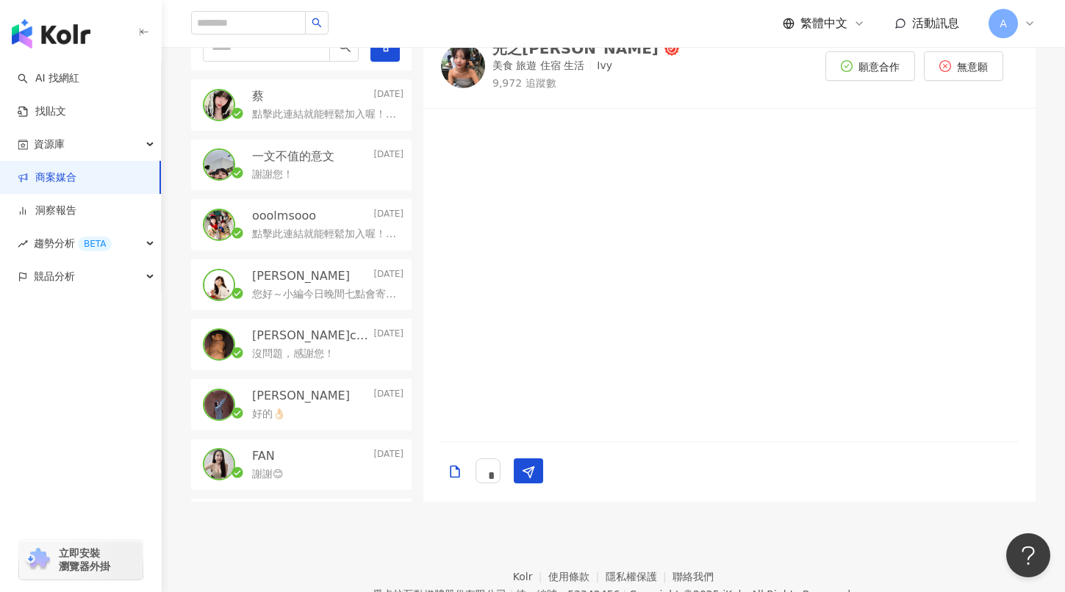
scroll to position [306, 0]
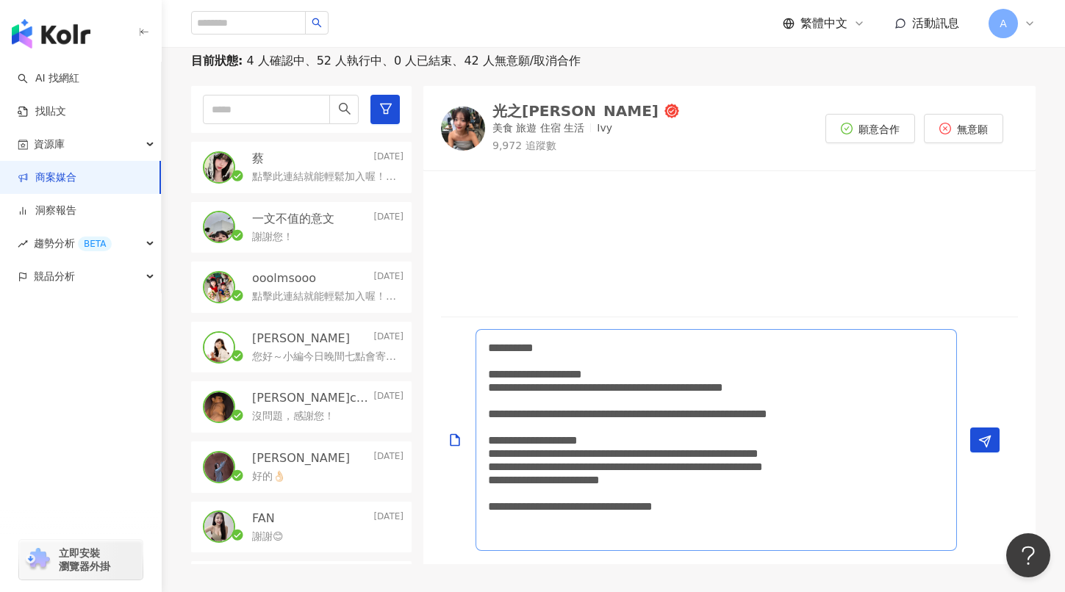
click at [585, 351] on textarea "**********" at bounding box center [716, 440] width 481 height 222
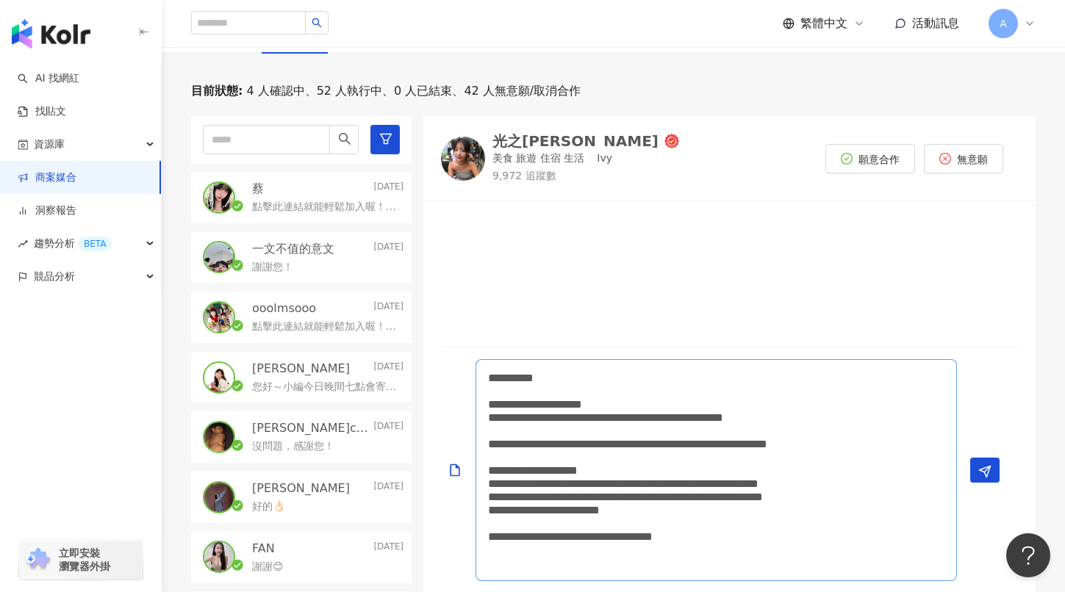
scroll to position [270, 0]
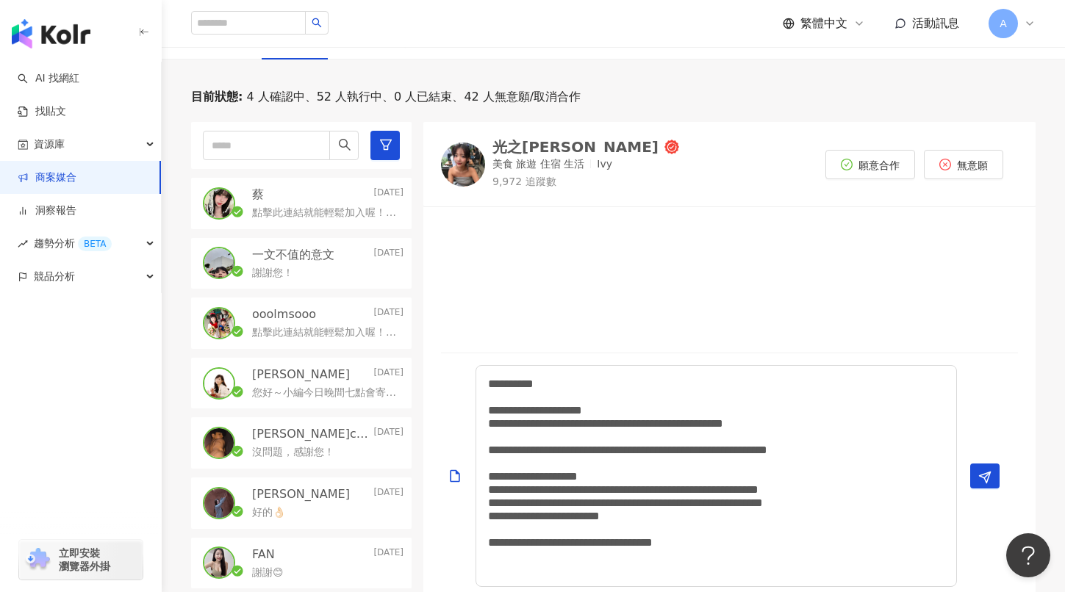
click at [293, 268] on p "謝謝您！" at bounding box center [272, 273] width 41 height 15
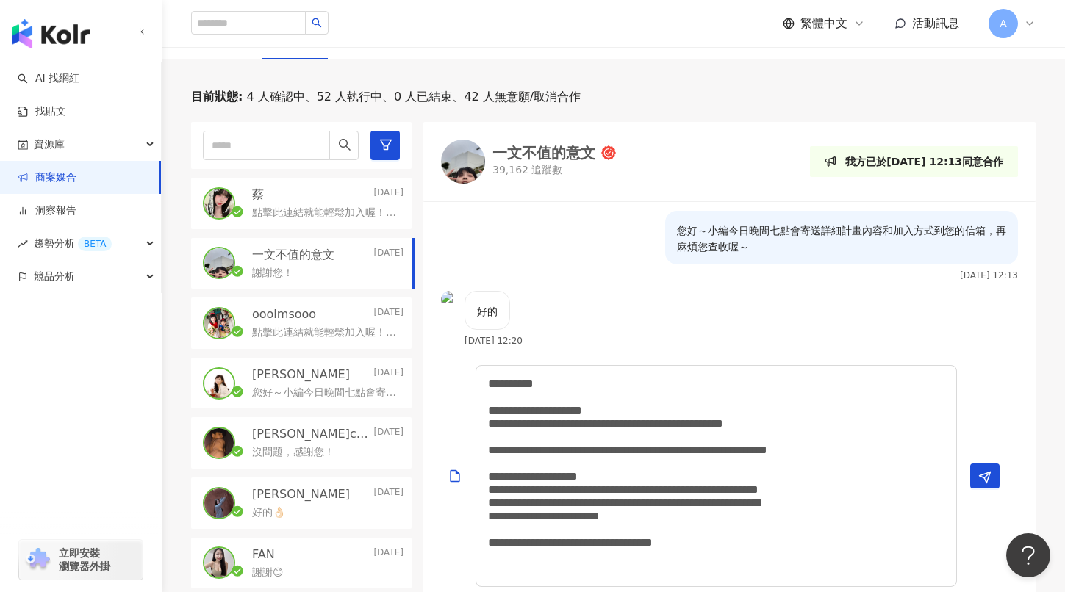
click at [282, 221] on div "[PERSON_NAME] [DATE] 點擊此連結就能輕鬆加入喔！如有問題或還想了解更多，也非常歡迎在LINE官方帳號上確認及詢問唷～" at bounding box center [301, 203] width 221 height 51
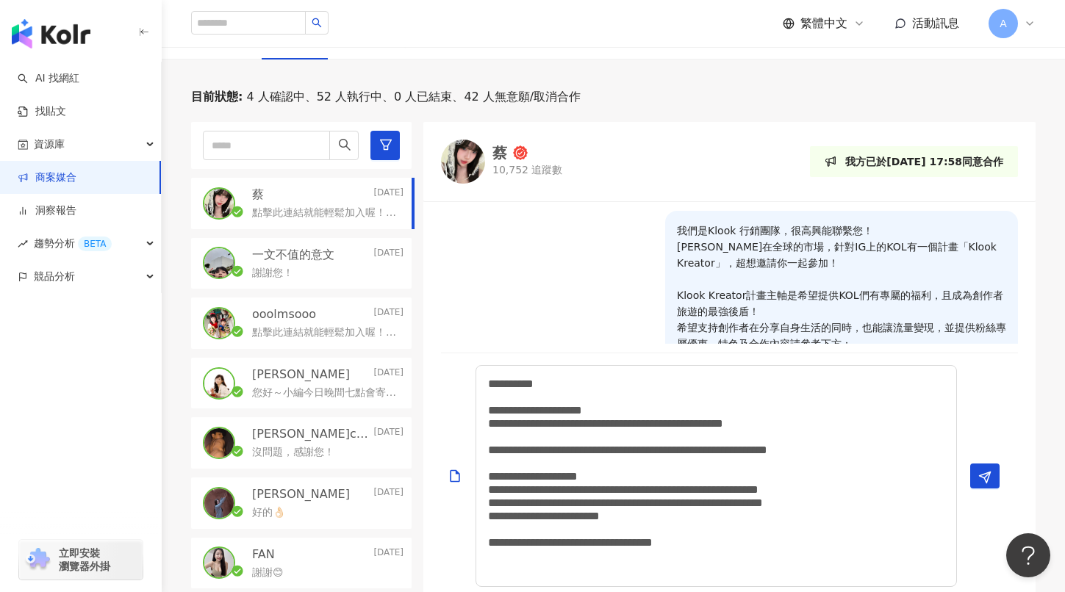
scroll to position [285, 0]
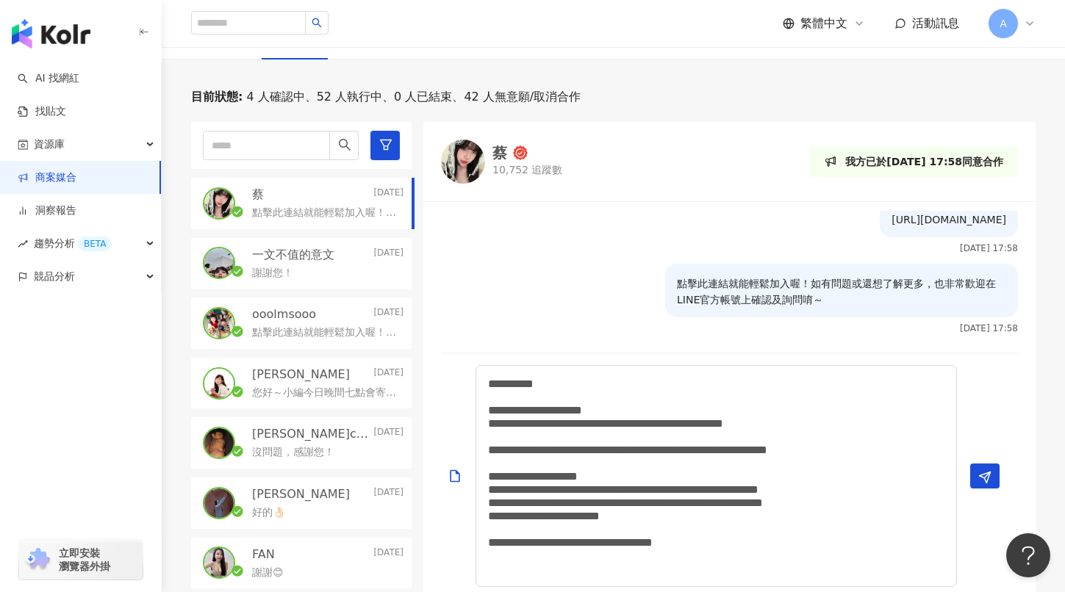
click at [286, 334] on p "點擊此連結就能輕鬆加入喔！如有問題或還想了解更多，也非常歡迎在LINE官方帳號上確認及詢問唷～" at bounding box center [325, 333] width 146 height 15
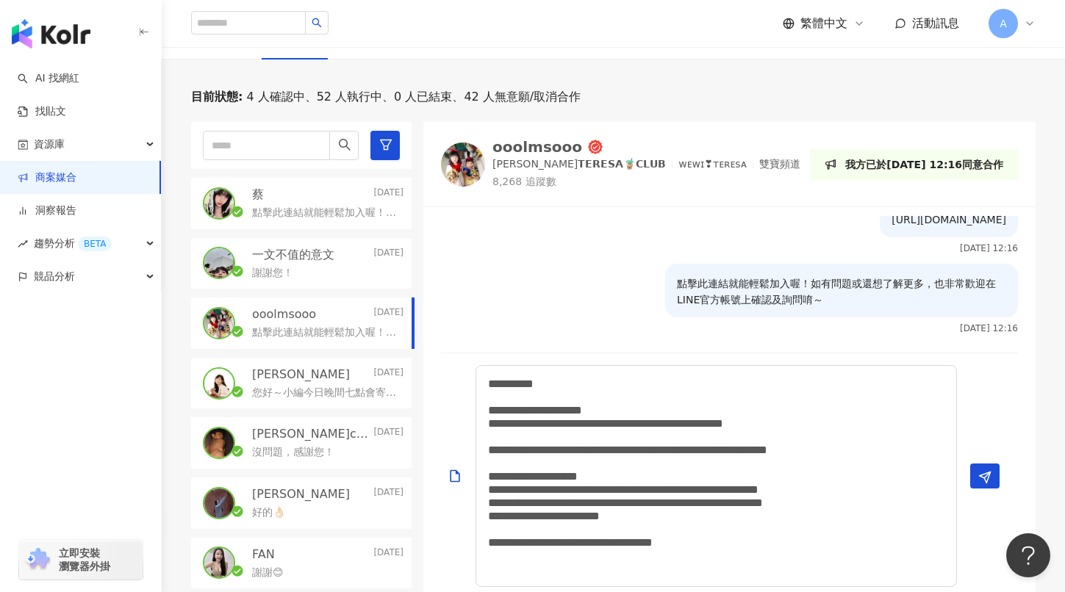
scroll to position [12, 0]
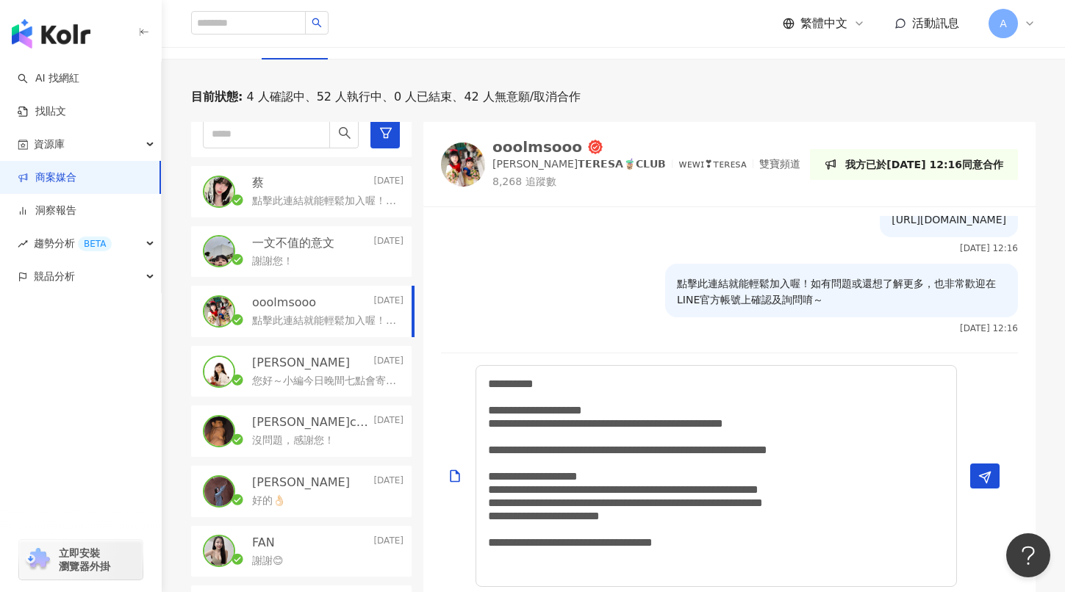
click at [291, 386] on p "您好～小編今日晚間七點會寄送詳細計畫內容和加入方式到您的信箱，再麻煩您查收喔～" at bounding box center [325, 381] width 146 height 15
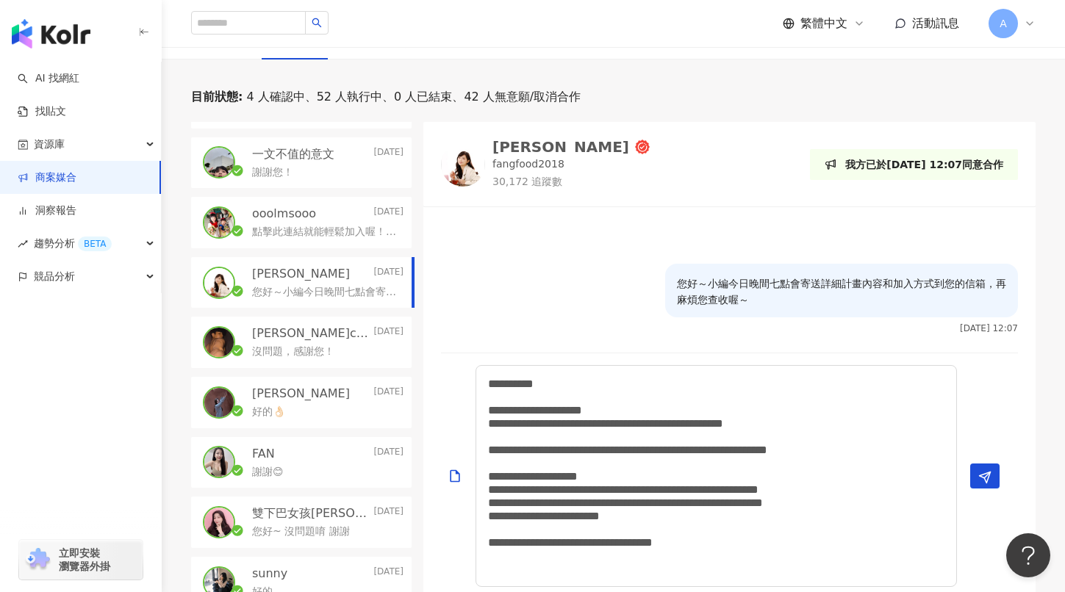
scroll to position [212, 0]
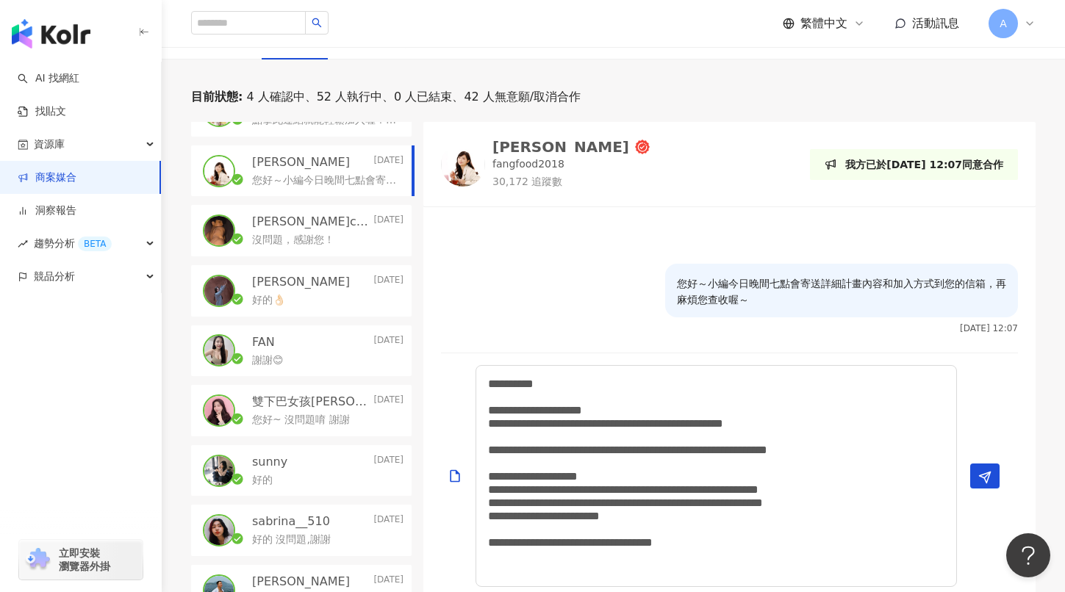
click at [291, 386] on div "雙下巴女孩[PERSON_NAME]❤｜美食·旅遊·社群·生活·3C [DATE] 您好~ 沒問題唷 謝謝" at bounding box center [301, 410] width 221 height 51
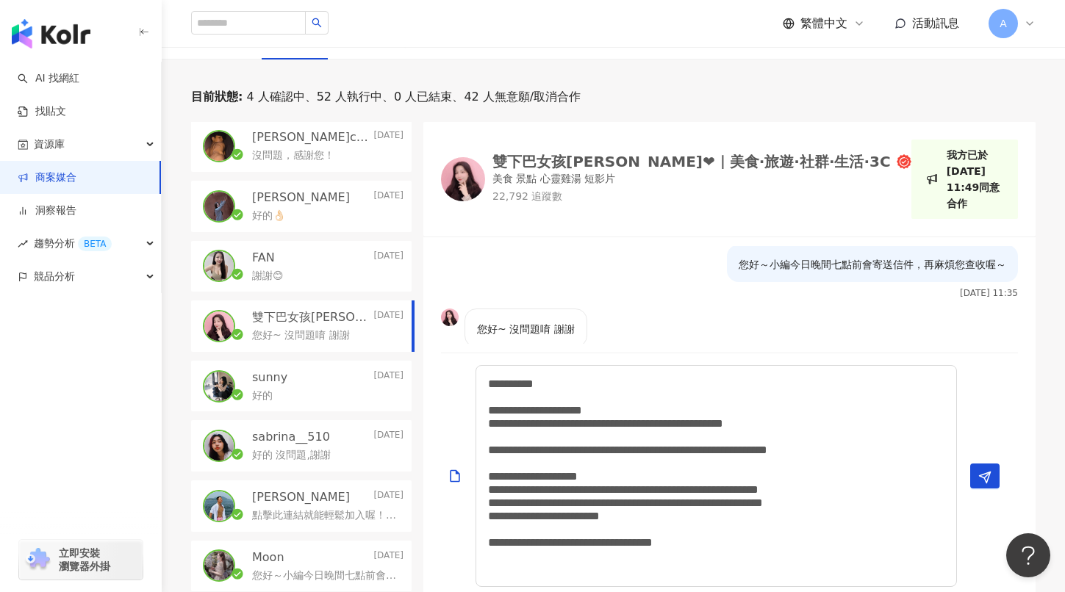
scroll to position [302, 0]
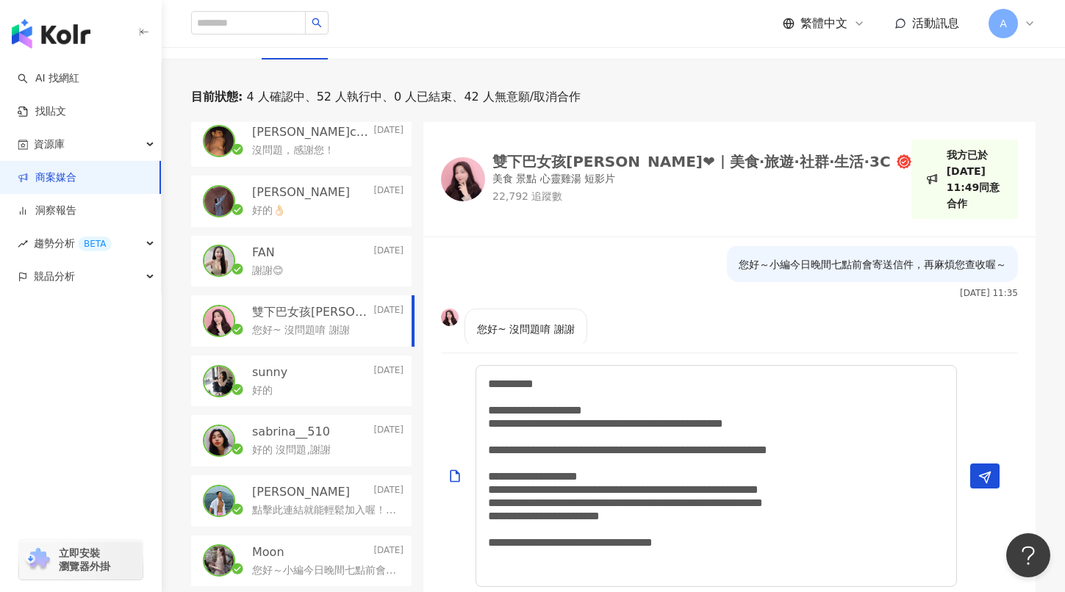
click at [291, 386] on div "好的" at bounding box center [327, 390] width 151 height 18
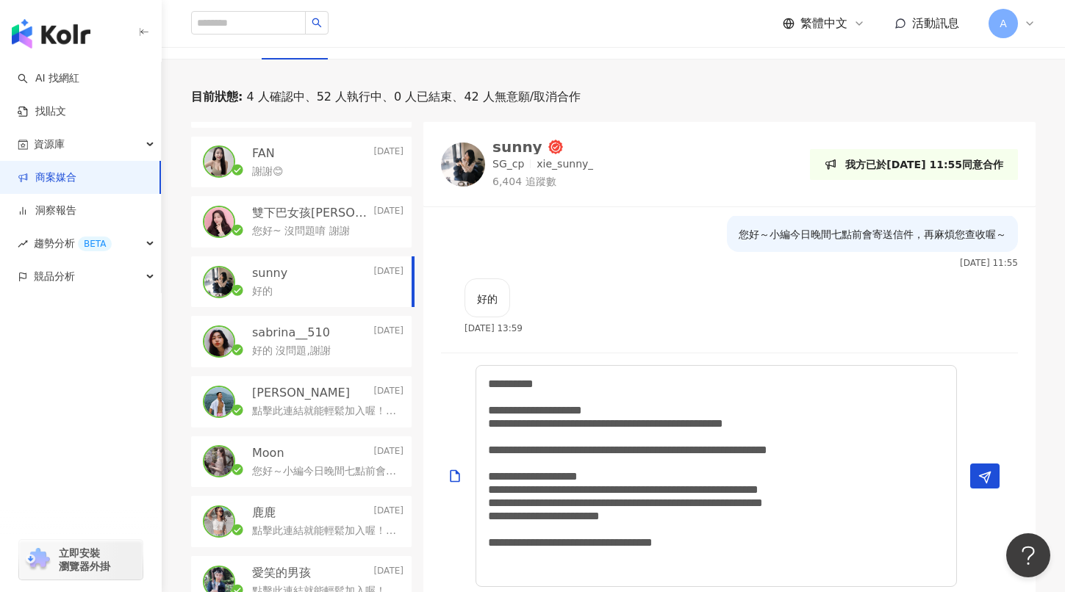
scroll to position [512, 0]
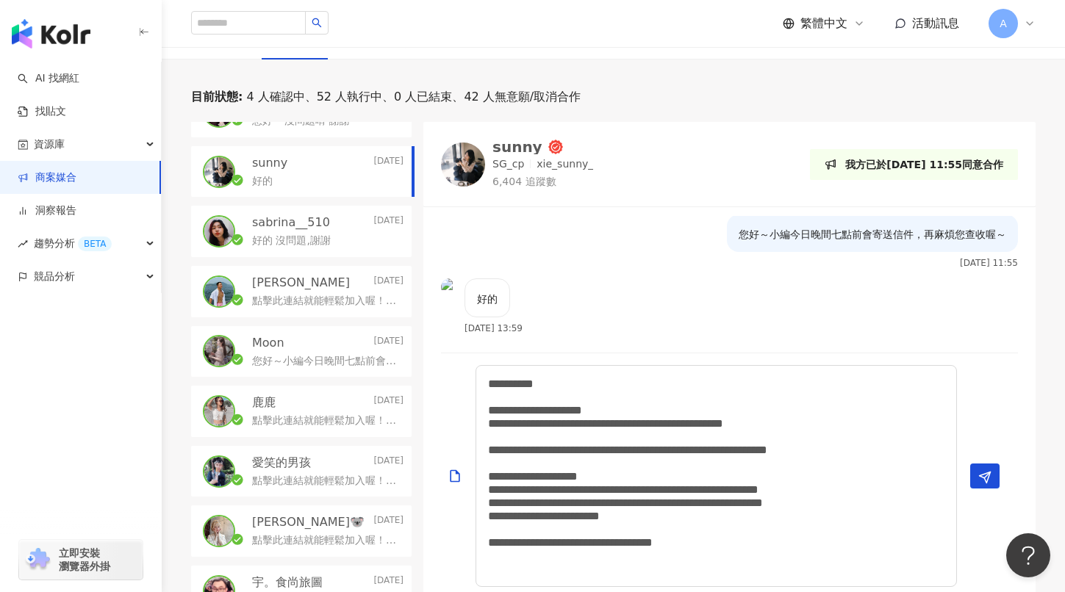
click at [291, 386] on div "鹿鹿 [DATE] 點擊此連結就能輕鬆加入喔！如有問題或還想了解更多，也非常歡迎在LINE官方帳號上確認及詢問唷～" at bounding box center [301, 411] width 221 height 51
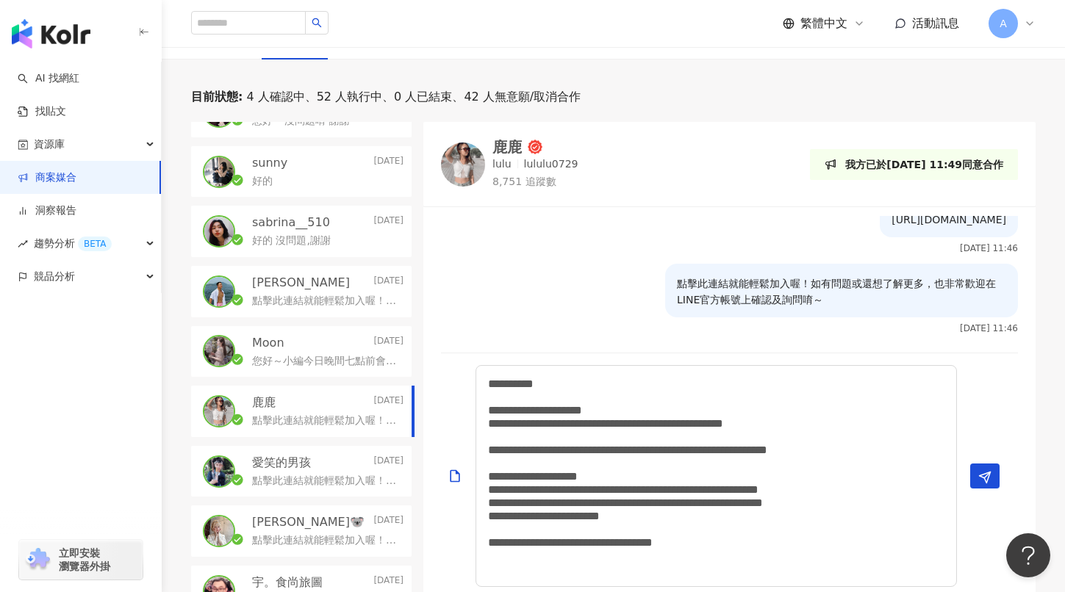
scroll to position [761, 0]
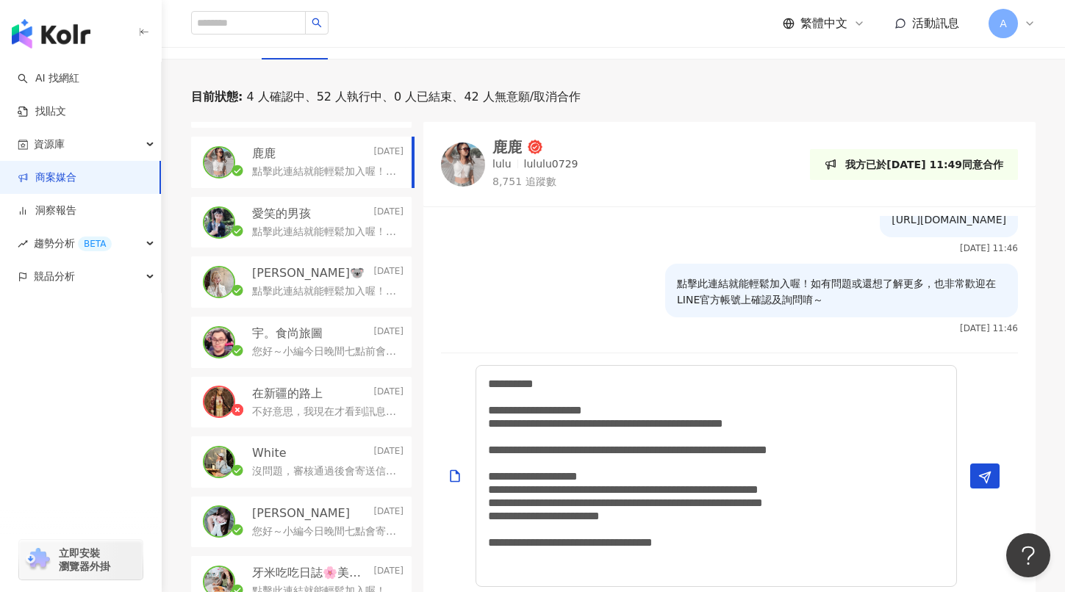
click at [291, 386] on p "在新疆的路上" at bounding box center [287, 394] width 71 height 16
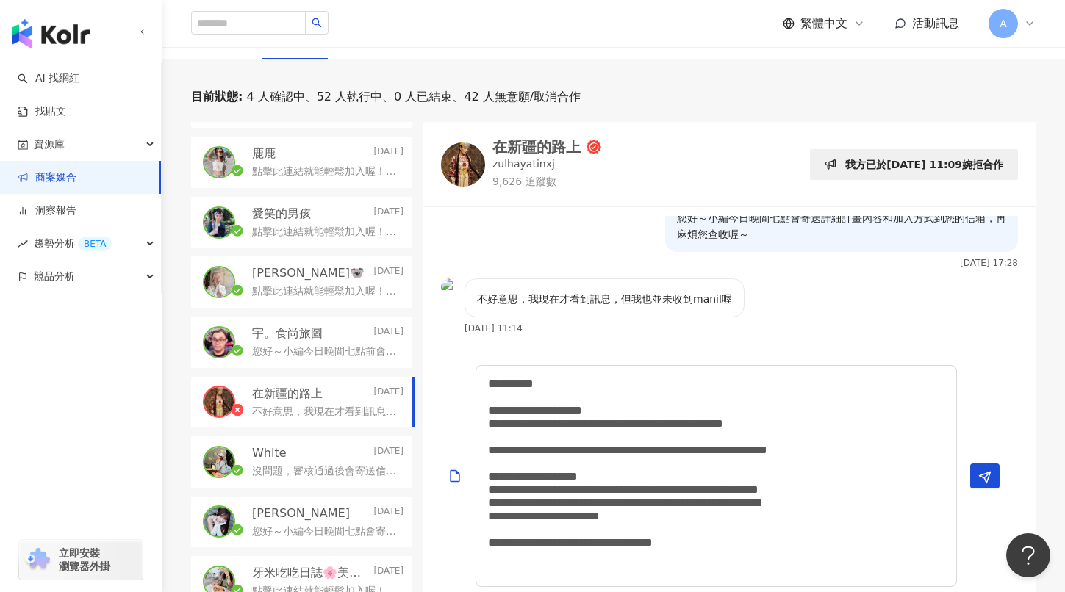
scroll to position [915, 0]
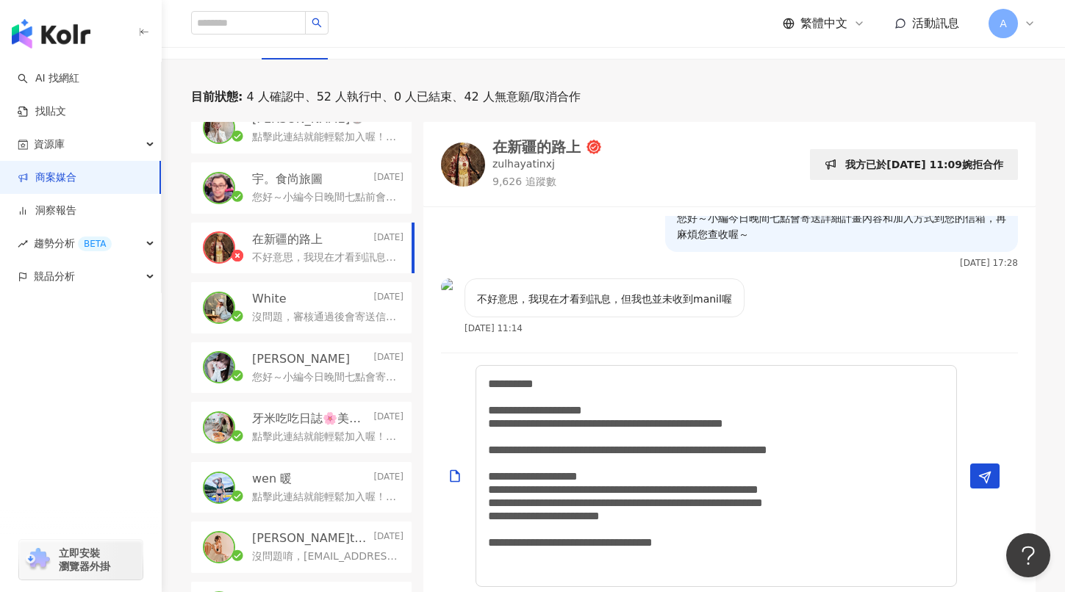
click at [291, 386] on div "[PERSON_NAME] [DATE] 您好～小編今日晚間七點會寄送詳細計畫內容和加入方式到您的信箱，再麻煩您查收喔～" at bounding box center [301, 368] width 221 height 51
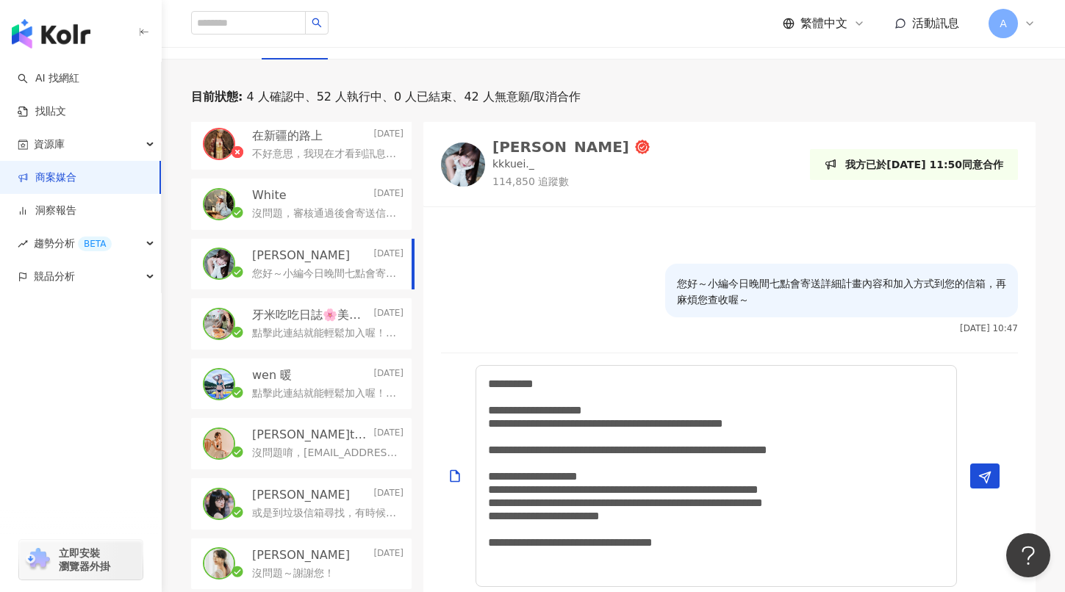
click at [291, 387] on p "點擊此連結就能輕鬆加入喔！如有問題或還想了解更多，也非常歡迎在LINE官方帳號上確認及詢問" at bounding box center [325, 394] width 146 height 15
